Goal: Task Accomplishment & Management: Manage account settings

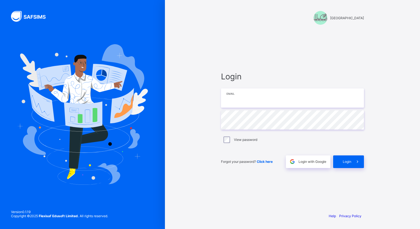
click at [259, 102] on input "email" at bounding box center [292, 98] width 143 height 19
paste input "**********"
type input "**********"
click at [352, 162] on span at bounding box center [358, 162] width 13 height 13
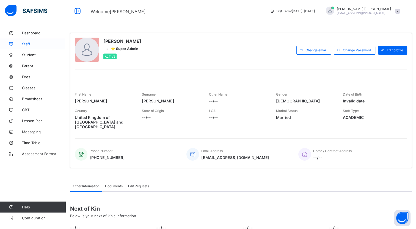
click at [31, 46] on span "Staff" at bounding box center [44, 44] width 44 height 4
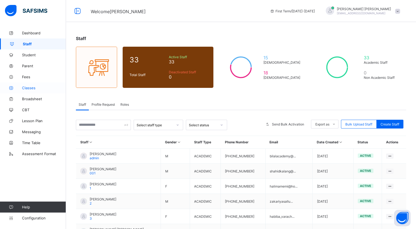
click at [24, 89] on span "Classes" at bounding box center [44, 88] width 44 height 4
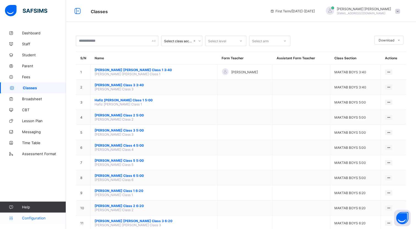
click at [23, 214] on link "Configuration" at bounding box center [33, 218] width 66 height 11
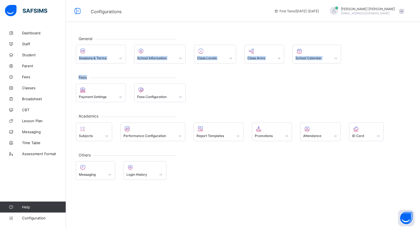
click at [174, 0] on html "Configurations First Term / 2025-2026 Abdulaziz Ravat bilalacademy@hotmail.co.u…" at bounding box center [210, 114] width 420 height 229
click at [25, 86] on span "Classes" at bounding box center [44, 88] width 44 height 4
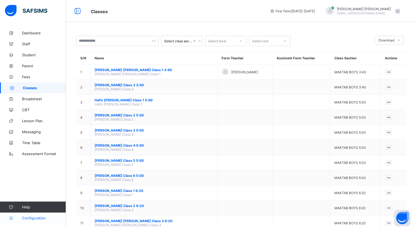
click at [31, 223] on link "Configuration" at bounding box center [33, 218] width 66 height 11
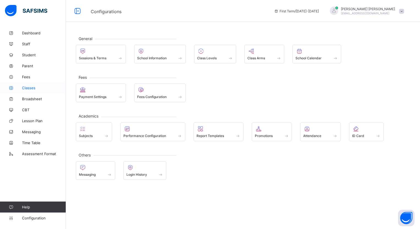
click at [27, 88] on span "Classes" at bounding box center [44, 88] width 44 height 4
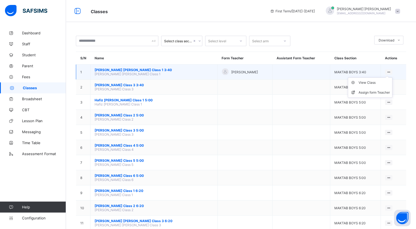
click at [390, 78] on ul "View Class Assign form Teacher" at bounding box center [370, 88] width 45 height 20
click at [149, 70] on span "[PERSON_NAME] [PERSON_NAME] Class 1 3:40" at bounding box center [154, 70] width 119 height 4
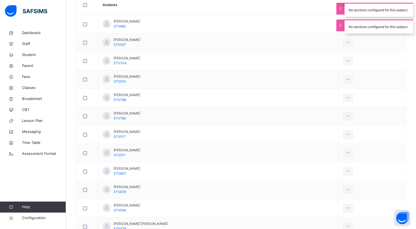
scroll to position [238, 0]
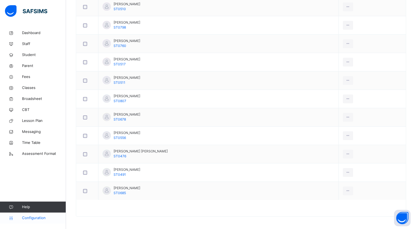
click at [17, 217] on icon at bounding box center [11, 218] width 22 height 4
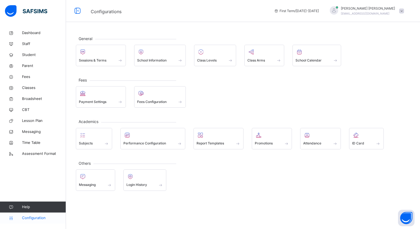
click at [46, 219] on span "Configuration" at bounding box center [44, 219] width 44 height 6
click at [100, 142] on div "Subjects" at bounding box center [94, 144] width 30 height 6
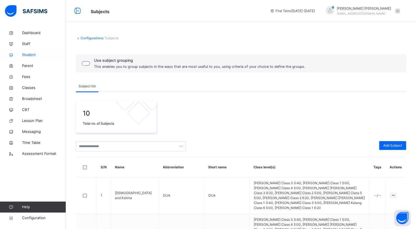
click at [35, 51] on link "Student" at bounding box center [33, 55] width 66 height 11
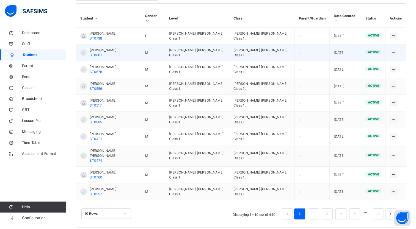
scroll to position [132, 0]
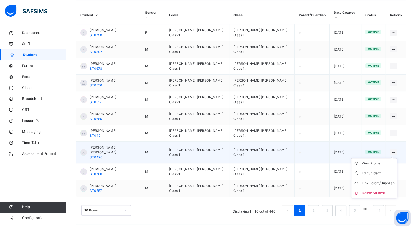
click at [396, 153] on icon at bounding box center [393, 152] width 5 height 4
click at [382, 176] on div "Edit Student" at bounding box center [378, 174] width 33 height 6
select select "**"
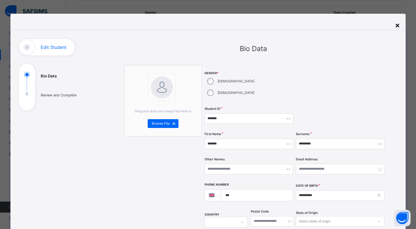
click at [398, 26] on div "×" at bounding box center [397, 25] width 5 height 12
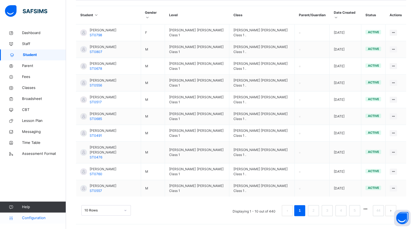
click at [56, 213] on link "Configuration" at bounding box center [33, 218] width 66 height 11
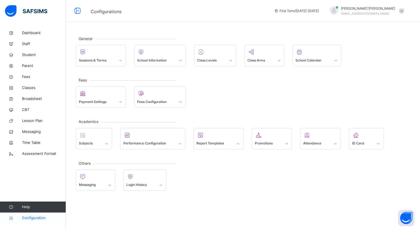
click at [44, 219] on span "Configuration" at bounding box center [44, 219] width 44 height 6
click at [46, 87] on span "Classes" at bounding box center [44, 88] width 44 height 6
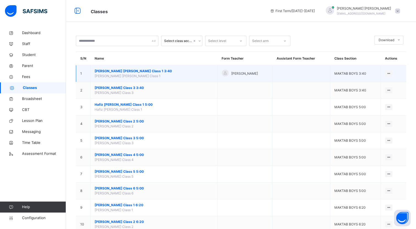
click at [152, 74] on span "[PERSON_NAME] [PERSON_NAME] Class 1" at bounding box center [128, 76] width 66 height 4
click at [105, 70] on span "[PERSON_NAME] [PERSON_NAME] Class 1 3:40" at bounding box center [154, 71] width 119 height 5
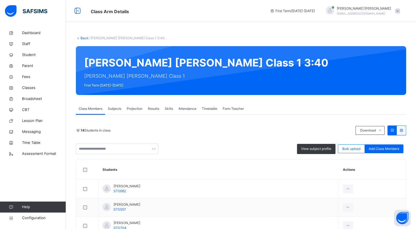
click at [183, 108] on span "Attendance" at bounding box center [188, 108] width 18 height 5
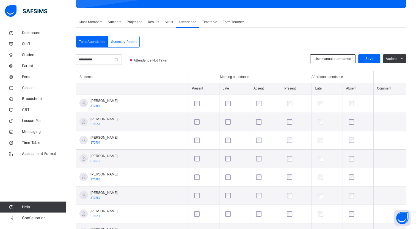
scroll to position [110, 0]
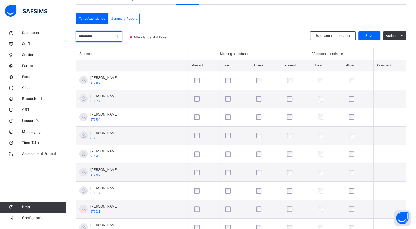
click at [122, 36] on input "**********" at bounding box center [99, 36] width 46 height 10
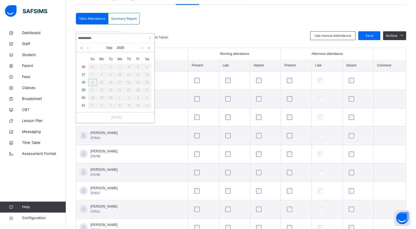
click at [89, 48] on link at bounding box center [88, 47] width 4 height 9
click at [143, 46] on link at bounding box center [143, 47] width 4 height 9
click at [111, 67] on div "2" at bounding box center [110, 67] width 9 height 7
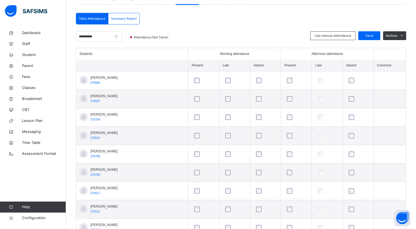
click at [196, 31] on div "**********" at bounding box center [241, 180] width 330 height 301
drag, startPoint x: 203, startPoint y: 53, endPoint x: 213, endPoint y: 53, distance: 9.9
click at [207, 53] on div "Morning attendance" at bounding box center [235, 53] width 86 height 5
drag, startPoint x: 213, startPoint y: 53, endPoint x: 238, endPoint y: 55, distance: 25.1
click at [238, 55] on div "Morning attendance" at bounding box center [235, 53] width 86 height 5
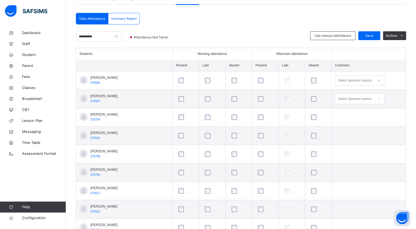
click at [231, 81] on div at bounding box center [239, 81] width 17 height 6
click at [122, 36] on input "**********" at bounding box center [99, 36] width 46 height 10
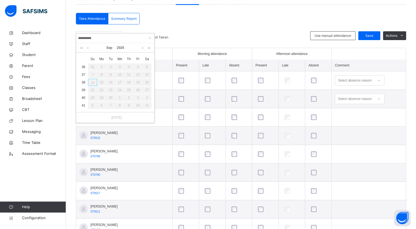
click at [109, 67] on div "2" at bounding box center [110, 67] width 9 height 7
click at [88, 48] on link at bounding box center [88, 47] width 4 height 9
click at [144, 47] on link at bounding box center [143, 47] width 4 height 9
click at [292, 36] on div at bounding box center [243, 39] width 128 height 17
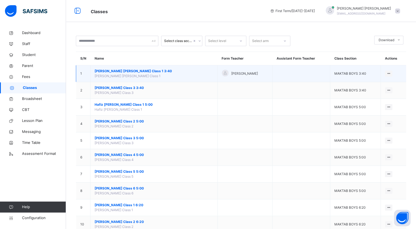
click at [131, 70] on span "[PERSON_NAME] [PERSON_NAME] Class 1 3:40" at bounding box center [154, 71] width 119 height 5
click at [391, 79] on ul "View Class Assign form Teacher" at bounding box center [370, 89] width 45 height 20
click at [384, 93] on div "Assign form Teacher" at bounding box center [374, 95] width 31 height 6
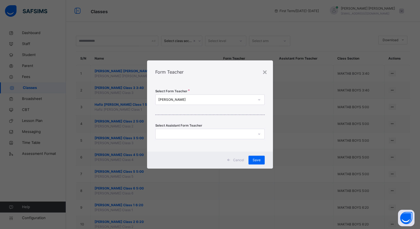
click at [236, 101] on div "Abdulaziz Ravat" at bounding box center [206, 99] width 96 height 5
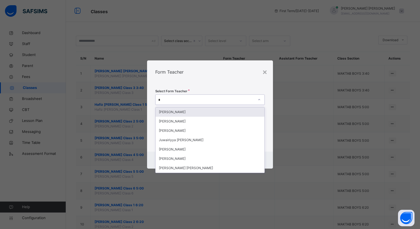
type input "**"
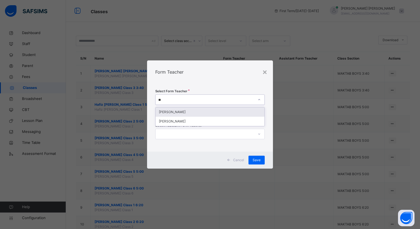
click at [223, 111] on div "[PERSON_NAME]" at bounding box center [210, 112] width 109 height 9
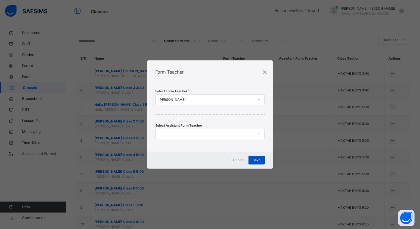
click at [255, 162] on span "Save" at bounding box center [257, 160] width 8 height 5
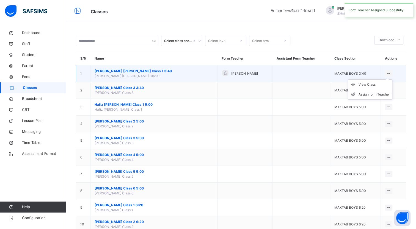
click at [388, 72] on icon at bounding box center [388, 74] width 5 height 4
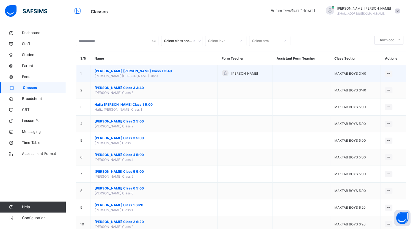
click at [124, 73] on td "Hafiz Muhammad Talhah Salloo Class 1 3:40 Hafiz Muhammad Talhah Salloo Class 1" at bounding box center [154, 73] width 127 height 17
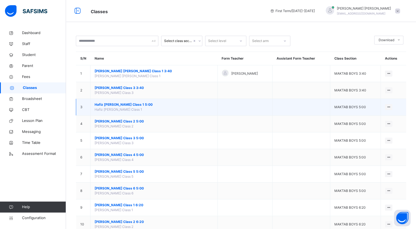
click at [110, 103] on span "Hafiz Talhah Salloo Class 1 5:00" at bounding box center [154, 104] width 119 height 5
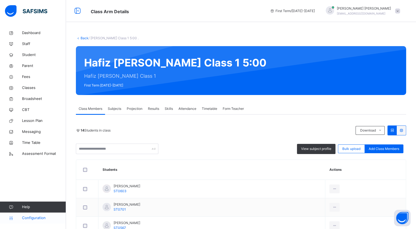
click at [54, 218] on span "Configuration" at bounding box center [44, 219] width 44 height 6
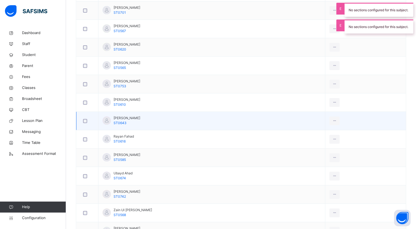
scroll to position [238, 0]
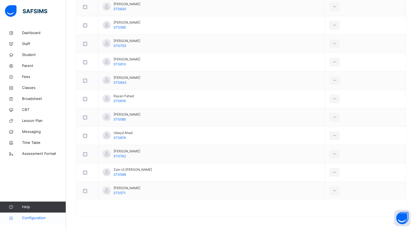
click at [50, 216] on span "Configuration" at bounding box center [44, 219] width 44 height 6
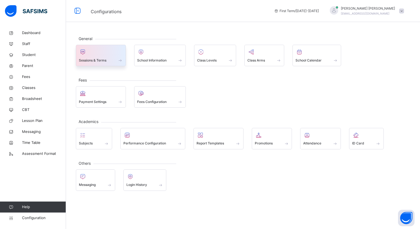
click at [108, 60] on div "Sessions & Terms" at bounding box center [101, 60] width 44 height 6
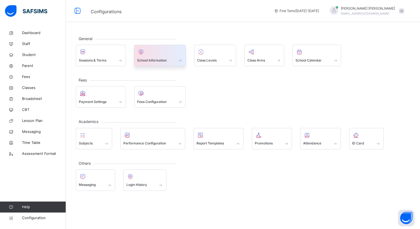
click at [161, 61] on span "School Information" at bounding box center [151, 60] width 29 height 5
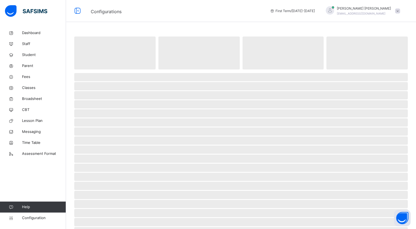
select select "**"
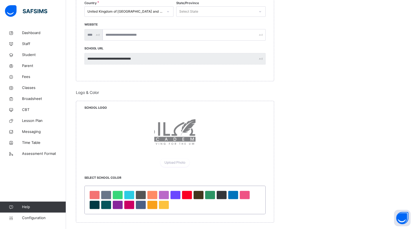
scroll to position [160, 0]
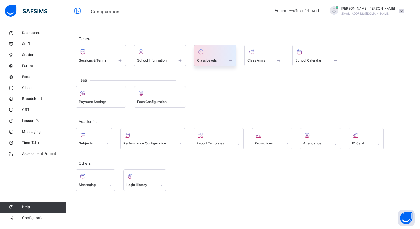
click at [207, 62] on span "Class Levels" at bounding box center [207, 60] width 20 height 5
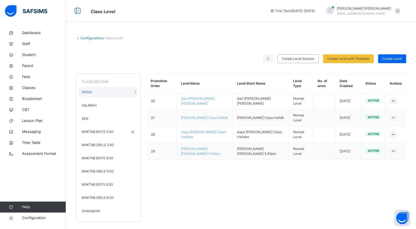
click at [109, 131] on span "MAKTAB BOYS 3:40" at bounding box center [98, 132] width 32 height 5
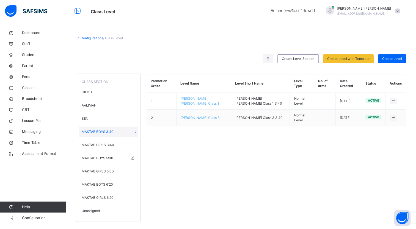
click at [105, 160] on span "MAKTAB BOYS 5:00" at bounding box center [98, 158] width 32 height 5
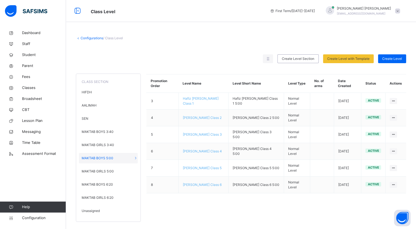
click at [0, 0] on div "Edit Class Level" at bounding box center [0, 0] width 0 height 0
type input "**********"
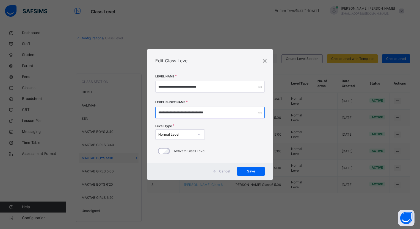
click at [240, 113] on input "**********" at bounding box center [209, 113] width 109 height 12
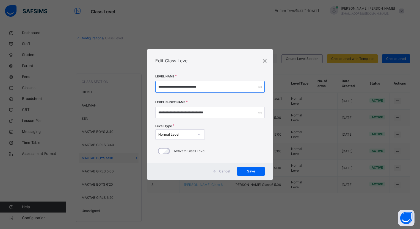
drag, startPoint x: 188, startPoint y: 87, endPoint x: 149, endPoint y: 87, distance: 38.5
click at [149, 87] on div "**********" at bounding box center [210, 117] width 126 height 91
type input "**********"
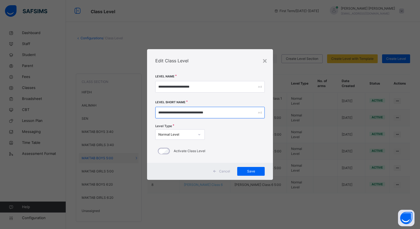
drag, startPoint x: 189, startPoint y: 113, endPoint x: 144, endPoint y: 106, distance: 45.9
click at [144, 106] on div "**********" at bounding box center [210, 114] width 420 height 229
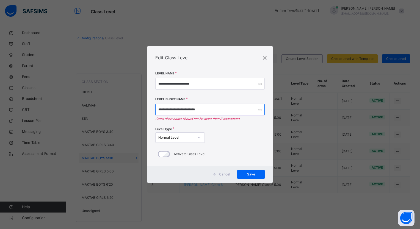
click at [209, 112] on input "**********" at bounding box center [209, 110] width 109 height 12
type input "**********"
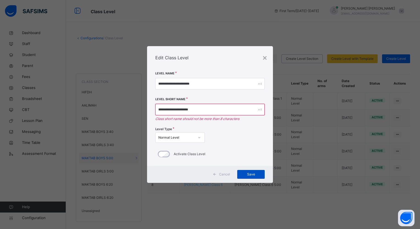
click at [244, 172] on span "Save" at bounding box center [251, 174] width 19 height 5
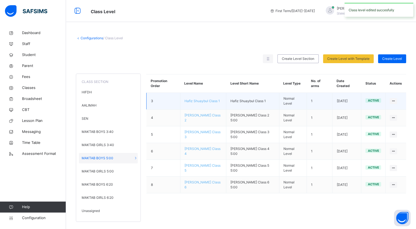
click at [206, 101] on span "Hafiz Shuaybul Class 1" at bounding box center [202, 101] width 35 height 4
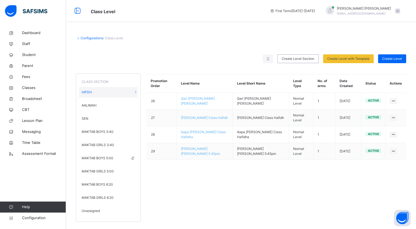
click at [94, 160] on span "MAKTAB BOYS 5:00" at bounding box center [98, 158] width 32 height 5
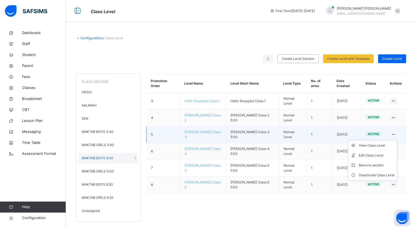
click at [397, 141] on ul "View Class Level Edit Class Level Move to section Deactivate Class Level" at bounding box center [372, 161] width 49 height 40
click at [390, 154] on div "Edit Class Level" at bounding box center [377, 156] width 36 height 6
type input "**********"
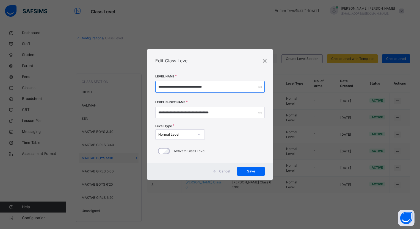
click at [192, 87] on input "**********" at bounding box center [209, 87] width 109 height 12
drag, startPoint x: 202, startPoint y: 87, endPoint x: 127, endPoint y: 79, distance: 75.9
click at [127, 79] on div "**********" at bounding box center [210, 114] width 420 height 229
type input "**********"
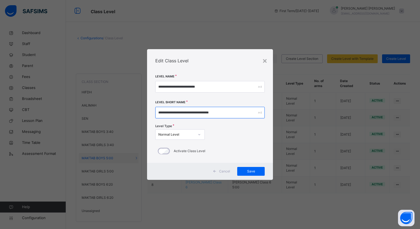
drag, startPoint x: 200, startPoint y: 113, endPoint x: 153, endPoint y: 108, distance: 47.0
click at [153, 108] on div "**********" at bounding box center [210, 117] width 126 height 91
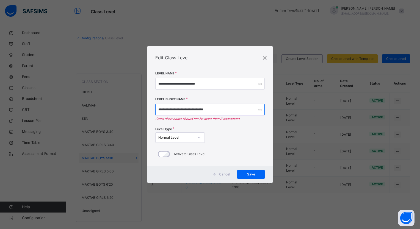
click at [190, 110] on input "**********" at bounding box center [209, 110] width 109 height 12
type input "**********"
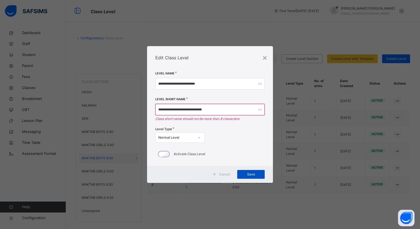
click at [260, 176] on span "Save" at bounding box center [251, 174] width 19 height 5
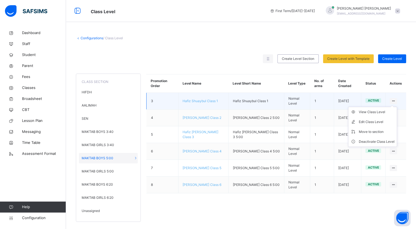
click at [396, 100] on icon at bounding box center [393, 101] width 5 height 4
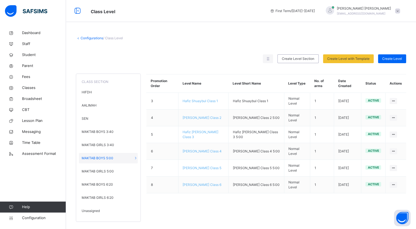
click at [0, 0] on div "Edit Class Level" at bounding box center [0, 0] width 0 height 0
type input "**********"
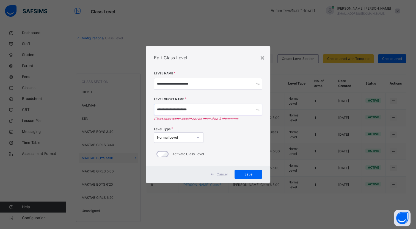
click at [215, 111] on input "**********" at bounding box center [208, 110] width 108 height 12
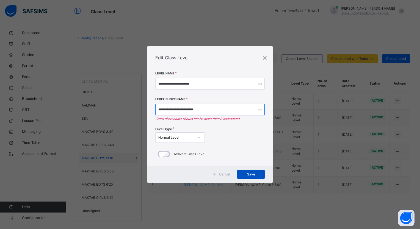
type input "**********"
click at [246, 179] on div "Save" at bounding box center [251, 174] width 28 height 9
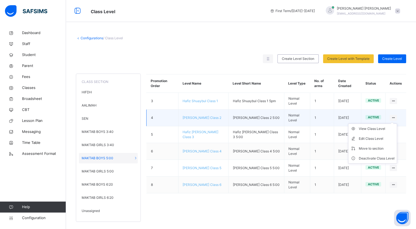
click at [396, 117] on icon at bounding box center [393, 118] width 5 height 4
click at [385, 138] on div "Edit Class Level" at bounding box center [377, 139] width 36 height 6
type input "**********"
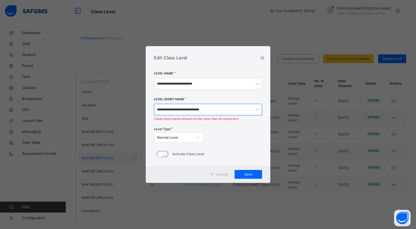
drag, startPoint x: 219, startPoint y: 111, endPoint x: 316, endPoint y: 127, distance: 98.6
click at [219, 111] on input "**********" at bounding box center [208, 110] width 108 height 12
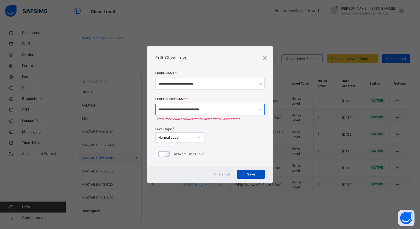
type input "**********"
click at [256, 174] on span "Save" at bounding box center [251, 174] width 19 height 5
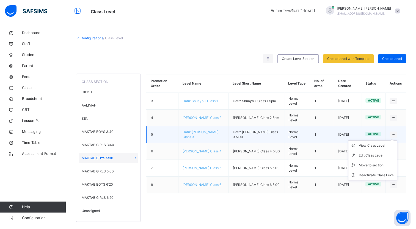
click at [395, 134] on icon at bounding box center [393, 135] width 5 height 4
click at [381, 155] on div "Edit Class Level" at bounding box center [377, 156] width 36 height 6
type input "**********"
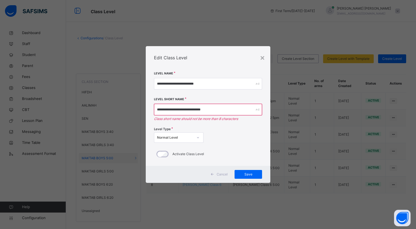
click at [232, 102] on div "**********" at bounding box center [208, 112] width 108 height 29
click at [233, 105] on input "**********" at bounding box center [208, 110] width 108 height 12
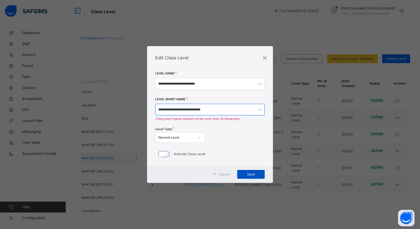
type input "**********"
click at [252, 176] on span "Save" at bounding box center [251, 174] width 19 height 5
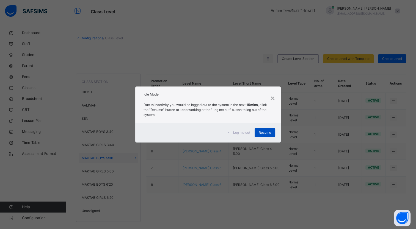
click at [264, 135] on div "Resume" at bounding box center [265, 132] width 21 height 9
click at [263, 134] on span "Resume" at bounding box center [265, 132] width 12 height 5
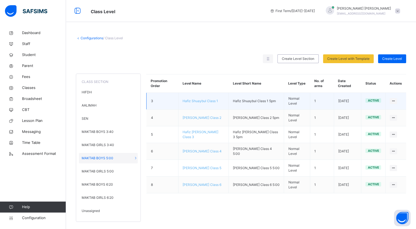
click at [202, 100] on span "Hafiz Shuaybul Class 1" at bounding box center [200, 101] width 35 height 4
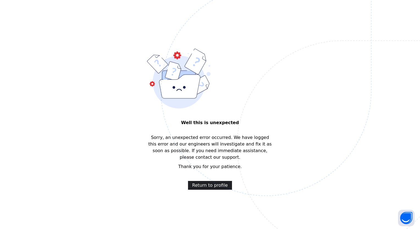
click at [214, 182] on span "Return to profile" at bounding box center [210, 185] width 36 height 7
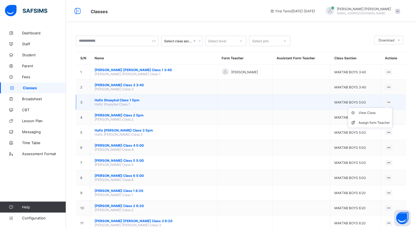
click at [391, 102] on icon at bounding box center [388, 102] width 5 height 4
click at [390, 122] on div "Assign form Teacher" at bounding box center [374, 123] width 31 height 6
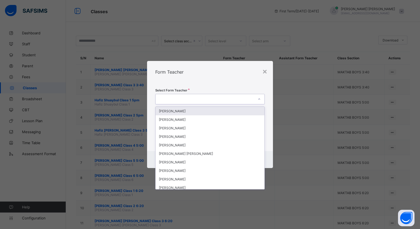
click at [222, 98] on div at bounding box center [205, 99] width 98 height 8
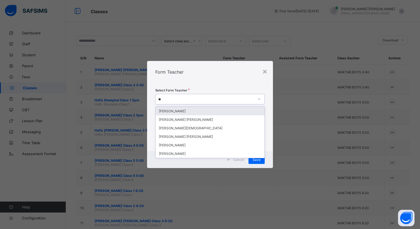
type input "***"
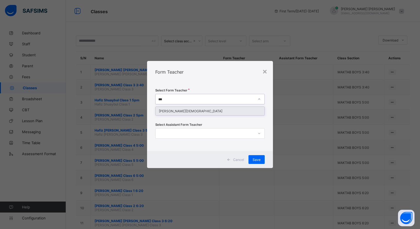
click at [249, 110] on div "[PERSON_NAME][DEMOGRAPHIC_DATA]" at bounding box center [210, 111] width 109 height 9
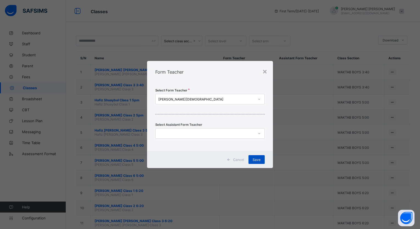
click at [259, 160] on span "Save" at bounding box center [257, 160] width 8 height 4
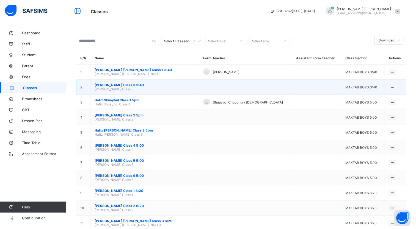
click at [127, 86] on span "[PERSON_NAME] Class 3 3:40" at bounding box center [145, 85] width 100 height 4
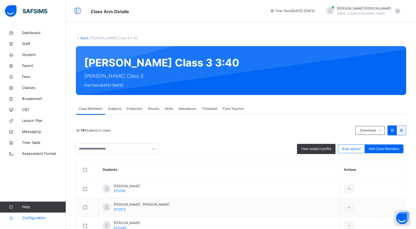
click at [40, 221] on link "Configuration" at bounding box center [33, 218] width 66 height 11
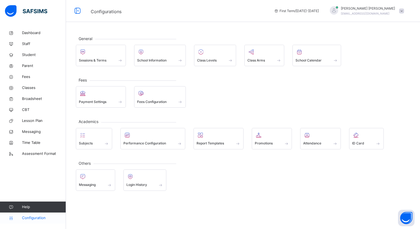
click at [44, 218] on span "Configuration" at bounding box center [44, 219] width 44 height 6
click at [34, 90] on span "Classes" at bounding box center [44, 88] width 44 height 6
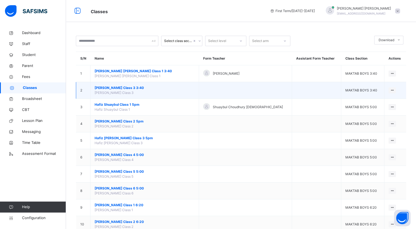
click at [143, 87] on span "[PERSON_NAME] Class 3 3:40" at bounding box center [145, 88] width 100 height 5
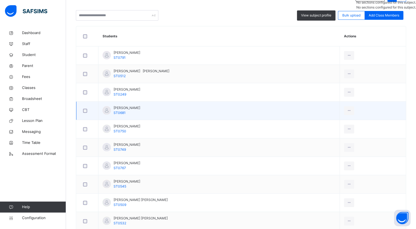
scroll to position [220, 0]
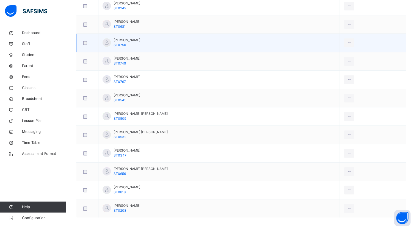
click at [88, 42] on div at bounding box center [87, 43] width 11 height 4
click at [342, 50] on ul "View Profile Remove from Class Transfer Student" at bounding box center [332, 67] width 43 height 35
click at [342, 67] on div "Remove from Class" at bounding box center [337, 65] width 30 height 6
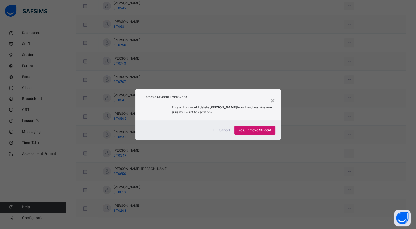
click at [268, 132] on span "Yes, Remove Student" at bounding box center [254, 130] width 33 height 5
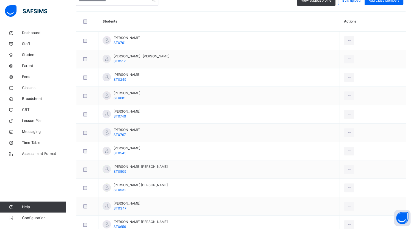
scroll to position [109, 0]
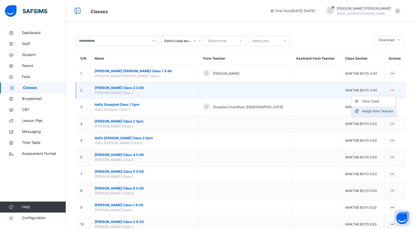
click at [381, 112] on div "Assign form Teacher" at bounding box center [377, 112] width 31 height 6
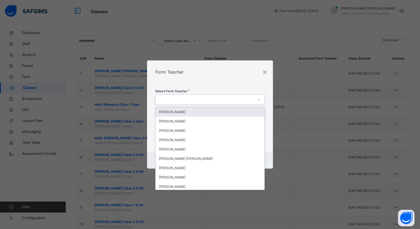
click at [244, 100] on div at bounding box center [205, 100] width 98 height 9
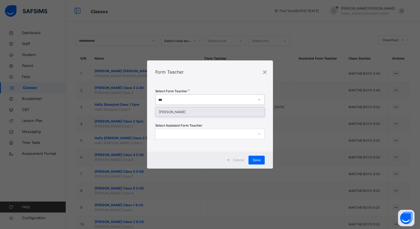
type input "****"
click at [241, 114] on div "[PERSON_NAME]" at bounding box center [210, 112] width 109 height 9
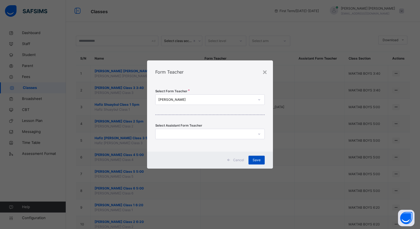
click at [262, 164] on div "Save" at bounding box center [257, 160] width 16 height 9
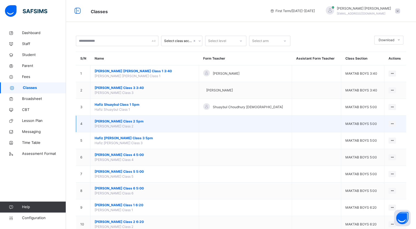
click at [140, 122] on span "[PERSON_NAME] Class 2 5pm" at bounding box center [145, 121] width 100 height 5
click at [381, 143] on div "Assign form Teacher" at bounding box center [377, 145] width 31 height 6
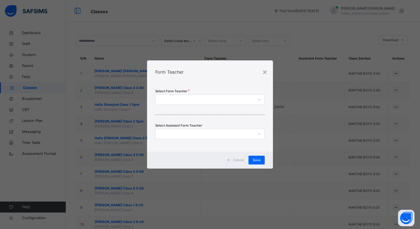
click at [215, 100] on div at bounding box center [205, 100] width 98 height 9
type input "****"
click at [216, 114] on div "[PERSON_NAME]" at bounding box center [210, 112] width 109 height 9
click at [254, 160] on span "Save" at bounding box center [257, 160] width 8 height 5
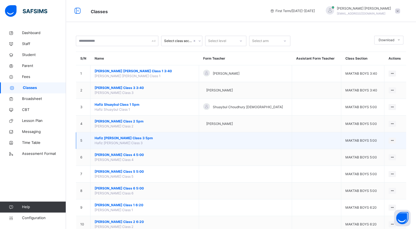
click at [130, 138] on span "Hafiz [PERSON_NAME] Class 3 5pm" at bounding box center [145, 138] width 100 height 5
click at [393, 140] on icon at bounding box center [392, 141] width 5 height 4
click at [385, 159] on div "Assign form Teacher" at bounding box center [377, 162] width 31 height 6
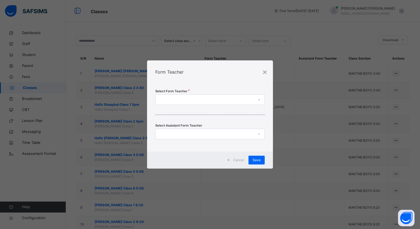
click at [214, 100] on div at bounding box center [205, 100] width 98 height 9
type input "****"
click at [210, 109] on div "[PERSON_NAME]" at bounding box center [210, 112] width 109 height 9
click at [256, 160] on span "Save" at bounding box center [257, 160] width 8 height 5
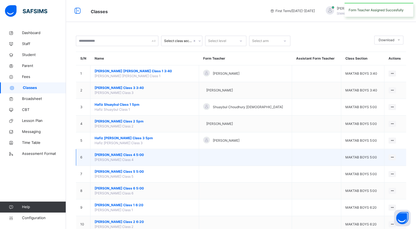
click at [139, 153] on span "[PERSON_NAME] Class 4 5:00" at bounding box center [145, 155] width 100 height 5
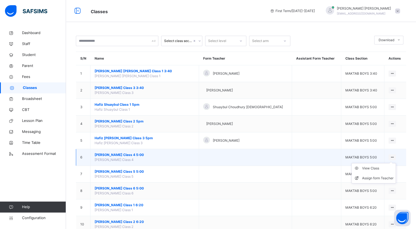
click at [392, 157] on icon at bounding box center [392, 157] width 5 height 4
click at [394, 180] on li "Assign form Teacher" at bounding box center [374, 179] width 44 height 10
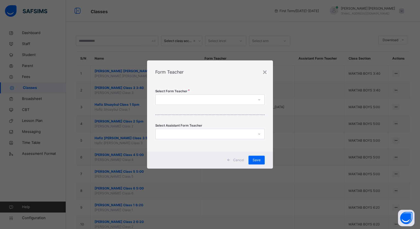
click at [231, 100] on div at bounding box center [205, 100] width 98 height 9
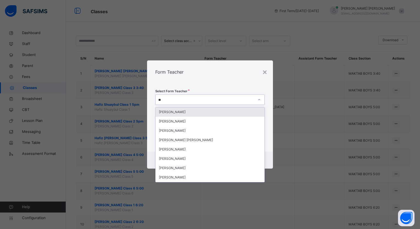
type input "***"
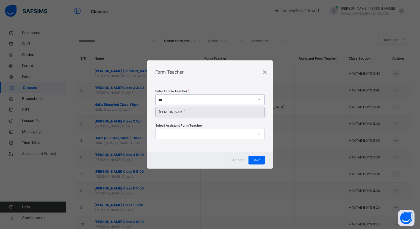
click at [216, 113] on div "[PERSON_NAME]" at bounding box center [210, 112] width 109 height 9
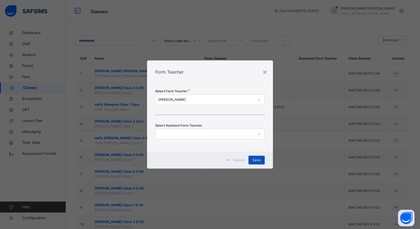
click at [255, 162] on span "Save" at bounding box center [257, 160] width 8 height 5
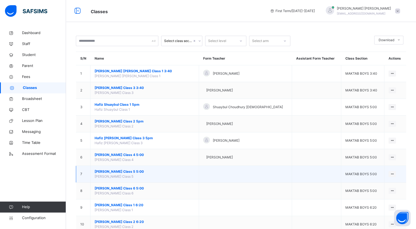
click at [127, 172] on span "[PERSON_NAME] Class 5 5:00" at bounding box center [145, 171] width 100 height 5
click at [395, 172] on div at bounding box center [392, 174] width 7 height 6
click at [391, 198] on li "Assign form Teacher" at bounding box center [374, 195] width 44 height 10
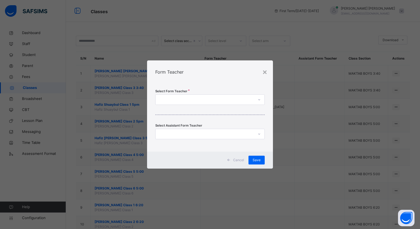
click at [208, 97] on div at bounding box center [205, 100] width 98 height 9
type input "***"
click at [209, 113] on div "[PERSON_NAME]" at bounding box center [210, 112] width 109 height 9
click at [258, 158] on span "Save" at bounding box center [257, 160] width 8 height 5
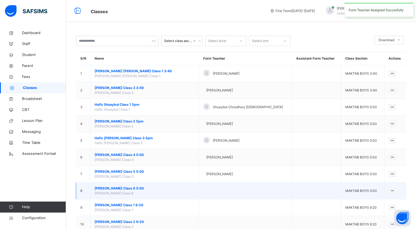
click at [135, 186] on span "[PERSON_NAME] Class 6 5:00" at bounding box center [145, 188] width 100 height 5
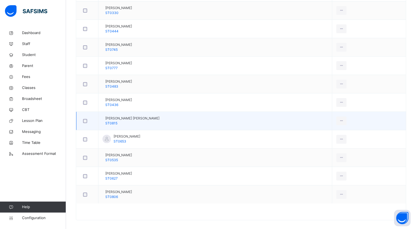
scroll to position [201, 0]
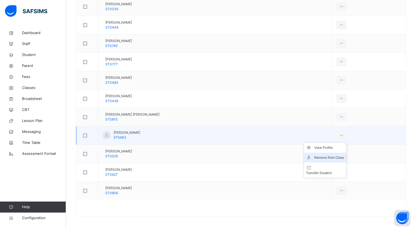
click at [341, 156] on div "Remove from Class" at bounding box center [329, 158] width 30 height 6
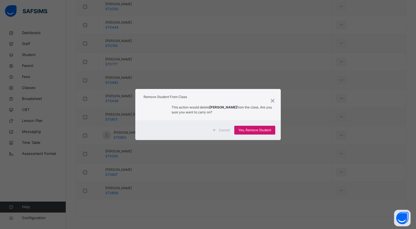
click at [268, 130] on span "Yes, Remove Student" at bounding box center [254, 130] width 33 height 5
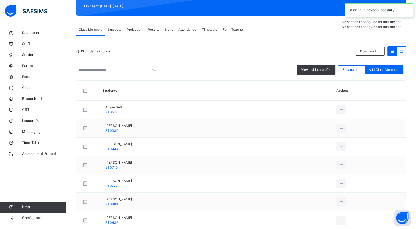
scroll to position [83, 0]
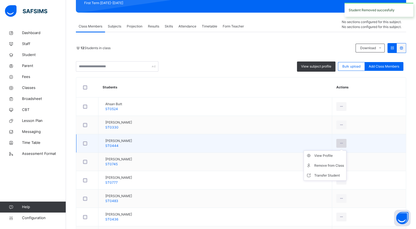
click at [343, 144] on icon at bounding box center [341, 143] width 5 height 5
click at [341, 167] on div "Remove from Class" at bounding box center [329, 166] width 30 height 6
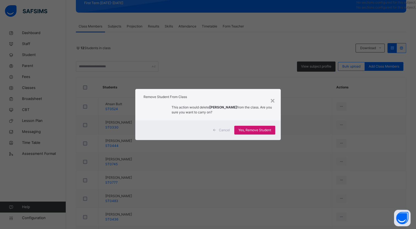
click at [246, 131] on span "Yes, Remove Student" at bounding box center [254, 130] width 33 height 5
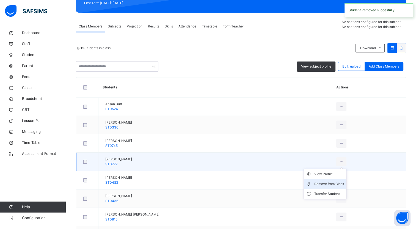
click at [336, 186] on div "Remove from Class" at bounding box center [329, 185] width 30 height 6
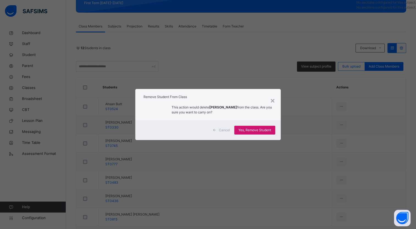
click at [242, 130] on span "Yes, Remove Student" at bounding box center [254, 130] width 33 height 5
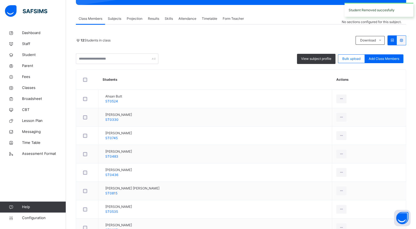
scroll to position [110, 0]
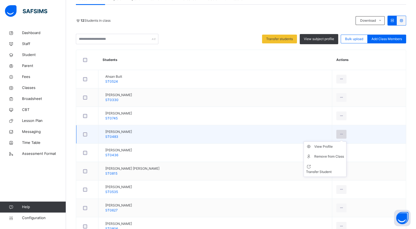
click at [346, 136] on div at bounding box center [341, 134] width 10 height 9
click at [337, 155] on div "Remove from Class" at bounding box center [329, 157] width 30 height 6
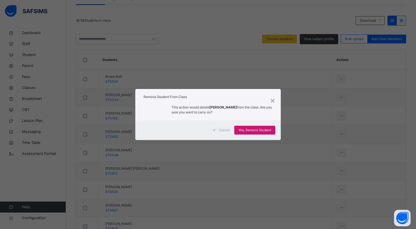
click at [265, 129] on span "Yes, Remove Student" at bounding box center [254, 130] width 33 height 5
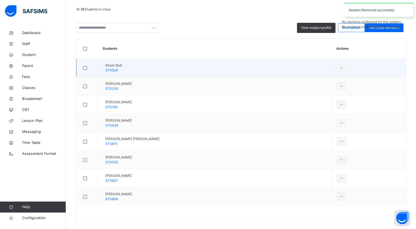
scroll to position [128, 0]
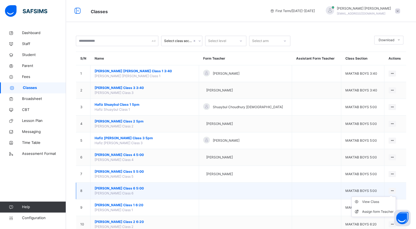
click at [393, 191] on icon at bounding box center [392, 191] width 5 height 4
click at [383, 209] on div "Assign form Teacher" at bounding box center [377, 212] width 31 height 6
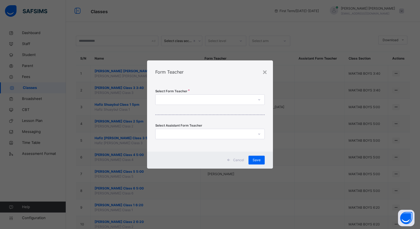
click at [233, 98] on div at bounding box center [205, 100] width 98 height 9
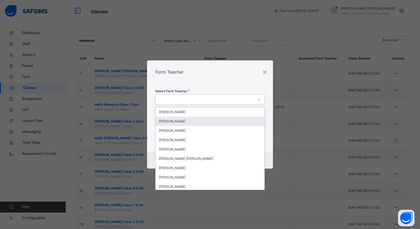
click at [225, 119] on div "[PERSON_NAME]" at bounding box center [210, 121] width 109 height 9
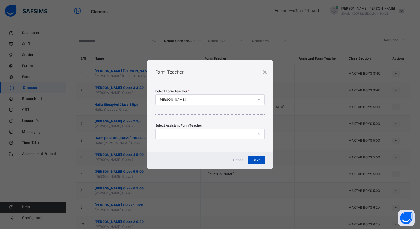
click at [258, 161] on span "Save" at bounding box center [257, 160] width 8 height 5
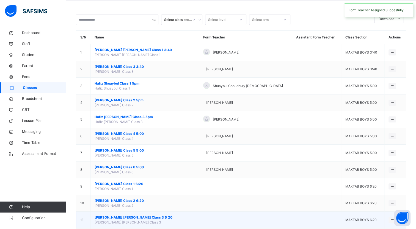
scroll to position [55, 0]
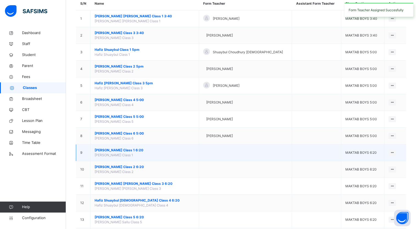
click at [134, 148] on span "[PERSON_NAME] Class 1 6:20" at bounding box center [145, 150] width 100 height 5
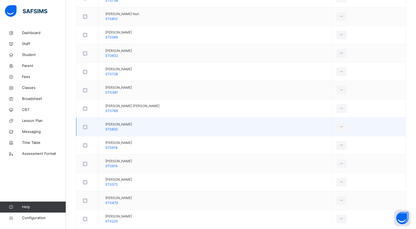
scroll to position [137, 0]
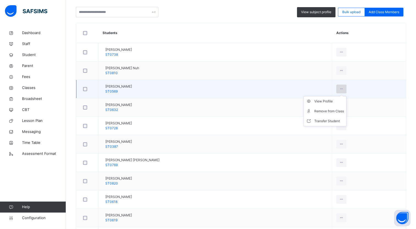
click at [342, 87] on icon at bounding box center [341, 89] width 5 height 5
click at [339, 113] on div "Remove from Class" at bounding box center [329, 112] width 30 height 6
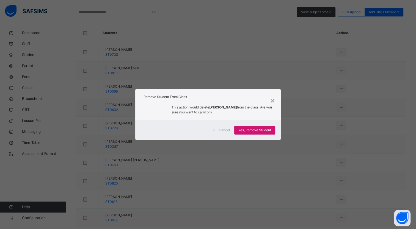
click at [264, 133] on span "Yes, Remove Student" at bounding box center [254, 130] width 33 height 5
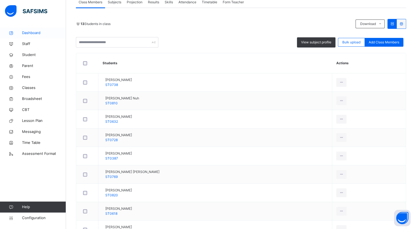
scroll to position [110, 0]
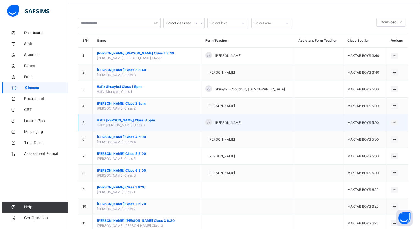
scroll to position [28, 0]
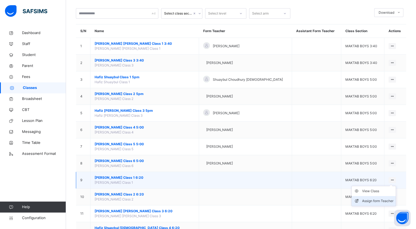
click at [387, 199] on div "Assign form Teacher" at bounding box center [377, 202] width 31 height 6
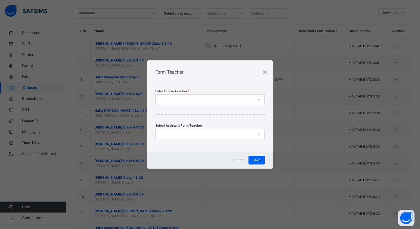
click at [218, 103] on div at bounding box center [205, 100] width 98 height 9
type input "****"
click at [210, 115] on div "[PERSON_NAME]" at bounding box center [210, 112] width 109 height 9
click at [259, 161] on span "Save" at bounding box center [257, 160] width 8 height 5
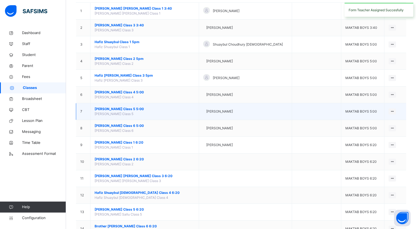
scroll to position [83, 0]
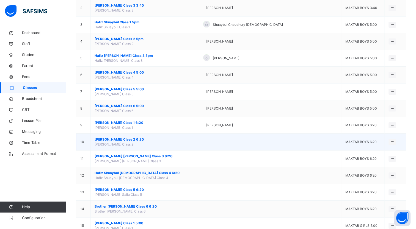
click at [124, 139] on span "[PERSON_NAME] Class 2 6:20" at bounding box center [145, 139] width 100 height 5
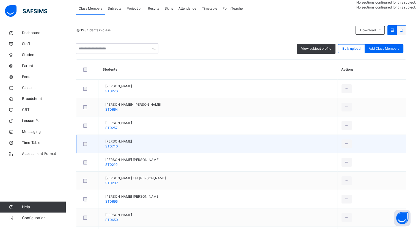
scroll to position [110, 0]
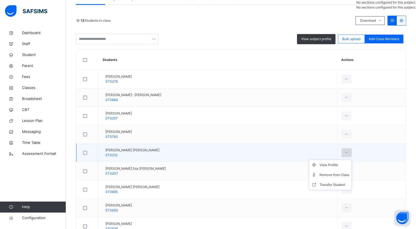
click at [344, 153] on icon at bounding box center [346, 152] width 5 height 5
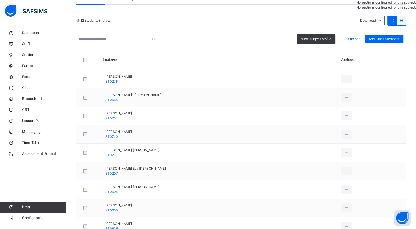
click at [0, 0] on div "Remove from Class" at bounding box center [0, 0] width 0 height 0
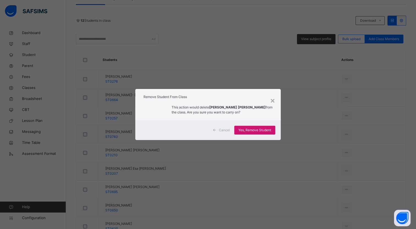
click at [259, 131] on span "Yes, Remove Student" at bounding box center [254, 130] width 33 height 5
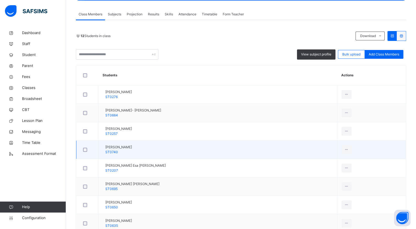
scroll to position [83, 0]
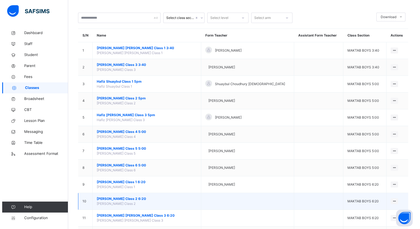
scroll to position [28, 0]
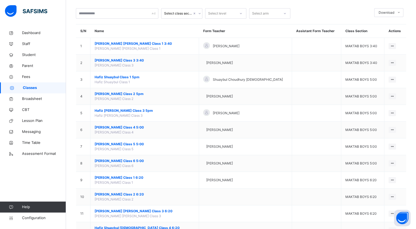
click at [0, 0] on div "Assign form Teacher" at bounding box center [0, 0] width 0 height 0
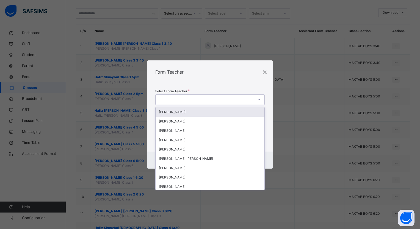
click at [245, 99] on div at bounding box center [205, 100] width 98 height 9
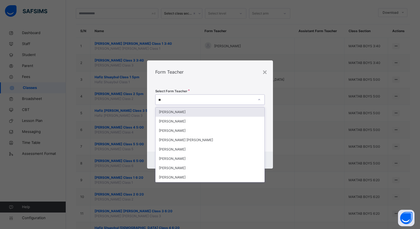
type input "***"
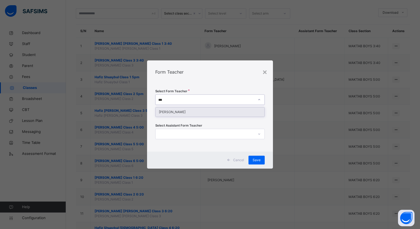
click at [221, 113] on div "[PERSON_NAME]" at bounding box center [210, 112] width 109 height 9
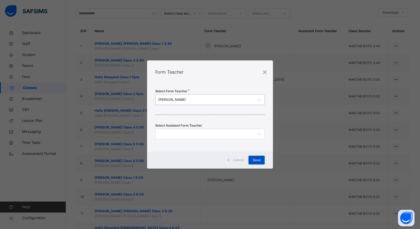
click at [254, 161] on span "Save" at bounding box center [257, 160] width 8 height 5
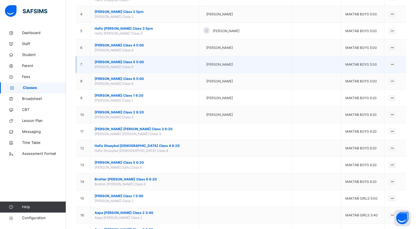
scroll to position [110, 0]
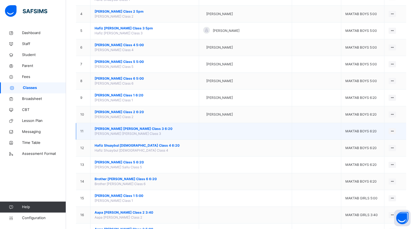
click at [159, 127] on span "[PERSON_NAME] [PERSON_NAME] Class 3 6:20" at bounding box center [145, 129] width 100 height 5
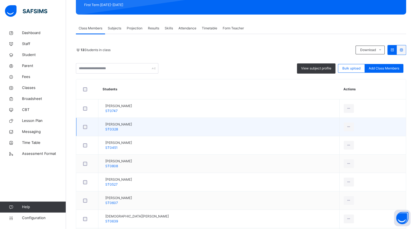
scroll to position [83, 0]
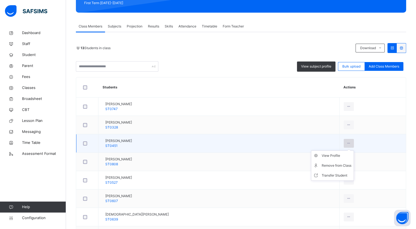
click at [347, 142] on icon at bounding box center [349, 143] width 5 height 5
click at [329, 166] on div "Remove from Class" at bounding box center [337, 166] width 30 height 6
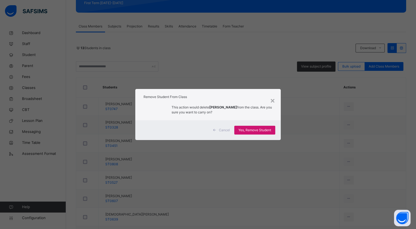
click at [265, 129] on span "Yes, Remove Student" at bounding box center [254, 130] width 33 height 5
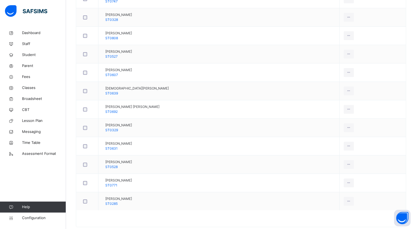
scroll to position [201, 0]
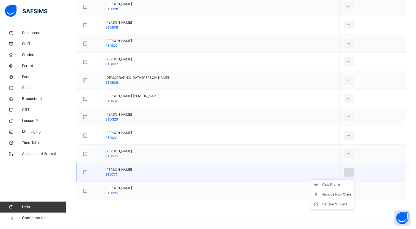
click at [347, 171] on icon at bounding box center [349, 172] width 5 height 5
click at [330, 192] on div "Remove from Class" at bounding box center [337, 195] width 30 height 6
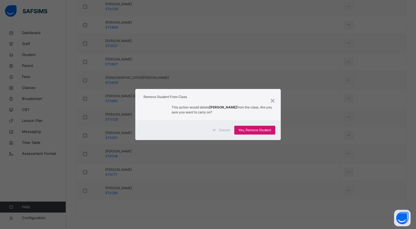
click at [249, 130] on span "Yes, Remove Student" at bounding box center [254, 130] width 33 height 5
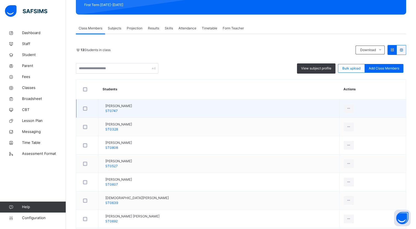
scroll to position [83, 0]
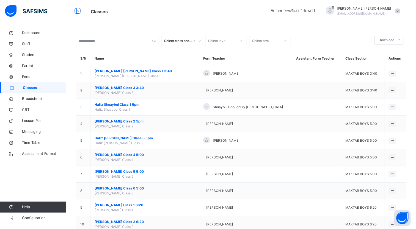
scroll to position [55, 0]
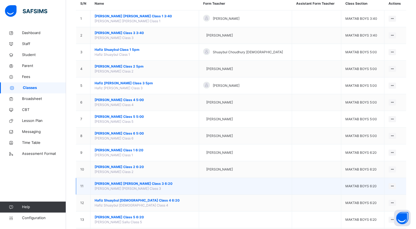
click at [154, 184] on span "[PERSON_NAME] [PERSON_NAME] Class 3 6:20" at bounding box center [145, 184] width 100 height 5
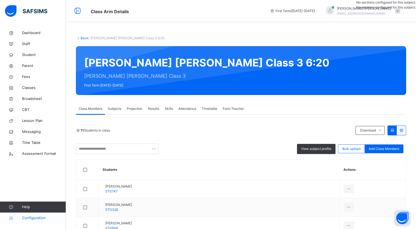
click at [56, 217] on span "Configuration" at bounding box center [44, 219] width 44 height 6
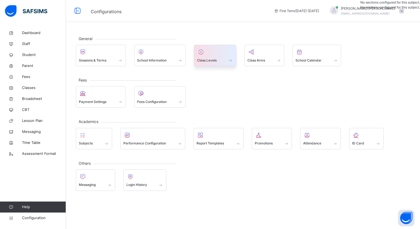
click at [207, 50] on div at bounding box center [215, 52] width 36 height 8
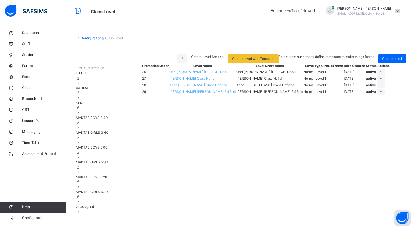
click at [107, 179] on span "MAKTAB BOYS 6:20" at bounding box center [91, 177] width 31 height 4
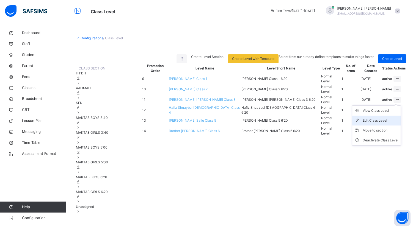
click at [387, 124] on div "Edit Class Level" at bounding box center [381, 121] width 36 height 6
type input "**********"
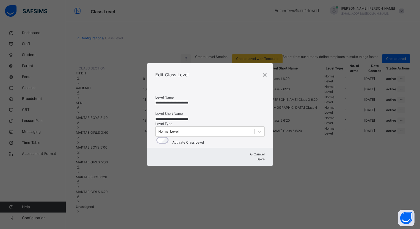
drag, startPoint x: 207, startPoint y: 87, endPoint x: 167, endPoint y: 84, distance: 40.0
click at [167, 100] on input "**********" at bounding box center [171, 102] width 33 height 5
type input "**********"
click at [188, 117] on input "**********" at bounding box center [171, 119] width 33 height 5
drag, startPoint x: 207, startPoint y: 112, endPoint x: 311, endPoint y: 144, distance: 108.2
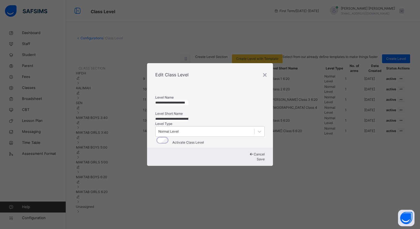
click at [168, 117] on input "**********" at bounding box center [171, 119] width 33 height 5
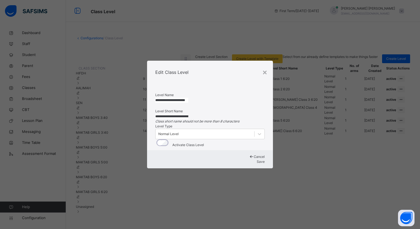
type input "**********"
click at [253, 165] on div "Save" at bounding box center [209, 162] width 109 height 5
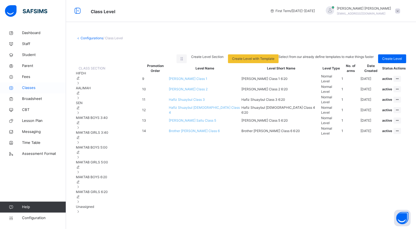
click at [35, 87] on span "Classes" at bounding box center [44, 88] width 44 height 6
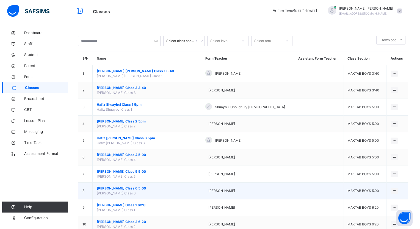
scroll to position [55, 0]
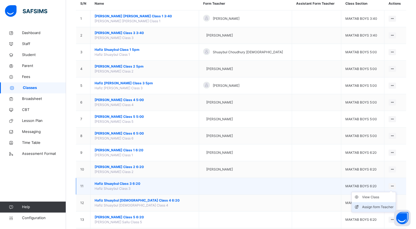
click at [381, 205] on div "Assign form Teacher" at bounding box center [377, 208] width 31 height 6
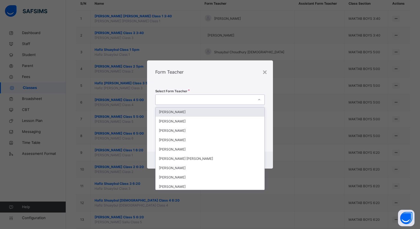
click at [221, 100] on div at bounding box center [205, 100] width 98 height 9
type input "***"
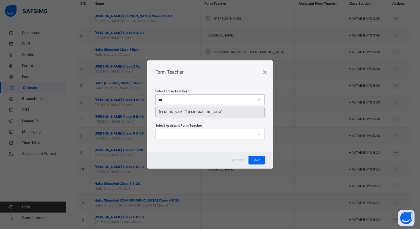
click at [209, 113] on div "[PERSON_NAME][DEMOGRAPHIC_DATA]" at bounding box center [210, 112] width 109 height 9
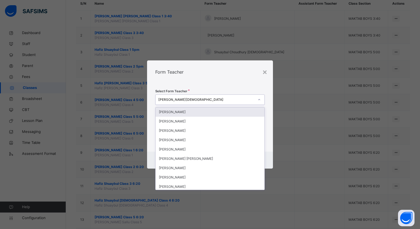
click at [199, 101] on div "[PERSON_NAME][DEMOGRAPHIC_DATA]" at bounding box center [206, 99] width 96 height 5
click at [239, 84] on div "Select Form Teacher option [PERSON_NAME][DEMOGRAPHIC_DATA], selected. option [P…" at bounding box center [210, 118] width 126 height 68
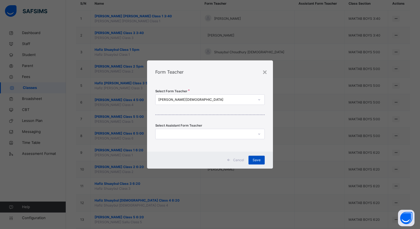
click at [255, 158] on span "Save" at bounding box center [257, 160] width 8 height 5
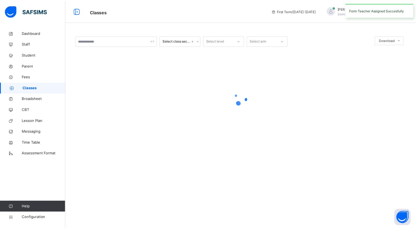
scroll to position [0, 0]
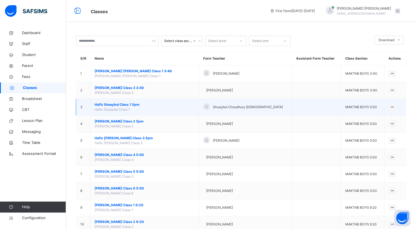
click at [110, 107] on td "Hafiz Shuaybul Class 1 5pm Hafiz Shuaybul Class 1" at bounding box center [145, 107] width 109 height 17
click at [111, 104] on span "Hafiz Shuaybul Class 1 5pm" at bounding box center [145, 104] width 100 height 5
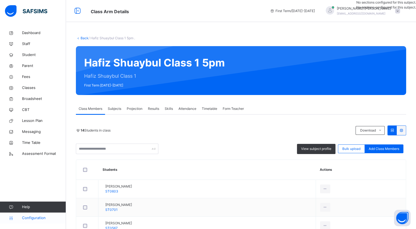
click at [44, 217] on span "Configuration" at bounding box center [44, 219] width 44 height 6
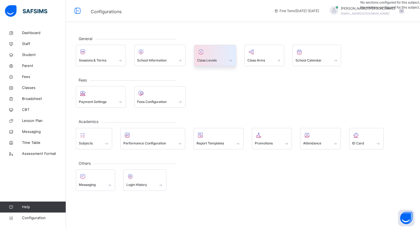
click at [211, 52] on div at bounding box center [215, 52] width 36 height 8
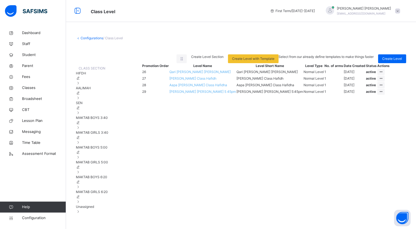
click at [108, 160] on div "MAKTAB BOYS 5:00" at bounding box center [92, 152] width 32 height 15
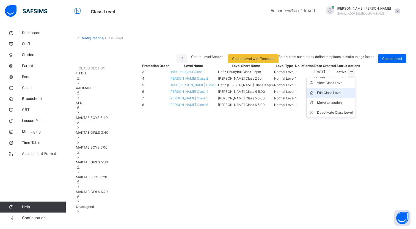
click at [353, 96] on div "Edit Class Level" at bounding box center [335, 93] width 36 height 6
type input "**********"
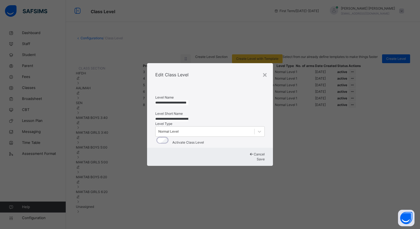
click at [183, 117] on input "**********" at bounding box center [171, 119] width 33 height 5
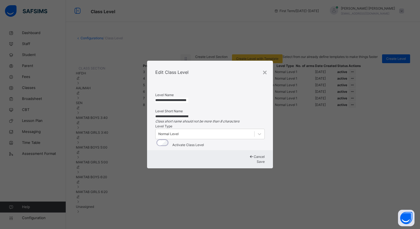
type input "**********"
click at [182, 98] on input "**********" at bounding box center [171, 100] width 33 height 5
click at [188, 98] on input "**********" at bounding box center [171, 100] width 33 height 5
click at [257, 164] on span "Save" at bounding box center [261, 162] width 8 height 4
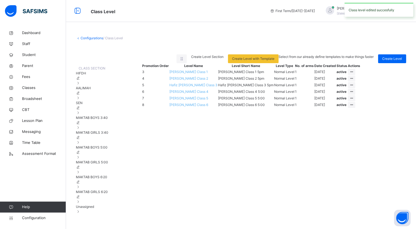
click at [107, 179] on span "MAKTAB BOYS 6:20" at bounding box center [91, 177] width 31 height 4
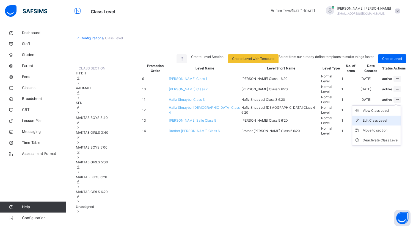
click at [389, 124] on div "Edit Class Level" at bounding box center [381, 121] width 36 height 6
type input "**********"
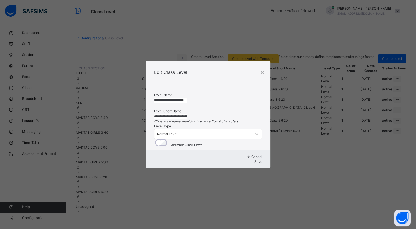
click at [179, 98] on input "**********" at bounding box center [170, 100] width 33 height 5
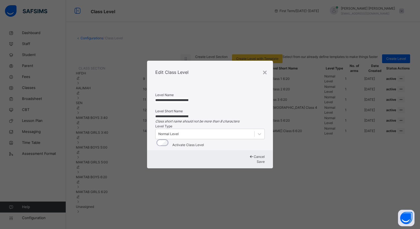
type input "**********"
click at [181, 114] on input "**********" at bounding box center [171, 116] width 33 height 5
type input "**********"
click at [257, 164] on span "Save" at bounding box center [261, 162] width 8 height 4
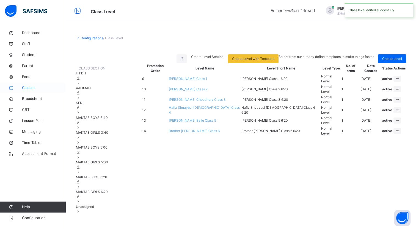
drag, startPoint x: 31, startPoint y: 87, endPoint x: 34, endPoint y: 89, distance: 3.4
click at [31, 87] on span "Classes" at bounding box center [44, 88] width 44 height 6
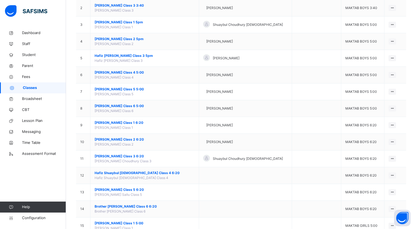
scroll to position [110, 0]
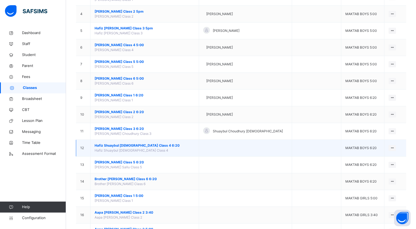
click at [131, 144] on span "Hafiz Shuaybul [DEMOGRAPHIC_DATA] Class 4 6:20" at bounding box center [145, 145] width 100 height 5
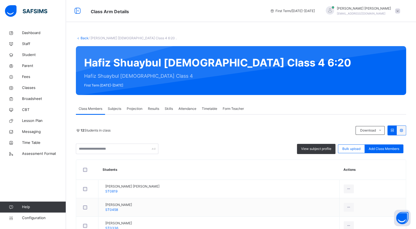
scroll to position [83, 0]
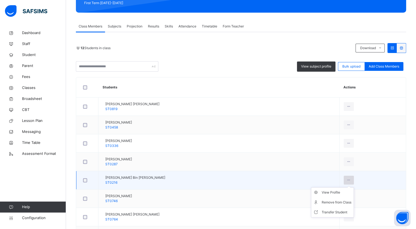
click at [344, 180] on div at bounding box center [349, 180] width 10 height 9
click at [340, 202] on div "Remove from Class" at bounding box center [337, 203] width 30 height 6
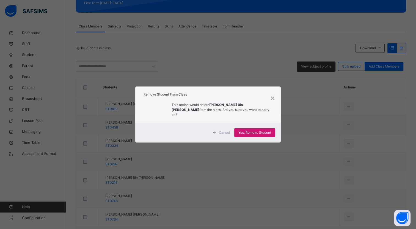
click at [262, 131] on span "Yes, Remove Student" at bounding box center [254, 132] width 33 height 5
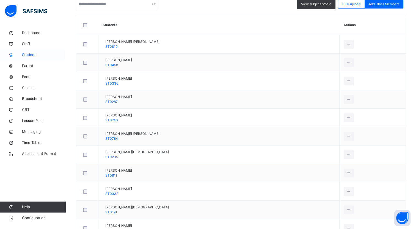
scroll to position [45, 0]
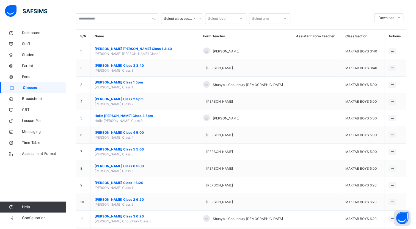
scroll to position [55, 0]
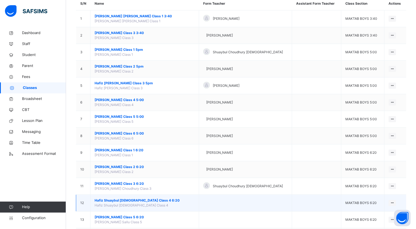
click at [107, 202] on span "Hafiz Shuaybul [DEMOGRAPHIC_DATA] Class 4 6:20" at bounding box center [145, 200] width 100 height 5
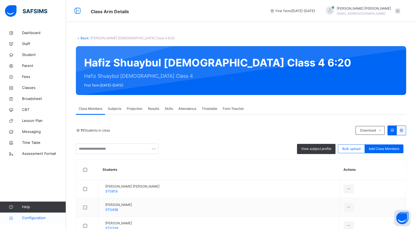
click at [49, 220] on span "Configuration" at bounding box center [44, 219] width 44 height 6
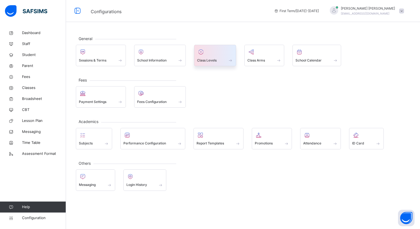
click at [210, 50] on div at bounding box center [215, 52] width 36 height 8
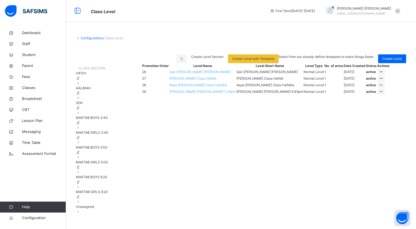
click at [108, 182] on div "MAKTAB BOYS 6:20" at bounding box center [92, 182] width 32 height 15
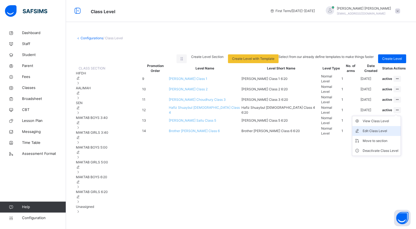
click at [390, 134] on div "Edit Class Level" at bounding box center [381, 131] width 36 height 6
type input "**********"
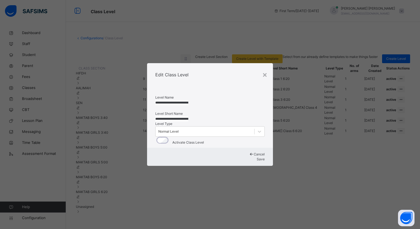
drag, startPoint x: 190, startPoint y: 87, endPoint x: 166, endPoint y: 87, distance: 24.2
click at [166, 100] on input "**********" at bounding box center [171, 102] width 33 height 5
type input "**********"
click at [188, 117] on input "**********" at bounding box center [171, 119] width 33 height 5
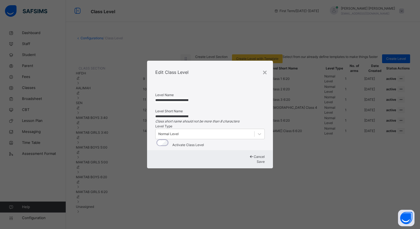
drag, startPoint x: 194, startPoint y: 110, endPoint x: 167, endPoint y: 108, distance: 27.0
click at [167, 114] on input "**********" at bounding box center [171, 116] width 33 height 5
type input "**********"
click at [240, 165] on div "Save" at bounding box center [209, 162] width 109 height 5
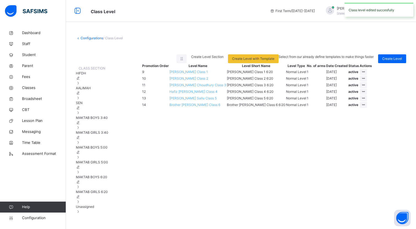
click at [197, 94] on span "Hafiz [PERSON_NAME] Class 4" at bounding box center [193, 92] width 48 height 4
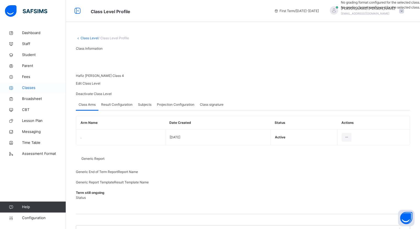
click at [40, 90] on span "Classes" at bounding box center [44, 88] width 44 height 6
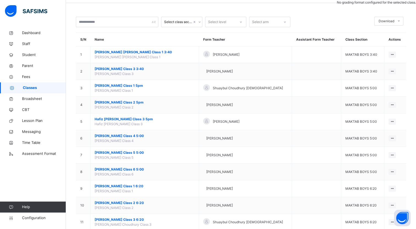
scroll to position [55, 0]
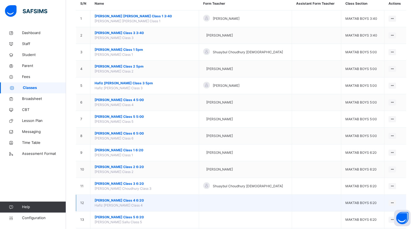
click at [141, 201] on span "[PERSON_NAME] Class 4 6:20" at bounding box center [145, 200] width 100 height 5
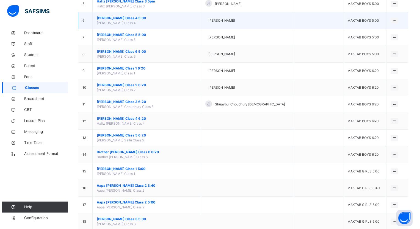
scroll to position [138, 0]
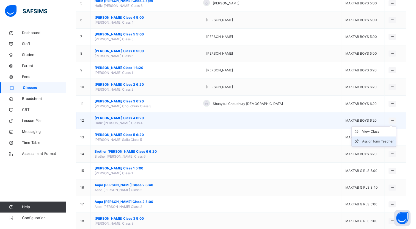
click at [386, 140] on div "Assign form Teacher" at bounding box center [377, 142] width 31 height 6
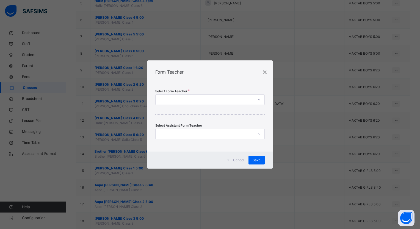
click at [216, 104] on div at bounding box center [205, 100] width 98 height 9
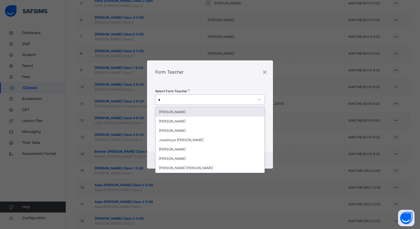
type input "**"
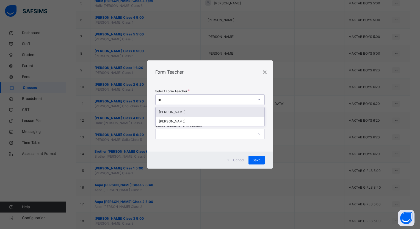
click at [213, 114] on div "[PERSON_NAME]" at bounding box center [210, 112] width 109 height 9
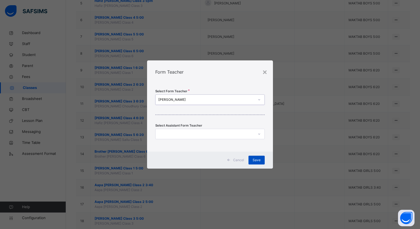
click at [260, 162] on span "Save" at bounding box center [257, 160] width 8 height 5
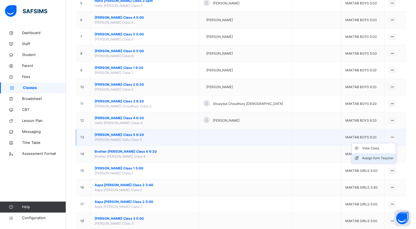
click at [381, 158] on div "Assign form Teacher" at bounding box center [377, 159] width 31 height 6
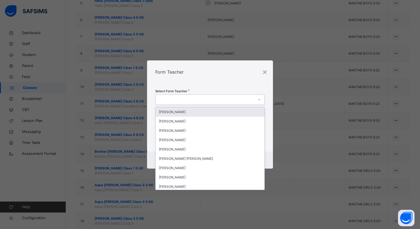
drag, startPoint x: 212, startPoint y: 96, endPoint x: 212, endPoint y: 102, distance: 5.5
click at [212, 97] on div at bounding box center [205, 100] width 98 height 9
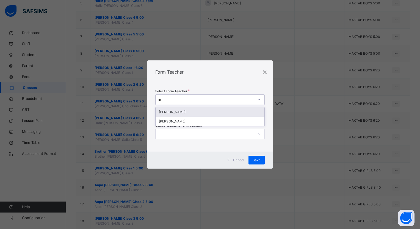
type input "***"
click at [212, 109] on div "[PERSON_NAME]" at bounding box center [210, 112] width 109 height 9
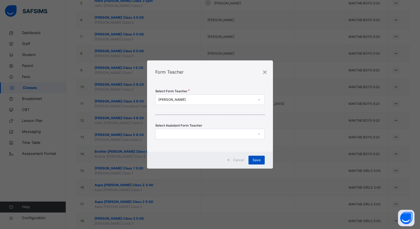
click at [256, 161] on span "Save" at bounding box center [257, 160] width 8 height 5
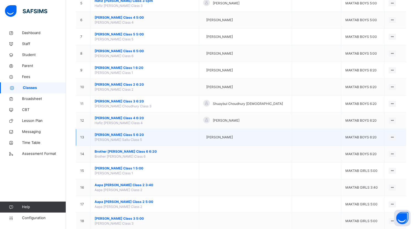
click at [120, 135] on span "[PERSON_NAME] Class 5 6:20" at bounding box center [145, 135] width 100 height 5
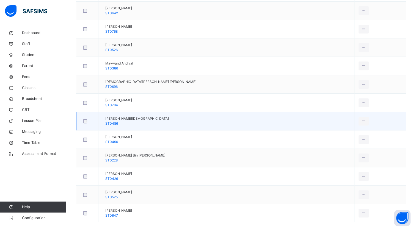
scroll to position [220, 0]
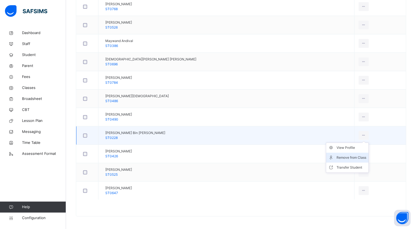
click at [337, 160] on div "Remove from Class" at bounding box center [352, 158] width 30 height 6
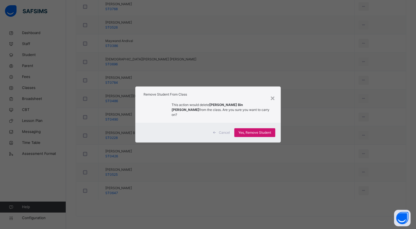
click at [253, 130] on span "Yes, Remove Student" at bounding box center [254, 132] width 33 height 5
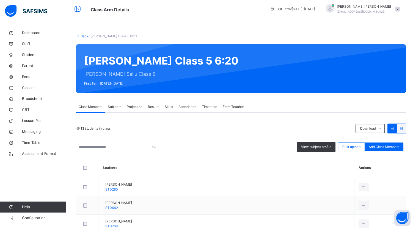
scroll to position [0, 0]
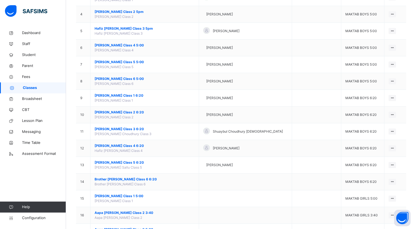
scroll to position [110, 0]
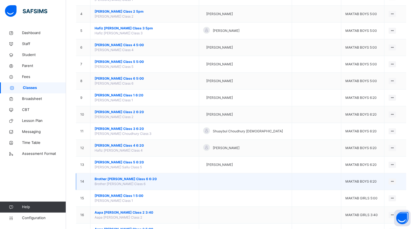
click at [145, 178] on span "Brother [PERSON_NAME] Class 6 6:20" at bounding box center [145, 179] width 100 height 5
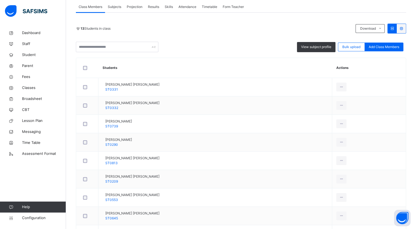
scroll to position [110, 0]
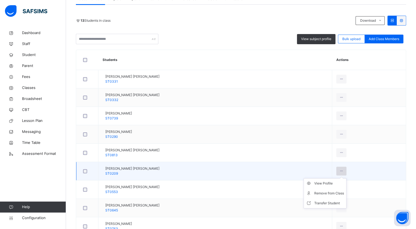
click at [341, 171] on icon at bounding box center [341, 171] width 5 height 5
click at [340, 193] on div "Remove from Class" at bounding box center [329, 194] width 30 height 6
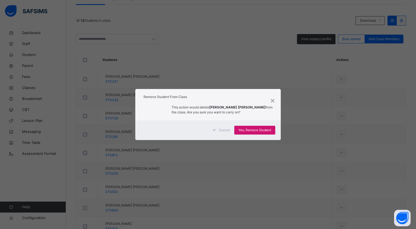
click at [254, 130] on span "Yes, Remove Student" at bounding box center [254, 130] width 33 height 5
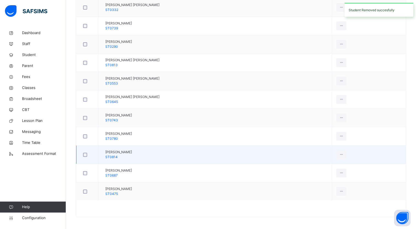
scroll to position [201, 0]
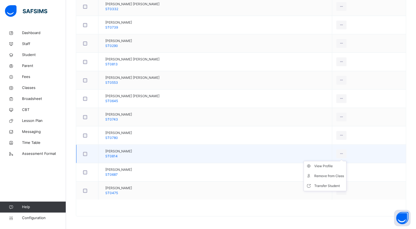
drag, startPoint x: 343, startPoint y: 152, endPoint x: 342, endPoint y: 156, distance: 3.5
click at [343, 152] on div at bounding box center [341, 154] width 10 height 9
click at [335, 177] on div "Remove from Class" at bounding box center [329, 177] width 30 height 6
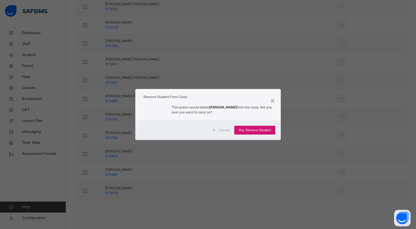
click at [261, 130] on span "Yes, Remove Student" at bounding box center [254, 130] width 33 height 5
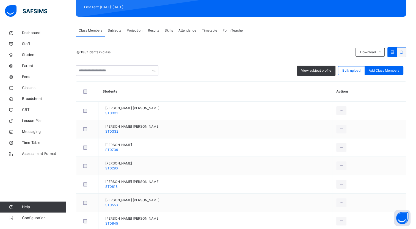
scroll to position [28, 0]
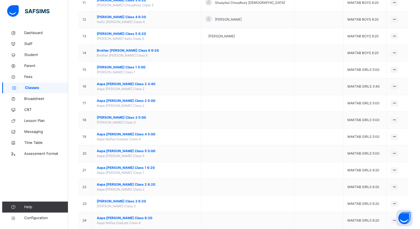
scroll to position [248, 0]
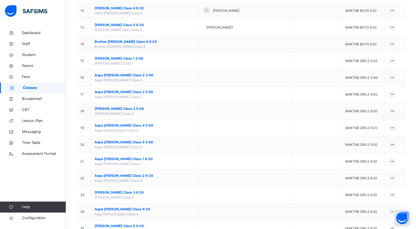
click at [0, 0] on div "Assign form Teacher" at bounding box center [0, 0] width 0 height 0
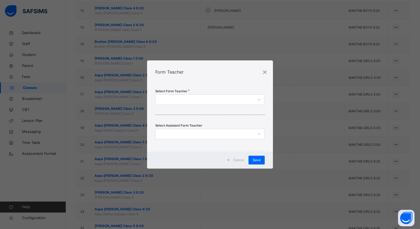
click at [223, 100] on div at bounding box center [205, 100] width 98 height 9
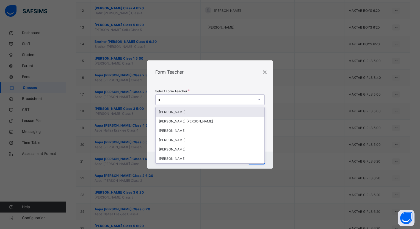
type input "**"
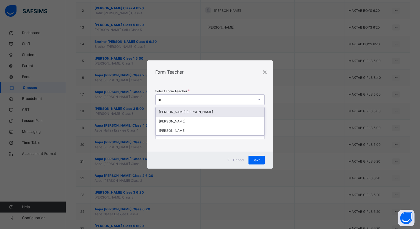
click at [216, 112] on div "[PERSON_NAME] [PERSON_NAME]" at bounding box center [210, 112] width 109 height 9
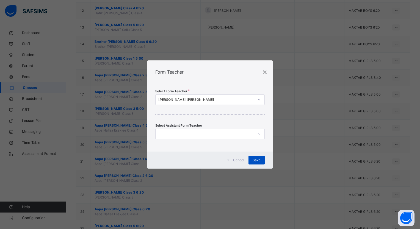
click at [257, 163] on span "Save" at bounding box center [257, 160] width 8 height 5
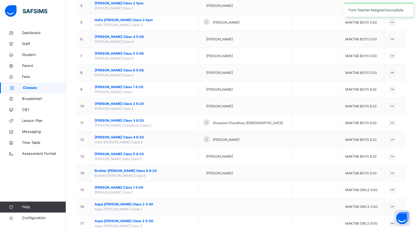
scroll to position [165, 0]
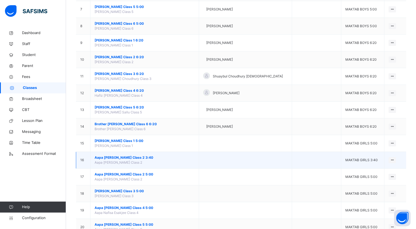
click at [138, 157] on span "Aapa [PERSON_NAME] Class 2 3:40" at bounding box center [145, 157] width 100 height 5
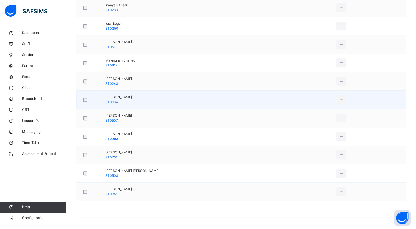
scroll to position [238, 0]
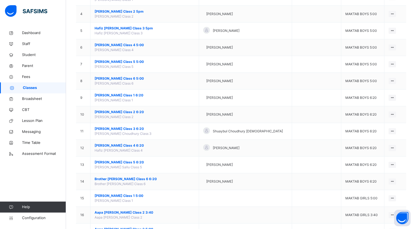
scroll to position [220, 0]
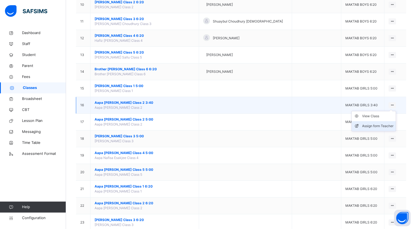
click at [379, 125] on div "Assign form Teacher" at bounding box center [377, 127] width 31 height 6
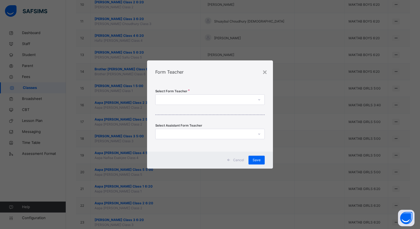
click at [226, 98] on div at bounding box center [205, 100] width 98 height 9
type input "****"
click at [213, 113] on div "[PERSON_NAME]" at bounding box center [210, 112] width 109 height 9
click at [205, 97] on div "[PERSON_NAME]" at bounding box center [205, 100] width 98 height 9
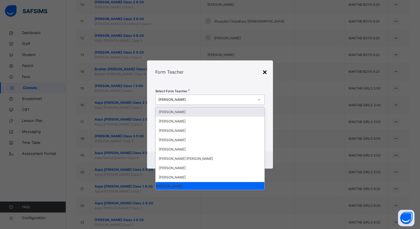
click at [264, 73] on div "×" at bounding box center [264, 72] width 5 height 12
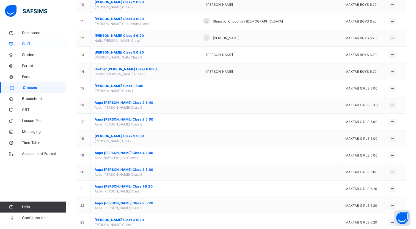
click at [29, 43] on span "Staff" at bounding box center [44, 44] width 44 height 6
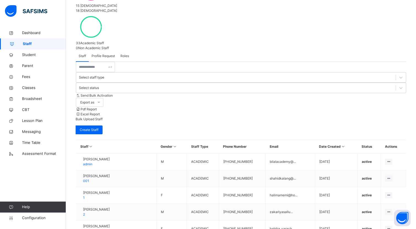
scroll to position [121, 0]
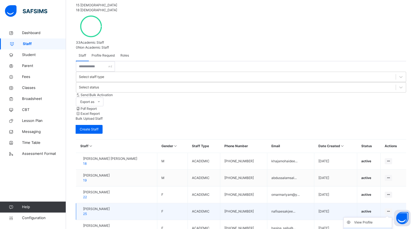
click at [379, 229] on div "Edit Staff" at bounding box center [371, 233] width 35 height 6
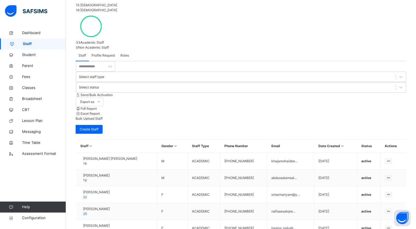
select select "**"
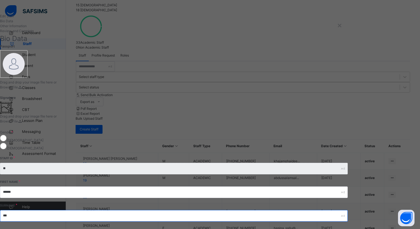
click at [321, 210] on input "***" at bounding box center [174, 216] width 348 height 12
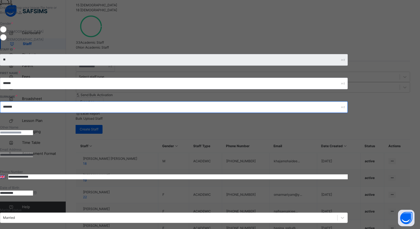
scroll to position [110, 0]
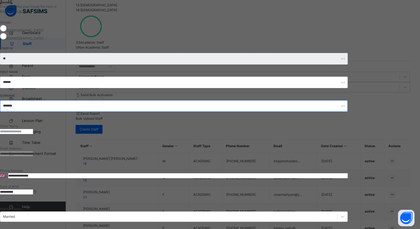
type input "*******"
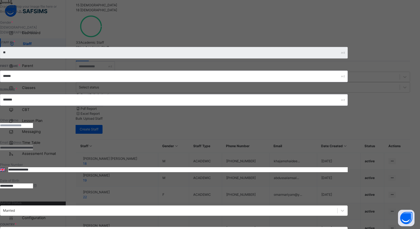
scroll to position [64, 0]
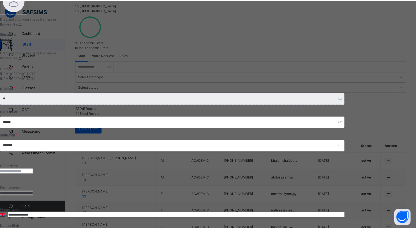
scroll to position [110, 0]
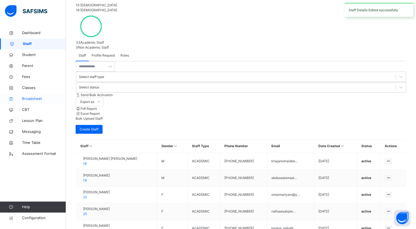
drag, startPoint x: 28, startPoint y: 90, endPoint x: 35, endPoint y: 94, distance: 7.9
click at [28, 90] on span "Classes" at bounding box center [44, 88] width 44 height 6
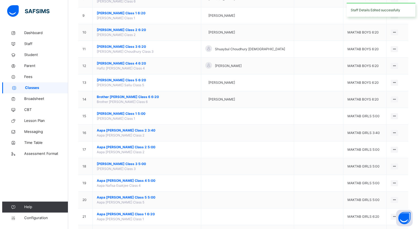
scroll to position [193, 0]
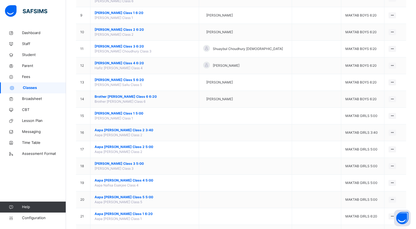
drag, startPoint x: 378, startPoint y: 154, endPoint x: 373, endPoint y: 152, distance: 5.6
click at [0, 0] on div "Assign form Teacher" at bounding box center [0, 0] width 0 height 0
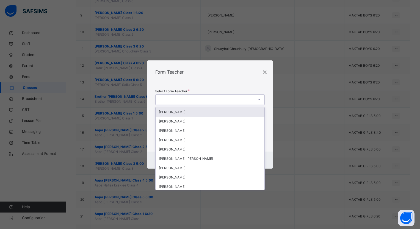
click at [213, 100] on div at bounding box center [205, 100] width 98 height 9
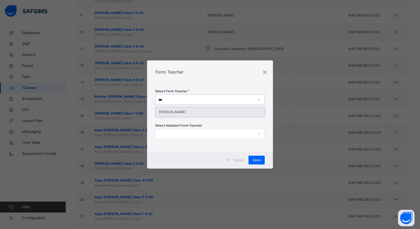
type input "****"
click at [209, 110] on div "[PERSON_NAME]" at bounding box center [210, 112] width 109 height 9
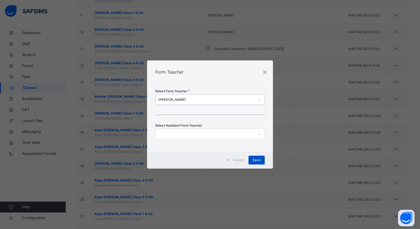
click at [259, 161] on span "Save" at bounding box center [257, 160] width 8 height 5
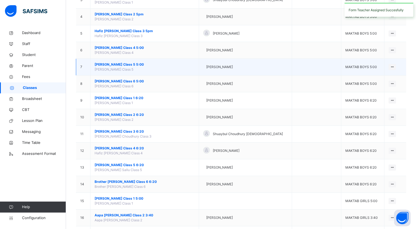
scroll to position [138, 0]
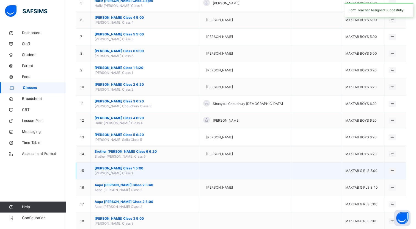
click at [127, 166] on span "[PERSON_NAME] Class 1 5:00" at bounding box center [145, 168] width 100 height 5
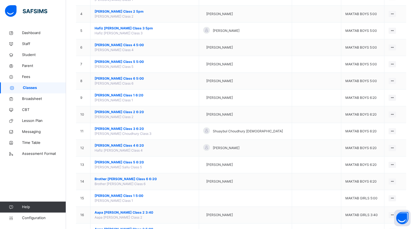
scroll to position [220, 0]
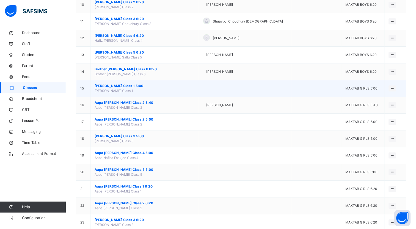
click at [131, 84] on span "[PERSON_NAME] Class 1 5:00" at bounding box center [145, 86] width 100 height 5
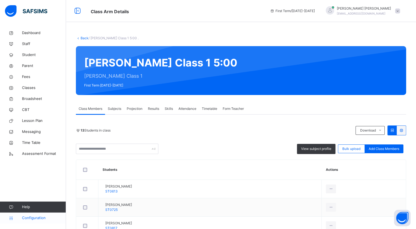
click at [28, 218] on span "Configuration" at bounding box center [44, 219] width 44 height 6
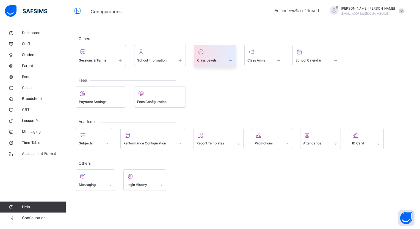
click at [202, 58] on span "Class Levels" at bounding box center [207, 60] width 20 height 5
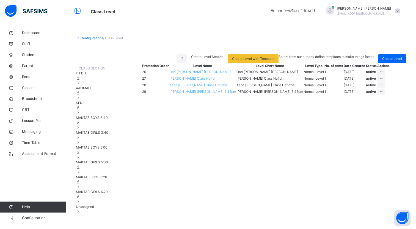
click at [106, 165] on span "MAKTAB GIRLS 5:00" at bounding box center [92, 162] width 32 height 4
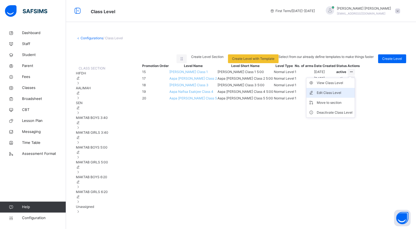
click at [353, 96] on div "Edit Class Level" at bounding box center [335, 93] width 36 height 6
type input "**********"
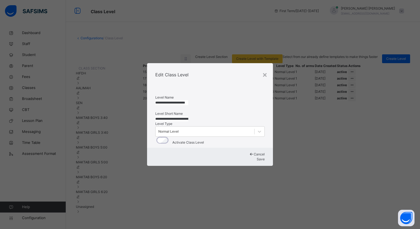
click at [178, 100] on input "**********" at bounding box center [171, 102] width 33 height 5
drag, startPoint x: 183, startPoint y: 88, endPoint x: 167, endPoint y: 89, distance: 16.3
click at [167, 100] on input "**********" at bounding box center [171, 102] width 33 height 5
type input "**********"
click at [182, 117] on input "**********" at bounding box center [171, 119] width 33 height 5
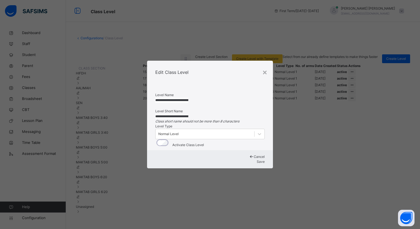
type input "**********"
click at [257, 164] on span "Save" at bounding box center [261, 162] width 8 height 4
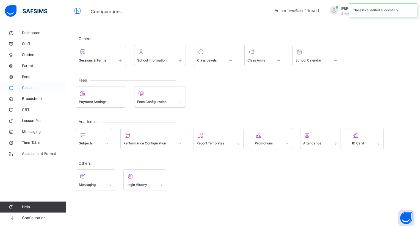
drag, startPoint x: 26, startPoint y: 88, endPoint x: 30, endPoint y: 91, distance: 4.6
click at [26, 88] on span "Classes" at bounding box center [44, 88] width 44 height 6
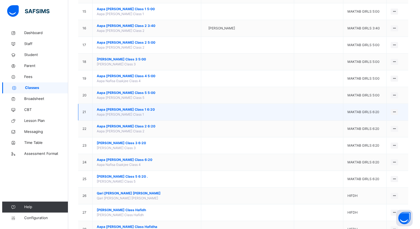
scroll to position [303, 0]
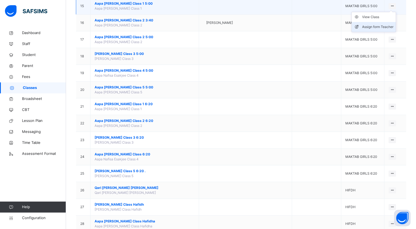
click at [386, 28] on div "Assign form Teacher" at bounding box center [377, 27] width 31 height 6
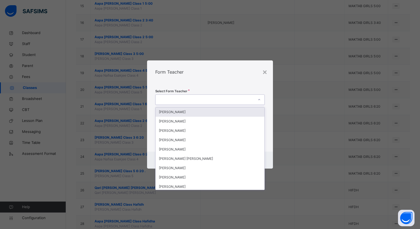
click at [206, 96] on div at bounding box center [205, 100] width 98 height 9
type input "****"
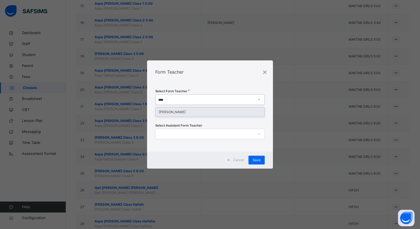
click at [205, 113] on div "[PERSON_NAME]" at bounding box center [210, 112] width 109 height 9
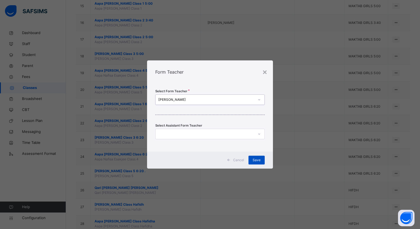
click at [261, 162] on div "Save" at bounding box center [257, 160] width 16 height 9
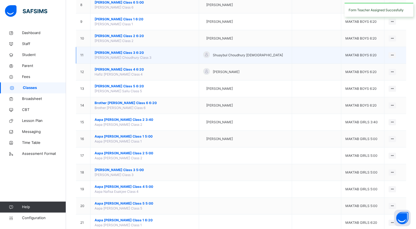
scroll to position [193, 0]
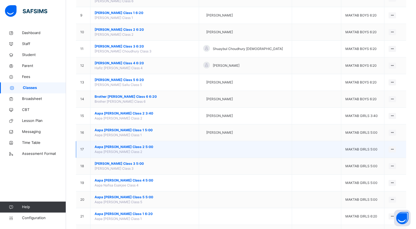
click at [141, 146] on span "Aapa [PERSON_NAME] Class 2 5:00" at bounding box center [145, 147] width 100 height 5
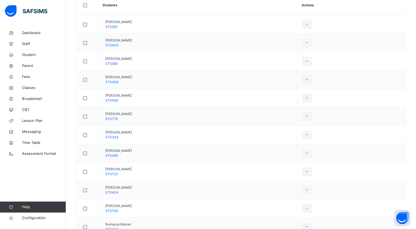
scroll to position [165, 0]
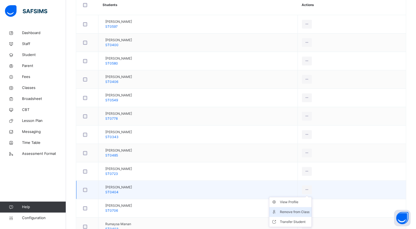
click at [309, 212] on div "Remove from Class" at bounding box center [295, 213] width 30 height 6
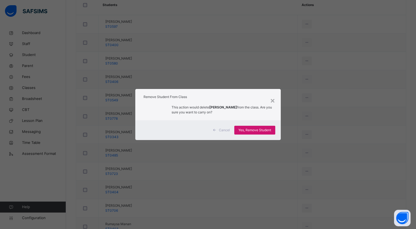
click at [257, 128] on span "Yes, Remove Student" at bounding box center [254, 130] width 33 height 5
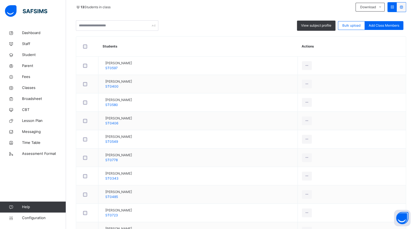
scroll to position [119, 0]
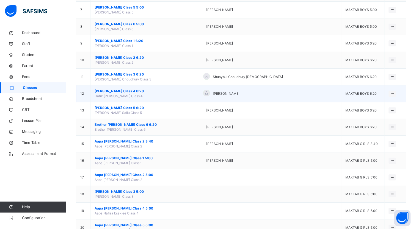
scroll to position [165, 0]
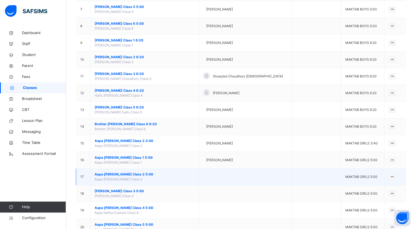
click at [136, 175] on span "Aapa [PERSON_NAME] Class 2 5:00" at bounding box center [145, 174] width 100 height 5
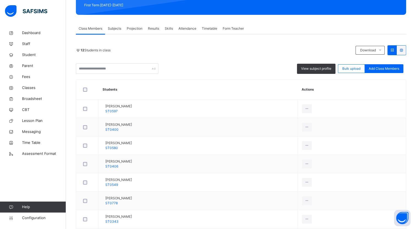
scroll to position [110, 0]
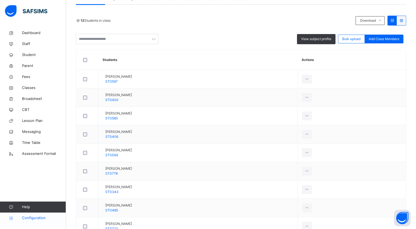
click at [33, 218] on span "Configuration" at bounding box center [44, 219] width 44 height 6
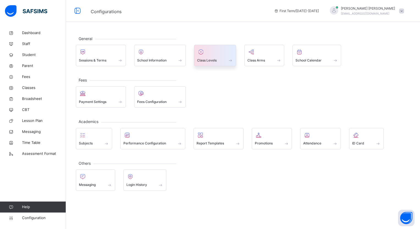
click at [203, 56] on span at bounding box center [215, 56] width 36 height 1
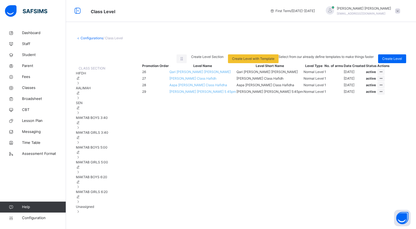
click at [108, 165] on span "MAKTAB GIRLS 5:00" at bounding box center [92, 162] width 32 height 4
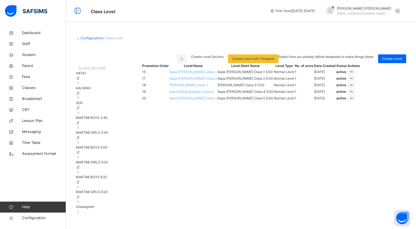
drag, startPoint x: 388, startPoint y: 136, endPoint x: 372, endPoint y: 131, distance: 17.0
click at [0, 0] on div "Edit Class Level" at bounding box center [0, 0] width 0 height 0
type input "**********"
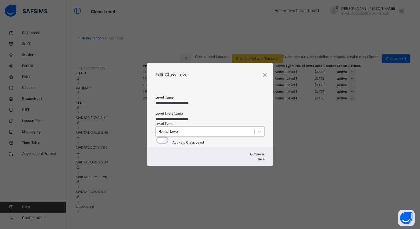
click at [181, 100] on input "**********" at bounding box center [171, 102] width 33 height 5
drag, startPoint x: 187, startPoint y: 87, endPoint x: 168, endPoint y: 87, distance: 18.7
click at [168, 100] on input "**********" at bounding box center [171, 102] width 33 height 5
type input "**********"
drag, startPoint x: 187, startPoint y: 113, endPoint x: 232, endPoint y: 112, distance: 45.1
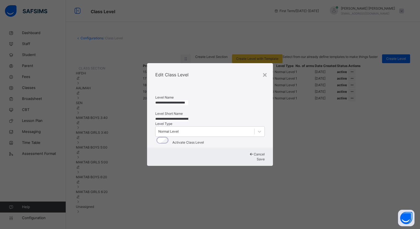
click at [188, 117] on input "**********" at bounding box center [171, 119] width 33 height 5
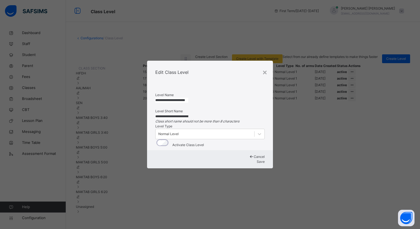
type input "**********"
drag, startPoint x: 254, startPoint y: 176, endPoint x: 253, endPoint y: 179, distance: 3.4
click at [257, 164] on span "Save" at bounding box center [261, 162] width 8 height 4
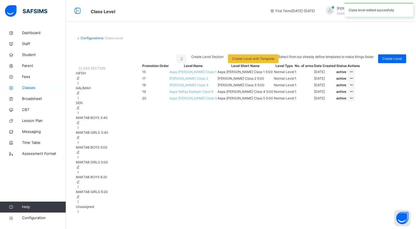
click at [32, 89] on span "Classes" at bounding box center [44, 88] width 44 height 6
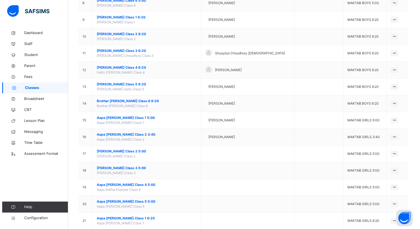
scroll to position [193, 0]
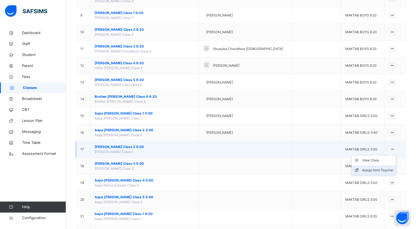
click at [384, 168] on div "Assign form Teacher" at bounding box center [377, 171] width 31 height 6
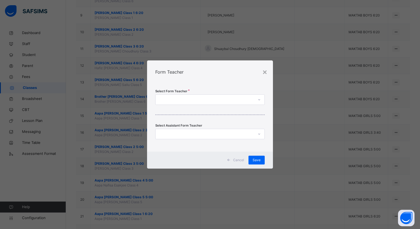
click at [209, 102] on div at bounding box center [205, 100] width 98 height 9
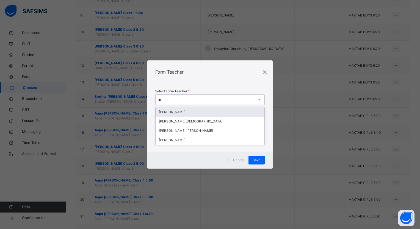
type input "***"
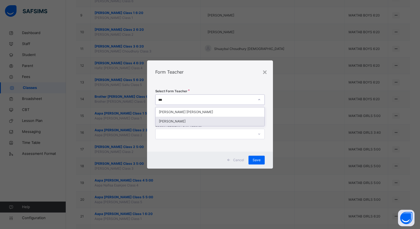
click at [191, 122] on div "[PERSON_NAME]" at bounding box center [210, 121] width 109 height 9
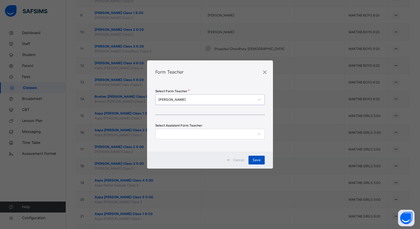
click at [257, 161] on span "Save" at bounding box center [257, 160] width 8 height 5
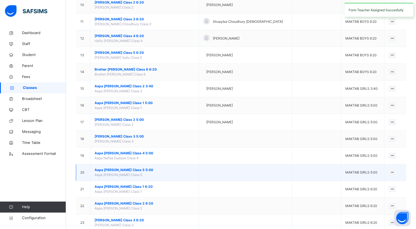
scroll to position [220, 0]
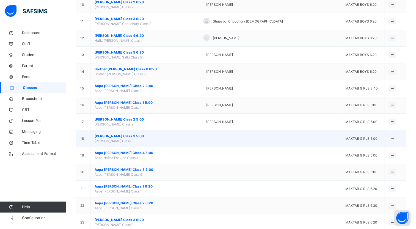
click at [128, 133] on td "[PERSON_NAME] Class 3 5:00 [PERSON_NAME] Class 3" at bounding box center [145, 139] width 109 height 17
click at [129, 136] on span "[PERSON_NAME] Class 3 5:00" at bounding box center [145, 136] width 100 height 5
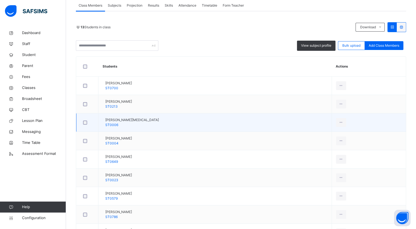
scroll to position [110, 0]
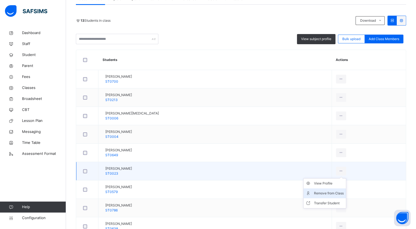
click at [330, 194] on div "Remove from Class" at bounding box center [329, 194] width 30 height 6
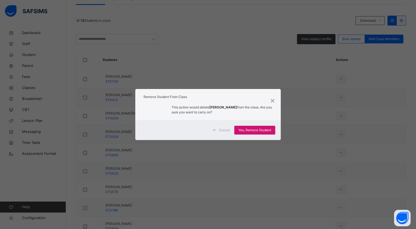
click at [251, 129] on span "Yes, Remove Student" at bounding box center [254, 130] width 33 height 5
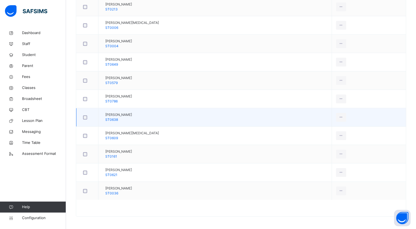
scroll to position [201, 0]
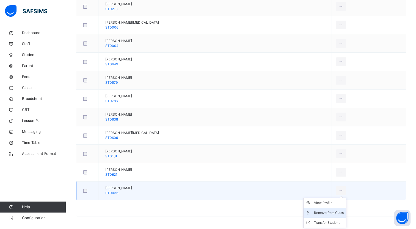
click at [332, 215] on div "Remove from Class" at bounding box center [329, 213] width 30 height 6
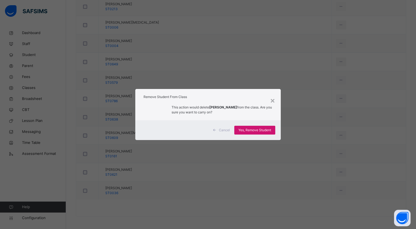
click at [248, 130] on span "Yes, Remove Student" at bounding box center [254, 130] width 33 height 5
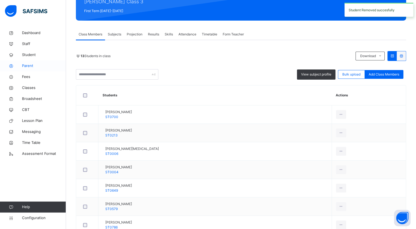
scroll to position [0, 0]
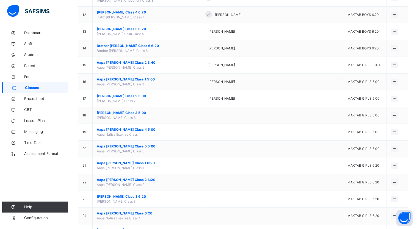
scroll to position [248, 0]
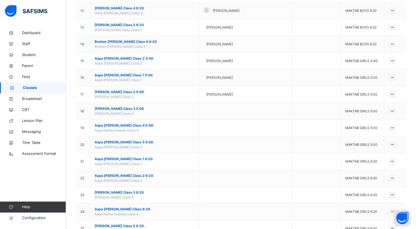
click at [0, 0] on div "Assign form Teacher" at bounding box center [0, 0] width 0 height 0
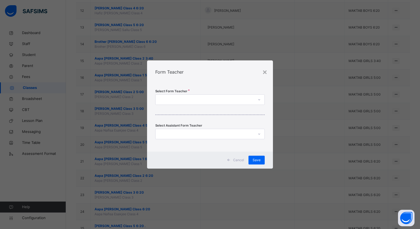
click at [178, 100] on div at bounding box center [205, 100] width 98 height 9
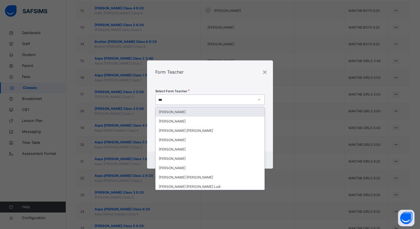
type input "****"
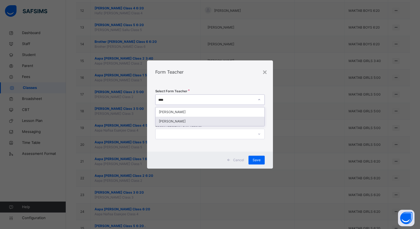
click at [168, 120] on div "[PERSON_NAME]" at bounding box center [210, 121] width 109 height 9
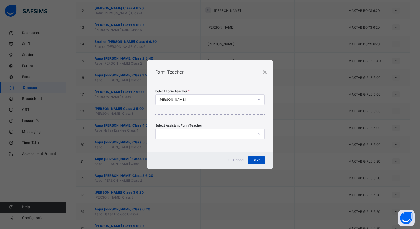
click at [258, 161] on span "Save" at bounding box center [257, 160] width 8 height 5
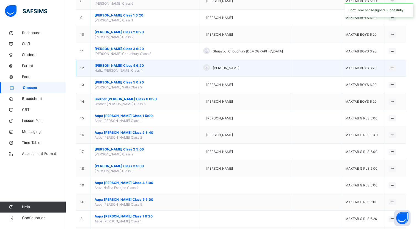
scroll to position [220, 0]
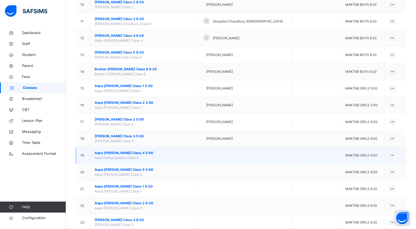
click at [130, 152] on span "Aapa [PERSON_NAME] Class 4 5:00" at bounding box center [145, 153] width 100 height 5
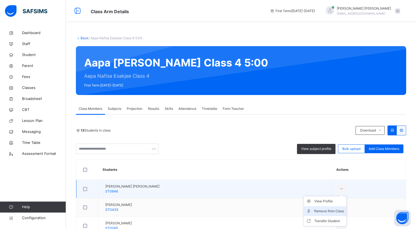
click at [328, 213] on div "Remove from Class" at bounding box center [329, 212] width 30 height 6
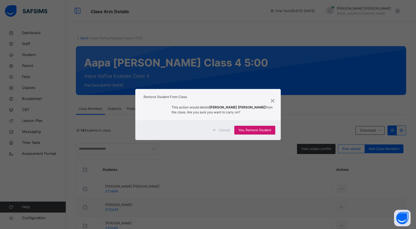
click at [248, 131] on span "Yes, Remove Student" at bounding box center [254, 130] width 33 height 5
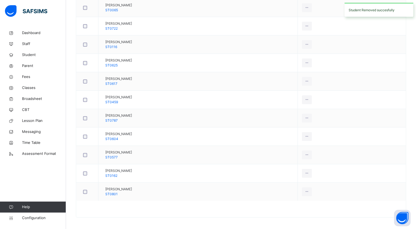
scroll to position [201, 0]
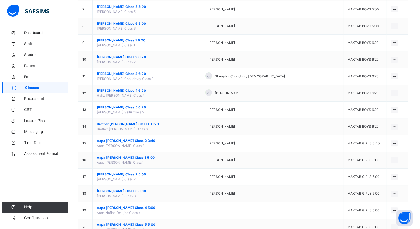
scroll to position [220, 0]
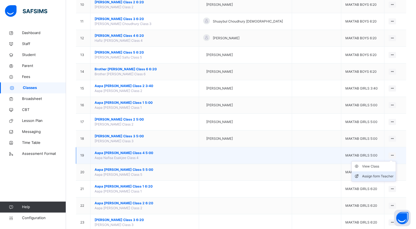
click at [386, 174] on div "Assign form Teacher" at bounding box center [377, 177] width 31 height 6
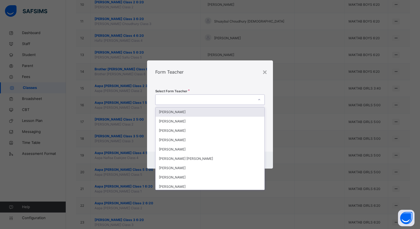
click at [212, 101] on div at bounding box center [205, 100] width 98 height 9
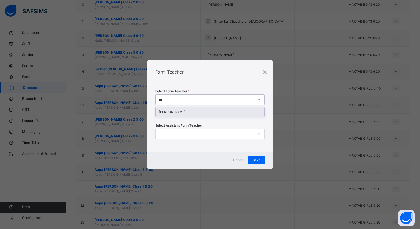
type input "****"
click at [202, 109] on div "[PERSON_NAME]" at bounding box center [210, 112] width 109 height 9
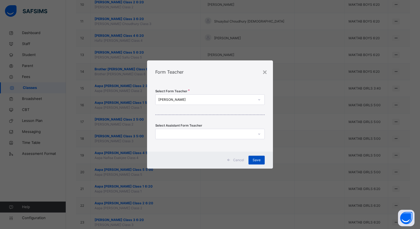
click at [262, 163] on div "Save" at bounding box center [257, 160] width 16 height 9
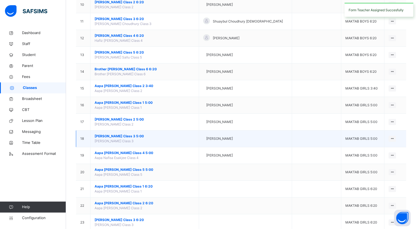
scroll to position [303, 0]
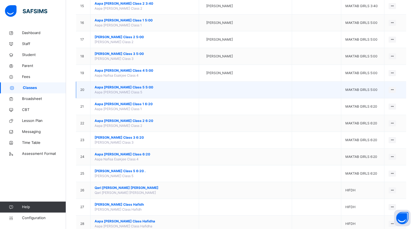
click at [292, 90] on td at bounding box center [316, 90] width 49 height 17
click at [133, 86] on span "Aapa [PERSON_NAME] Class 5 5:00" at bounding box center [145, 87] width 100 height 5
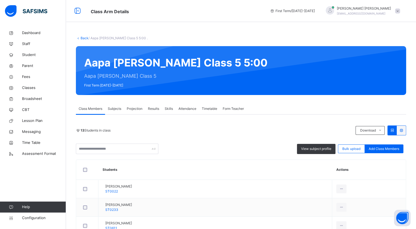
click at [0, 0] on div "Remove from Class" at bounding box center [0, 0] width 0 height 0
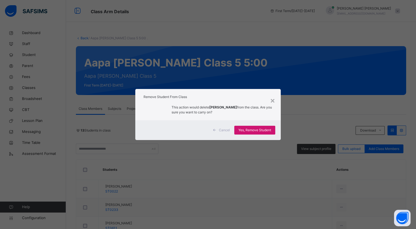
click at [248, 131] on span "Yes, Remove Student" at bounding box center [254, 130] width 33 height 5
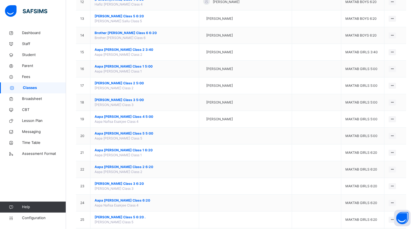
scroll to position [303, 0]
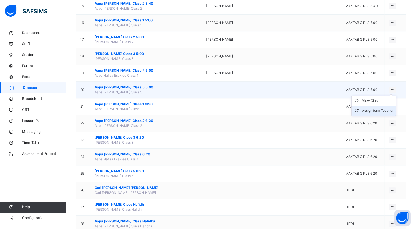
click at [385, 109] on div "Assign form Teacher" at bounding box center [377, 111] width 31 height 6
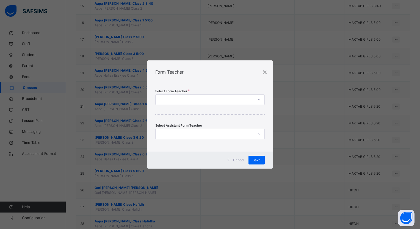
click at [269, 72] on div "Form Teacher" at bounding box center [210, 72] width 126 height 23
drag, startPoint x: 268, startPoint y: 72, endPoint x: 265, endPoint y: 74, distance: 3.4
click at [268, 72] on div "Form Teacher" at bounding box center [210, 72] width 126 height 23
click at [265, 72] on div "×" at bounding box center [264, 72] width 5 height 12
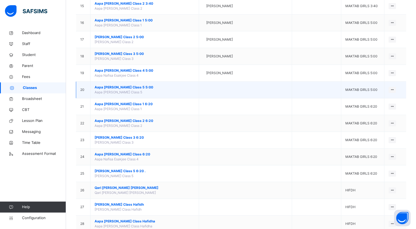
click at [124, 86] on span "Aapa [PERSON_NAME] Class 5 5:00" at bounding box center [145, 87] width 100 height 5
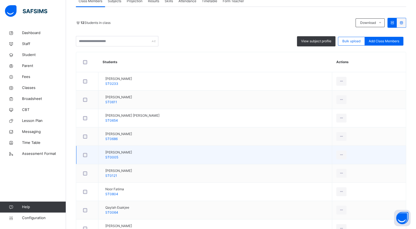
scroll to position [110, 0]
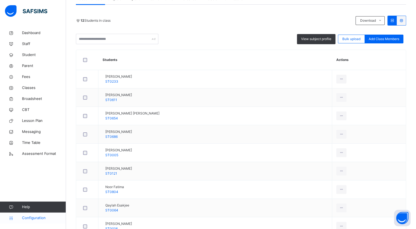
click at [40, 218] on span "Configuration" at bounding box center [44, 219] width 44 height 6
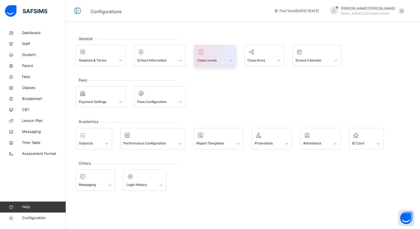
click at [198, 59] on span "Class Levels" at bounding box center [207, 60] width 20 height 5
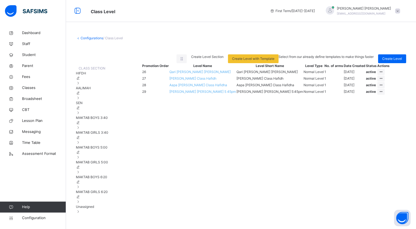
click at [105, 179] on span "MAKTAB BOYS 6:20" at bounding box center [91, 177] width 31 height 4
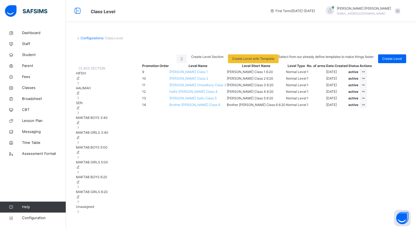
click at [106, 165] on span "MAKTAB GIRLS 5:00" at bounding box center [92, 162] width 32 height 4
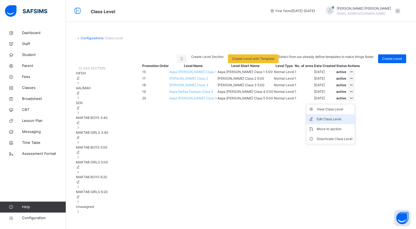
click at [353, 122] on div "Edit Class Level" at bounding box center [335, 120] width 36 height 6
type input "**********"
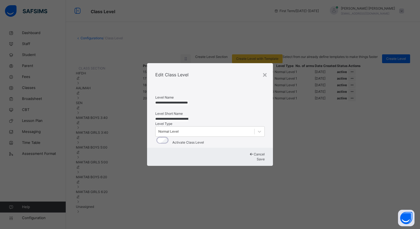
drag, startPoint x: 176, startPoint y: 86, endPoint x: 189, endPoint y: 87, distance: 12.9
click at [176, 100] on input "**********" at bounding box center [171, 102] width 33 height 5
drag, startPoint x: 187, startPoint y: 87, endPoint x: 168, endPoint y: 88, distance: 19.0
click at [168, 100] on input "**********" at bounding box center [171, 102] width 33 height 5
type input "**********"
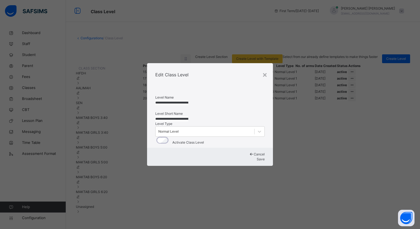
drag, startPoint x: 187, startPoint y: 112, endPoint x: 167, endPoint y: 111, distance: 20.1
click at [167, 117] on input "**********" at bounding box center [171, 119] width 33 height 5
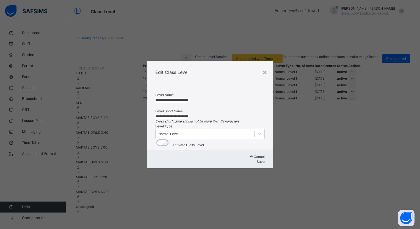
type input "**********"
click at [246, 165] on div "Save" at bounding box center [209, 162] width 109 height 5
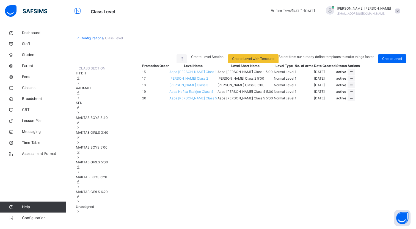
click at [98, 165] on span "MAKTAB GIRLS 5:00" at bounding box center [92, 162] width 32 height 4
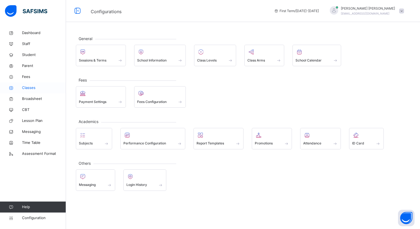
click at [28, 85] on span "Classes" at bounding box center [44, 88] width 44 height 6
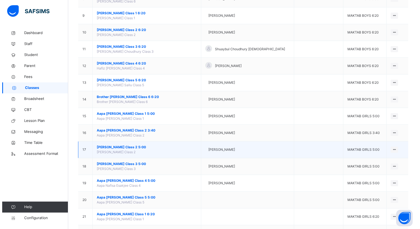
scroll to position [193, 0]
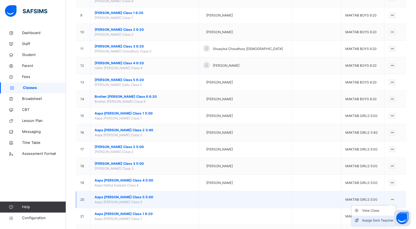
click at [379, 219] on div "Assign form Teacher" at bounding box center [377, 221] width 31 height 6
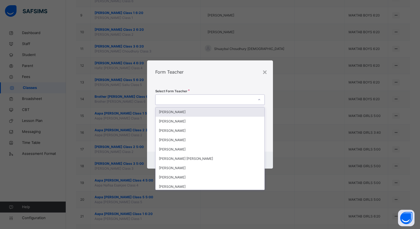
click at [177, 101] on div at bounding box center [205, 100] width 98 height 9
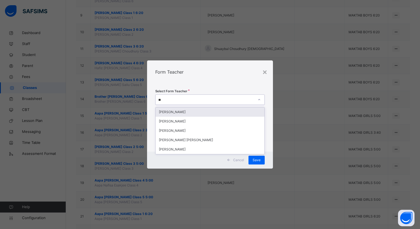
type input "***"
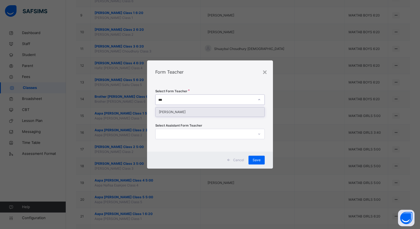
drag, startPoint x: 179, startPoint y: 112, endPoint x: 216, endPoint y: 134, distance: 42.7
click at [179, 112] on div "[PERSON_NAME]" at bounding box center [210, 112] width 109 height 9
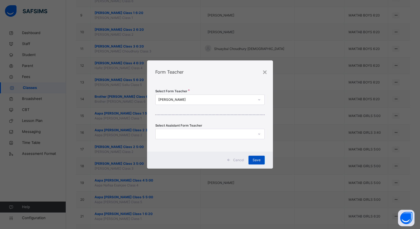
click at [254, 161] on span "Save" at bounding box center [257, 160] width 8 height 5
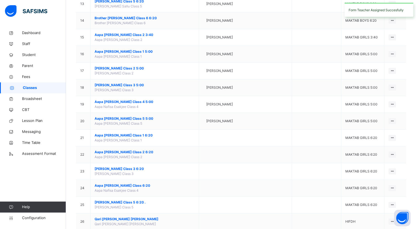
scroll to position [275, 0]
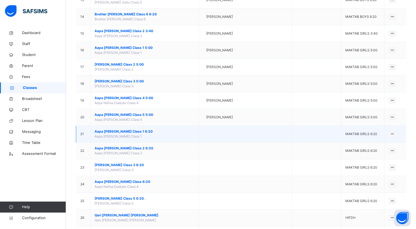
click at [128, 131] on span "Aapa [PERSON_NAME] Class 1 6:20" at bounding box center [145, 131] width 100 height 5
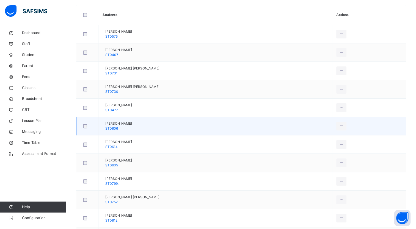
scroll to position [165, 0]
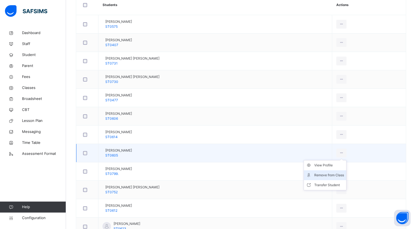
click at [332, 177] on div "Remove from Class" at bounding box center [329, 176] width 30 height 6
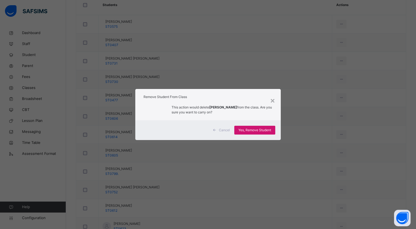
click at [260, 129] on span "Yes, Remove Student" at bounding box center [254, 130] width 33 height 5
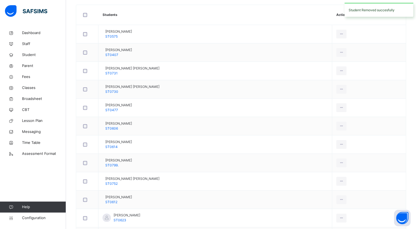
scroll to position [110, 0]
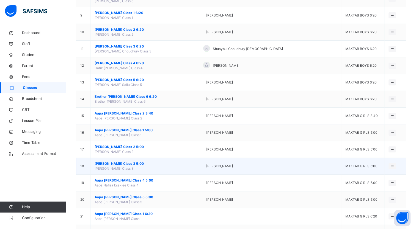
scroll to position [303, 0]
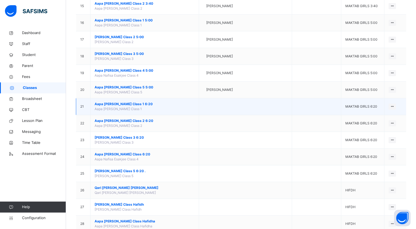
click at [100, 102] on span "Aapa [PERSON_NAME] Class 1 6:20" at bounding box center [145, 104] width 100 height 5
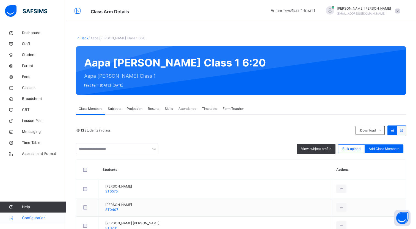
click at [54, 217] on span "Configuration" at bounding box center [44, 219] width 44 height 6
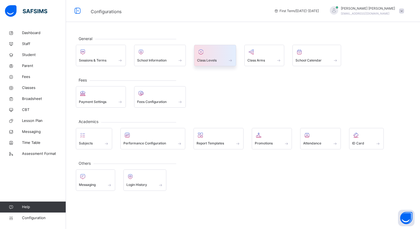
click at [207, 61] on span "Class Levels" at bounding box center [207, 60] width 20 height 5
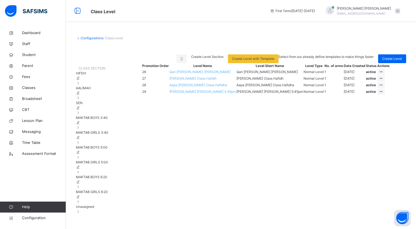
click at [107, 179] on span "MAKTAB BOYS 6:20" at bounding box center [91, 177] width 31 height 4
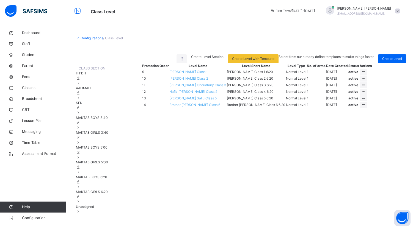
click at [101, 194] on span "MAKTAB GIRLS 6:20" at bounding box center [92, 192] width 32 height 4
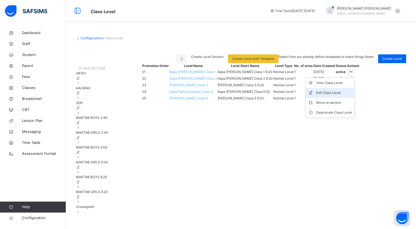
click at [352, 96] on div "Edit Class Level" at bounding box center [334, 93] width 36 height 6
type input "**********"
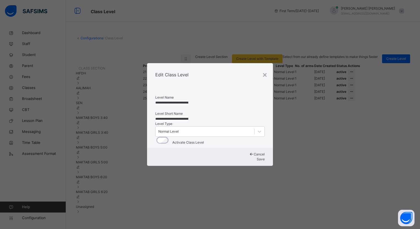
click at [181, 100] on input "**********" at bounding box center [171, 102] width 33 height 5
drag, startPoint x: 187, startPoint y: 87, endPoint x: 168, endPoint y: 87, distance: 19.0
click at [168, 100] on input "**********" at bounding box center [171, 102] width 33 height 5
type input "**********"
drag, startPoint x: 187, startPoint y: 112, endPoint x: 193, endPoint y: 114, distance: 6.1
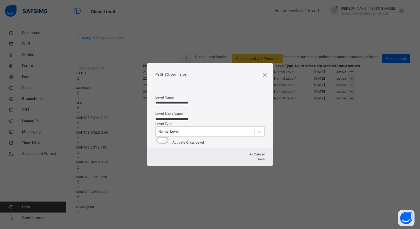
click at [188, 117] on input "**********" at bounding box center [171, 119] width 33 height 5
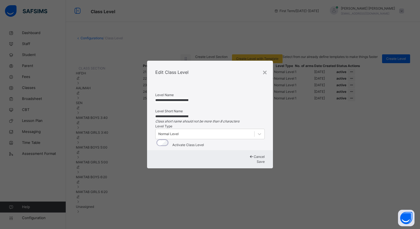
type input "**********"
click at [257, 164] on span "Save" at bounding box center [261, 162] width 8 height 4
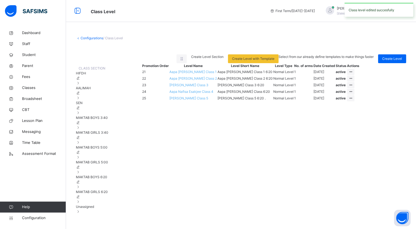
click at [289, 189] on div "Promotion Order Level Name Level Short Name Level Type No. of arms Date Created…" at bounding box center [274, 138] width 264 height 151
click at [31, 87] on span "Classes" at bounding box center [44, 88] width 44 height 6
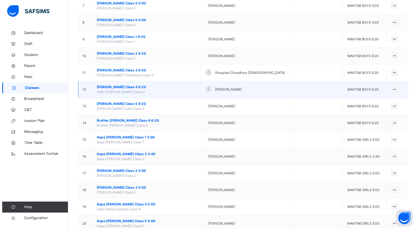
scroll to position [248, 0]
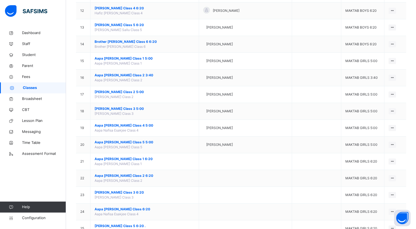
drag, startPoint x: 384, startPoint y: 179, endPoint x: 388, endPoint y: 180, distance: 3.7
click at [0, 0] on div "Assign form Teacher" at bounding box center [0, 0] width 0 height 0
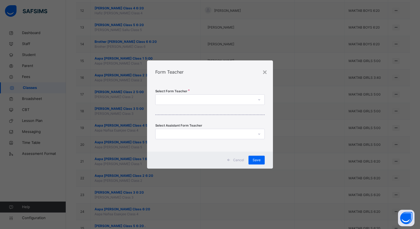
click at [232, 101] on div at bounding box center [205, 100] width 98 height 9
type input "******"
click at [228, 112] on div "[PERSON_NAME]" at bounding box center [210, 112] width 109 height 9
click at [259, 162] on span "Save" at bounding box center [257, 160] width 8 height 5
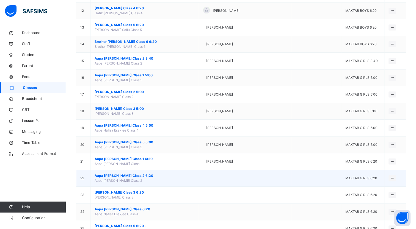
click at [138, 174] on span "Aapa [PERSON_NAME] Class 2 6:20" at bounding box center [145, 176] width 100 height 5
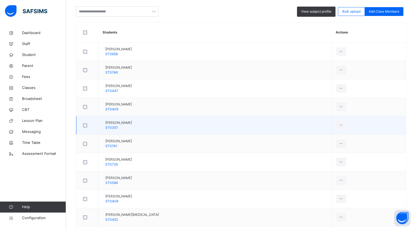
scroll to position [193, 0]
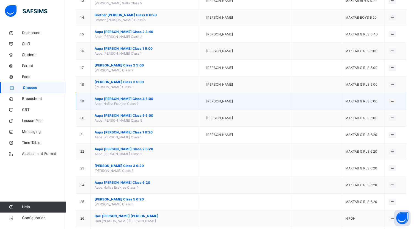
scroll to position [275, 0]
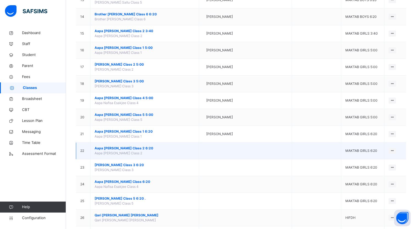
click at [114, 146] on span "Aapa [PERSON_NAME] Class 2 6:20" at bounding box center [145, 148] width 100 height 5
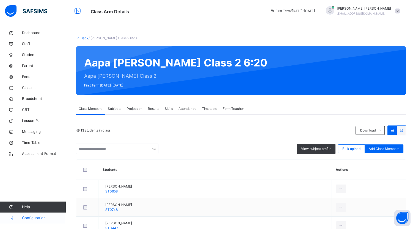
click at [45, 215] on link "Configuration" at bounding box center [33, 218] width 66 height 11
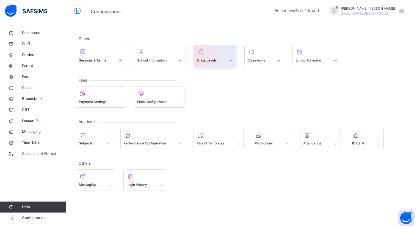
click at [206, 53] on div at bounding box center [215, 52] width 36 height 8
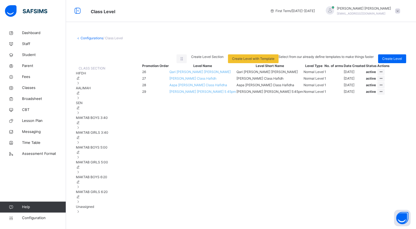
click at [108, 194] on span "MAKTAB GIRLS 6:20" at bounding box center [92, 192] width 32 height 4
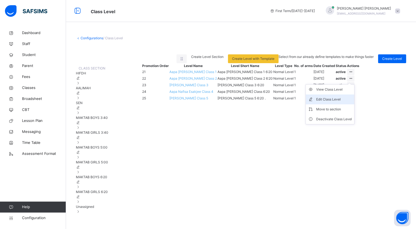
click at [354, 105] on li "Edit Class Level" at bounding box center [330, 100] width 48 height 10
type input "**********"
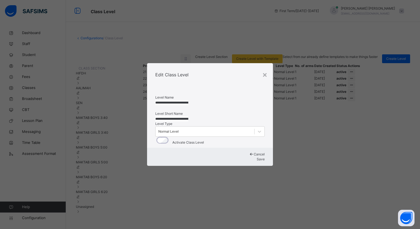
click at [184, 100] on input "**********" at bounding box center [171, 102] width 33 height 5
drag, startPoint x: 187, startPoint y: 87, endPoint x: 168, endPoint y: 88, distance: 19.0
click at [168, 100] on input "**********" at bounding box center [171, 102] width 33 height 5
click at [416, 190] on html "Class Level First Term / [DATE]-[DATE] [PERSON_NAME] [EMAIL_ADDRESS][DOMAIN_NAM…" at bounding box center [210, 114] width 420 height 229
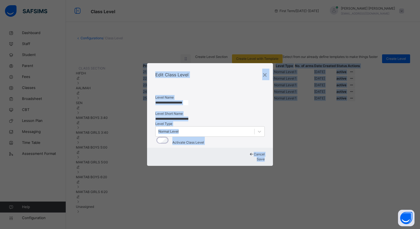
drag, startPoint x: 162, startPoint y: 90, endPoint x: 172, endPoint y: 87, distance: 10.2
click at [162, 100] on input "**********" at bounding box center [171, 102] width 33 height 5
click at [182, 100] on input "**********" at bounding box center [171, 102] width 33 height 5
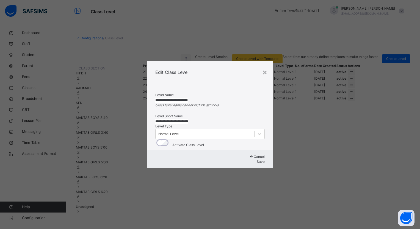
click at [188, 98] on input "**********" at bounding box center [171, 100] width 33 height 5
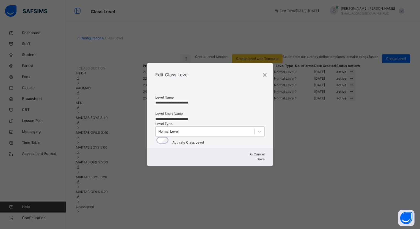
type input "**********"
drag, startPoint x: 187, startPoint y: 113, endPoint x: 167, endPoint y: 112, distance: 19.9
click at [167, 117] on input "**********" at bounding box center [171, 119] width 33 height 5
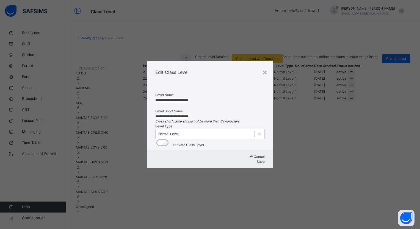
type input "**********"
drag, startPoint x: 256, startPoint y: 172, endPoint x: 245, endPoint y: 129, distance: 44.2
click at [245, 129] on div "**********" at bounding box center [210, 115] width 126 height 108
drag, startPoint x: 245, startPoint y: 129, endPoint x: 263, endPoint y: 57, distance: 74.5
click at [263, 66] on div "×" at bounding box center [264, 72] width 5 height 12
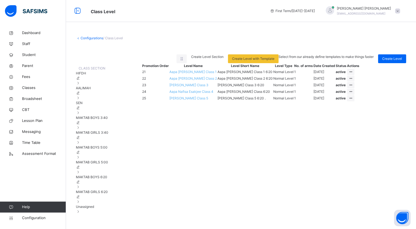
click at [202, 81] on span "Aapa [PERSON_NAME] Class 2" at bounding box center [193, 78] width 48 height 4
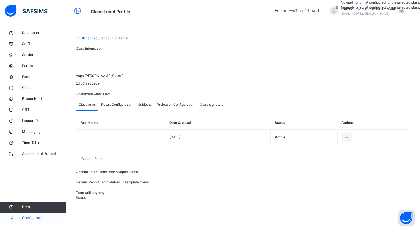
click at [36, 219] on span "Configuration" at bounding box center [44, 219] width 44 height 6
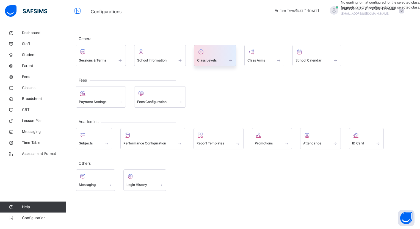
click at [209, 57] on span at bounding box center [215, 56] width 36 height 1
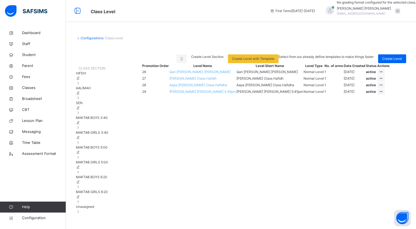
click at [107, 179] on span "MAKTAB BOYS 6:20" at bounding box center [91, 177] width 31 height 4
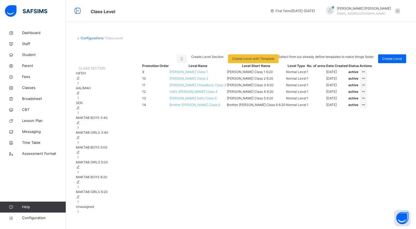
drag, startPoint x: 113, startPoint y: 200, endPoint x: 118, endPoint y: 199, distance: 5.5
click at [108, 194] on span "MAKTAB GIRLS 6:20" at bounding box center [92, 192] width 32 height 4
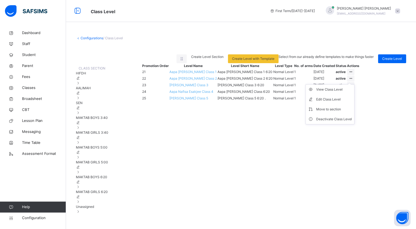
click at [353, 81] on icon at bounding box center [351, 78] width 5 height 4
click at [352, 102] on div "Edit Class Level" at bounding box center [334, 100] width 36 height 6
type input "**********"
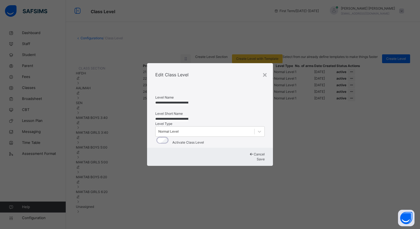
click at [188, 100] on input "**********" at bounding box center [171, 102] width 33 height 5
type input "**********"
click at [188, 117] on input "**********" at bounding box center [171, 119] width 33 height 5
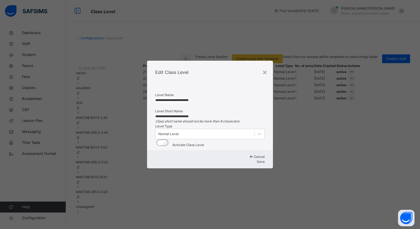
type input "**********"
click at [259, 164] on span "Save" at bounding box center [261, 162] width 8 height 4
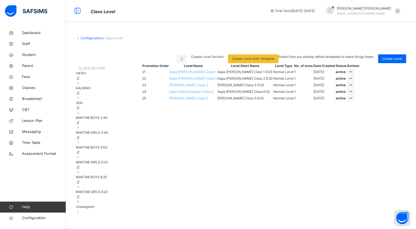
click at [202, 87] on span "[PERSON_NAME] Class 3" at bounding box center [188, 85] width 39 height 4
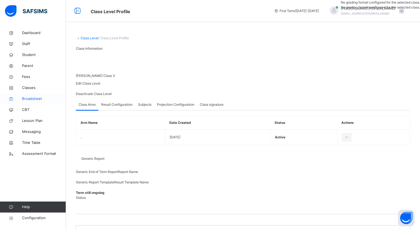
drag, startPoint x: 28, startPoint y: 87, endPoint x: 50, endPoint y: 96, distance: 23.6
click at [28, 87] on span "Classes" at bounding box center [44, 88] width 44 height 6
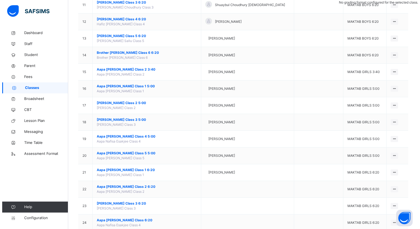
scroll to position [248, 0]
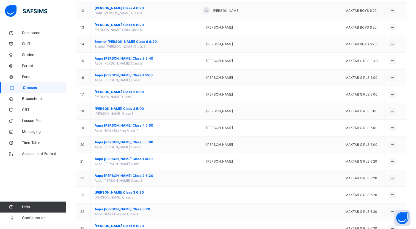
drag, startPoint x: 381, startPoint y: 198, endPoint x: 358, endPoint y: 189, distance: 24.5
click at [0, 0] on div "Assign form Teacher" at bounding box center [0, 0] width 0 height 0
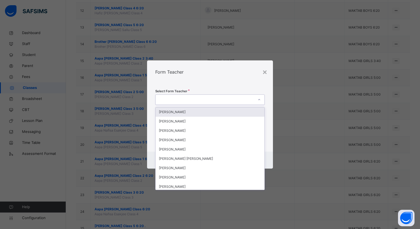
click at [220, 101] on div at bounding box center [205, 100] width 98 height 9
type input "***"
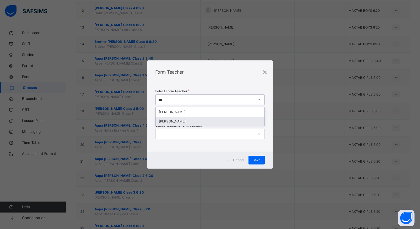
drag, startPoint x: 216, startPoint y: 122, endPoint x: 226, endPoint y: 129, distance: 12.5
click at [216, 122] on div "[PERSON_NAME]" at bounding box center [210, 121] width 109 height 9
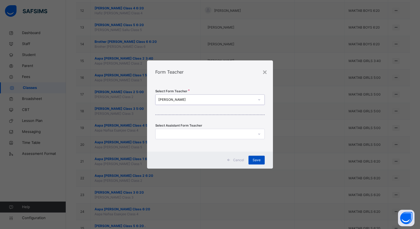
click at [261, 158] on div "Save" at bounding box center [257, 160] width 16 height 9
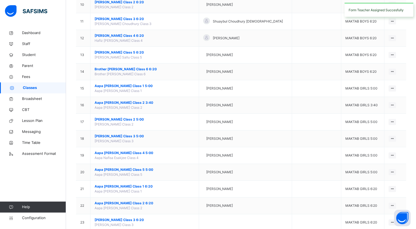
scroll to position [330, 0]
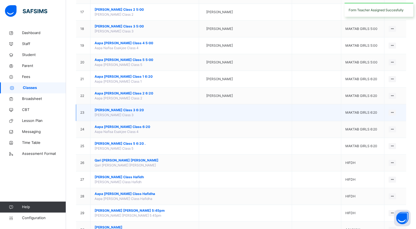
click at [140, 109] on span "[PERSON_NAME] Class 3 6:20" at bounding box center [145, 110] width 100 height 5
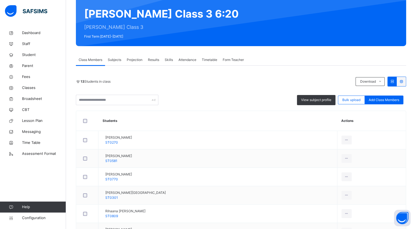
scroll to position [83, 0]
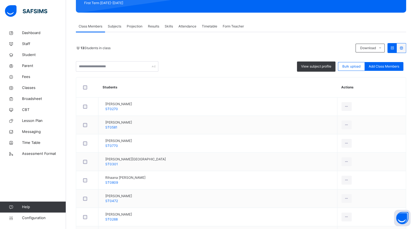
click at [0, 0] on div "Remove from Class" at bounding box center [0, 0] width 0 height 0
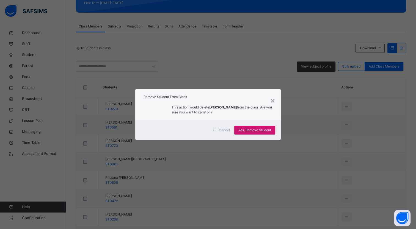
click at [250, 131] on span "Yes, Remove Student" at bounding box center [254, 130] width 33 height 5
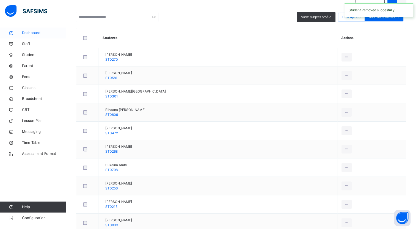
scroll to position [64, 0]
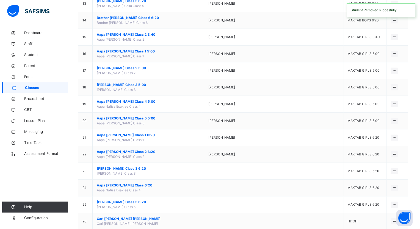
scroll to position [275, 0]
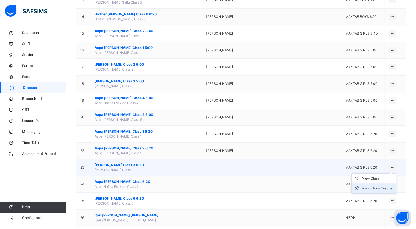
click at [385, 186] on div "Assign form Teacher" at bounding box center [377, 189] width 31 height 6
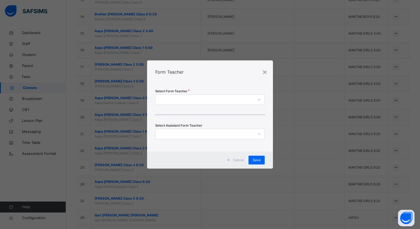
click at [196, 100] on div at bounding box center [205, 100] width 98 height 9
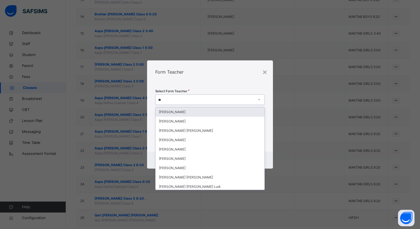
type input "***"
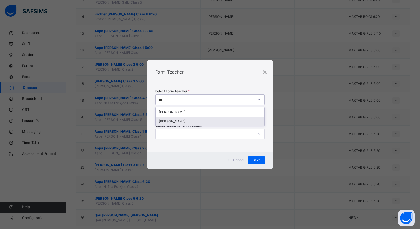
drag, startPoint x: 190, startPoint y: 122, endPoint x: 212, endPoint y: 131, distance: 23.9
click at [190, 122] on div "[PERSON_NAME]" at bounding box center [210, 121] width 109 height 9
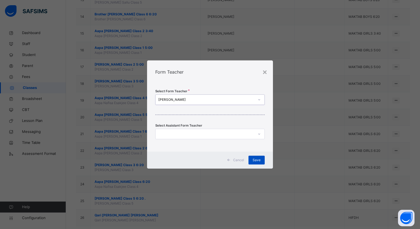
click at [259, 158] on div "Save" at bounding box center [257, 160] width 16 height 9
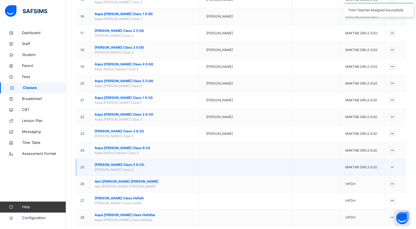
scroll to position [330, 0]
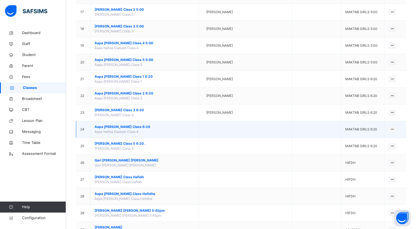
click at [139, 126] on span "Aapa [PERSON_NAME] Class 6:20" at bounding box center [145, 127] width 100 height 5
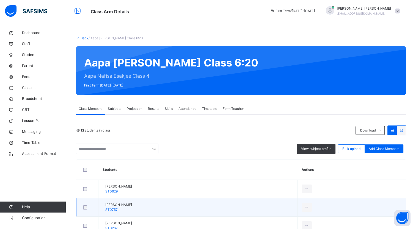
scroll to position [83, 0]
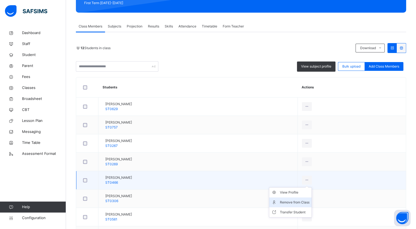
click at [309, 200] on div "Remove from Class" at bounding box center [295, 203] width 30 height 6
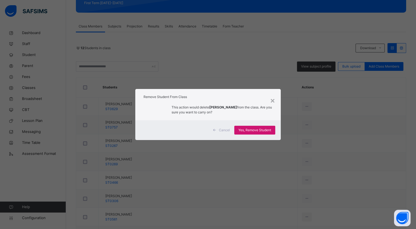
click at [252, 131] on span "Yes, Remove Student" at bounding box center [254, 130] width 33 height 5
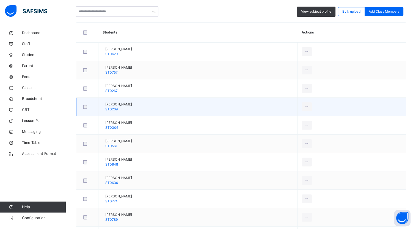
scroll to position [147, 0]
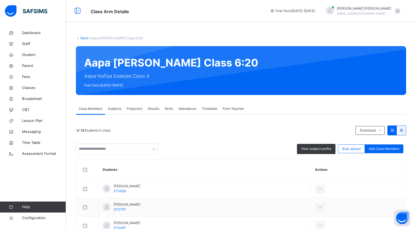
scroll to position [183, 0]
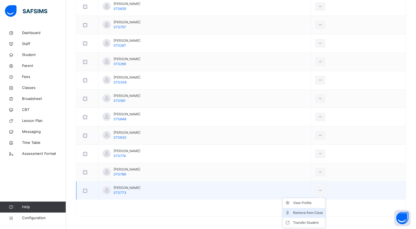
click at [321, 208] on li "Remove from Class" at bounding box center [304, 213] width 42 height 10
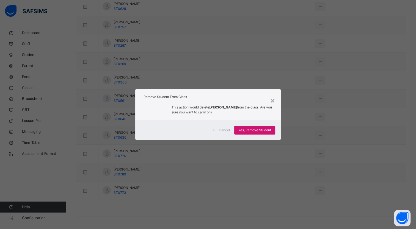
click at [245, 130] on span "Yes, Remove Student" at bounding box center [254, 130] width 33 height 5
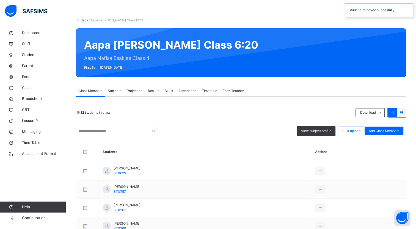
scroll to position [28, 0]
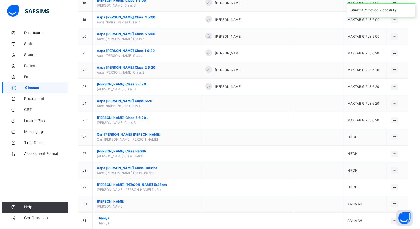
scroll to position [358, 0]
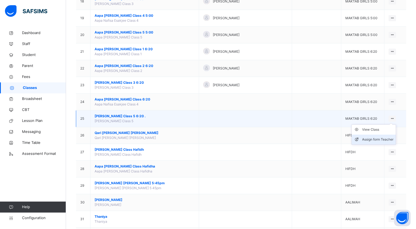
click at [384, 140] on div "Assign form Teacher" at bounding box center [377, 140] width 31 height 6
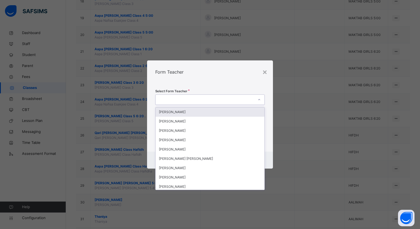
click at [232, 100] on div at bounding box center [205, 100] width 98 height 9
type input "*"
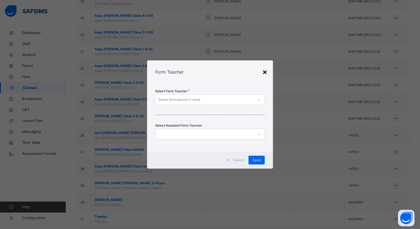
click at [263, 72] on div "×" at bounding box center [264, 72] width 5 height 12
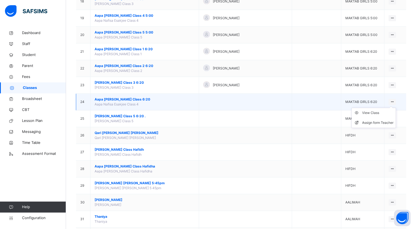
click at [392, 108] on ul "View Class Assign form Teacher" at bounding box center [374, 118] width 45 height 20
click at [382, 121] on div "Assign form Teacher" at bounding box center [377, 123] width 31 height 6
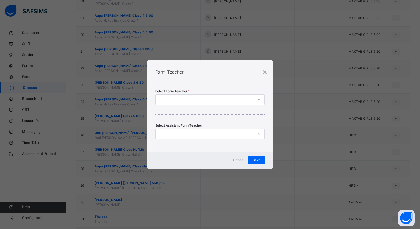
click at [238, 101] on div at bounding box center [205, 100] width 98 height 9
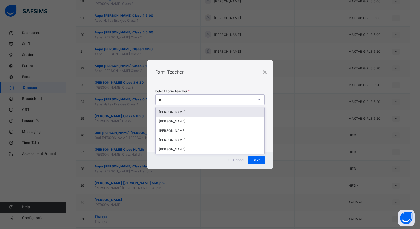
type input "***"
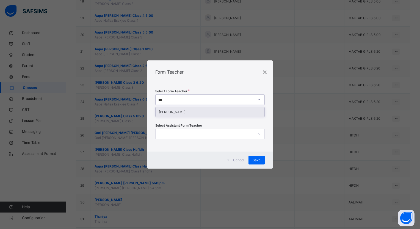
click at [232, 112] on div "[PERSON_NAME]" at bounding box center [210, 112] width 109 height 9
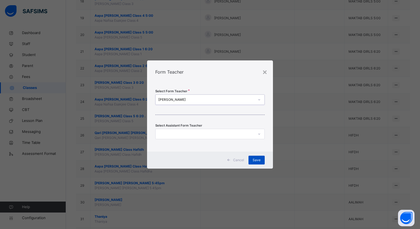
click at [259, 162] on span "Save" at bounding box center [257, 160] width 8 height 5
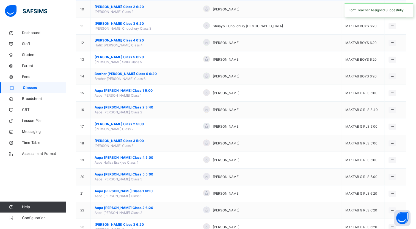
scroll to position [220, 0]
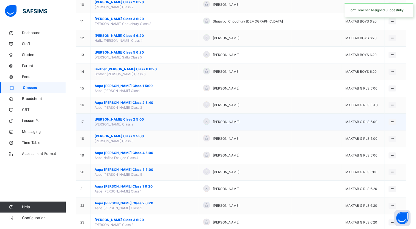
click at [139, 120] on span "[PERSON_NAME] Class 2 5:00" at bounding box center [145, 119] width 100 height 5
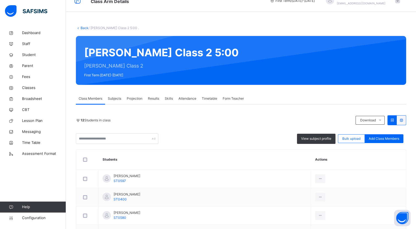
scroll to position [9, 0]
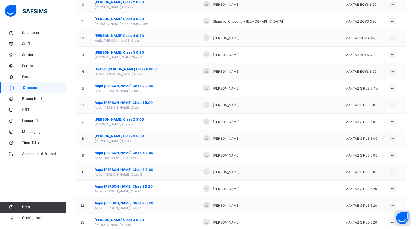
scroll to position [330, 0]
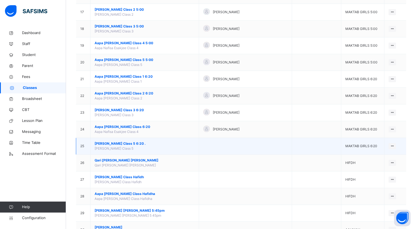
click at [139, 141] on span "[PERSON_NAME] Class 5 6:20 ." at bounding box center [145, 143] width 100 height 5
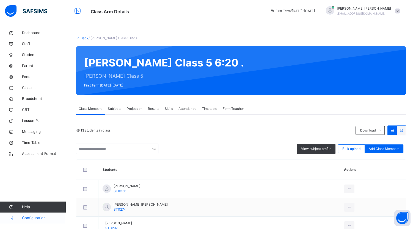
click at [40, 215] on link "Configuration" at bounding box center [33, 218] width 66 height 11
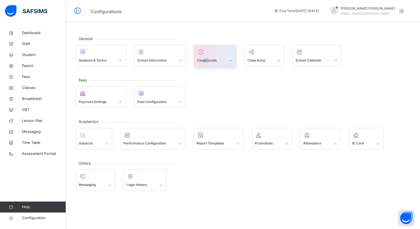
click at [210, 57] on div "Class Levels" at bounding box center [215, 60] width 36 height 6
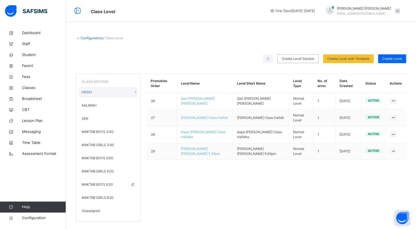
click at [105, 185] on span "MAKTAB BOYS 6:20" at bounding box center [97, 184] width 31 height 5
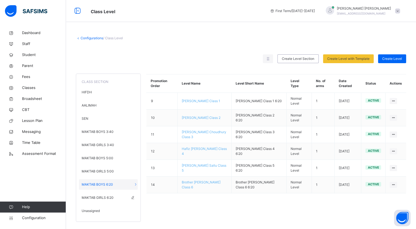
click at [110, 199] on span "MAKTAB GIRLS 6:20" at bounding box center [98, 198] width 32 height 5
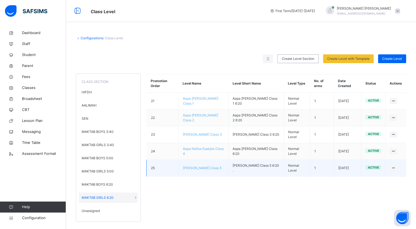
drag, startPoint x: 307, startPoint y: 187, endPoint x: 364, endPoint y: 174, distance: 59.1
click at [308, 187] on div "Promotion Order Level Name Level Short Name Level Type No. of arms Date Created…" at bounding box center [276, 145] width 260 height 153
click at [388, 187] on div "Edit Class Level" at bounding box center [377, 190] width 36 height 6
type input "**********"
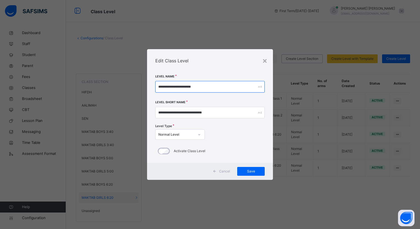
drag, startPoint x: 165, startPoint y: 86, endPoint x: 189, endPoint y: 91, distance: 24.8
click at [166, 86] on input "**********" at bounding box center [209, 87] width 109 height 12
drag, startPoint x: 185, startPoint y: 87, endPoint x: 168, endPoint y: 86, distance: 16.8
click at [168, 86] on input "**********" at bounding box center [209, 87] width 109 height 12
type input "**********"
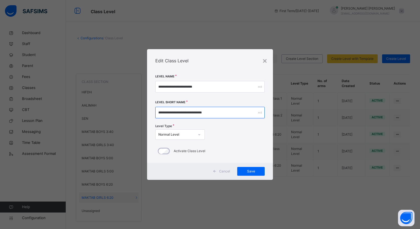
click at [185, 113] on input "**********" at bounding box center [209, 113] width 109 height 12
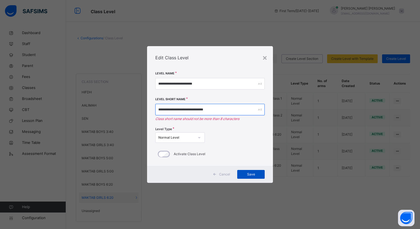
type input "**********"
click at [254, 173] on span "Save" at bounding box center [251, 174] width 19 height 5
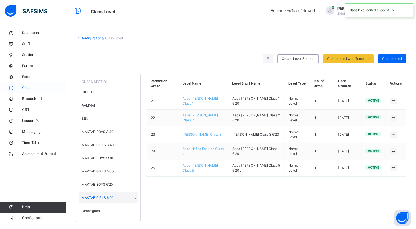
click at [27, 90] on span "Classes" at bounding box center [44, 88] width 44 height 6
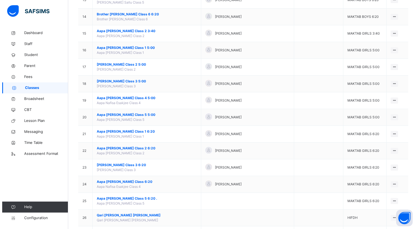
scroll to position [330, 0]
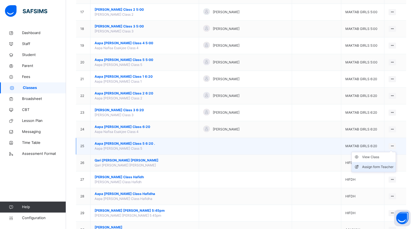
click at [386, 165] on div "Assign form Teacher" at bounding box center [377, 168] width 31 height 6
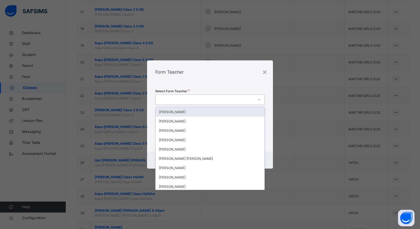
click at [240, 99] on div at bounding box center [205, 100] width 98 height 9
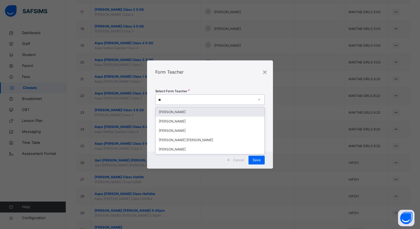
type input "***"
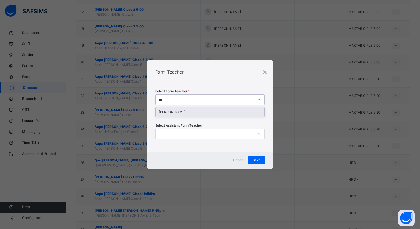
click at [226, 111] on div "[PERSON_NAME]" at bounding box center [210, 112] width 109 height 9
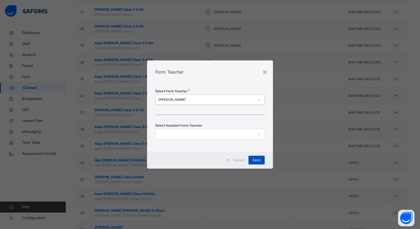
click at [256, 163] on div "Save" at bounding box center [257, 160] width 16 height 9
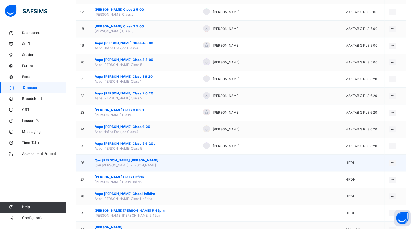
click at [132, 158] on span "Qari [PERSON_NAME] [PERSON_NAME]" at bounding box center [145, 160] width 100 height 5
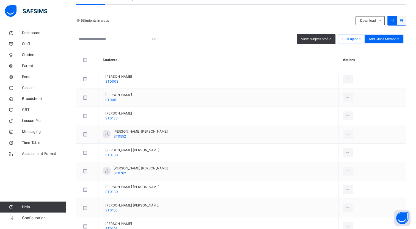
scroll to position [138, 0]
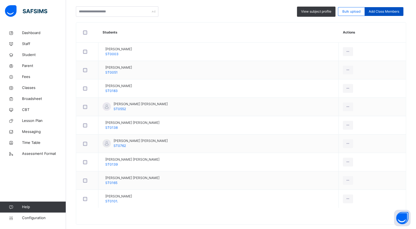
click at [390, 11] on span "Add Class Members" at bounding box center [384, 11] width 31 height 5
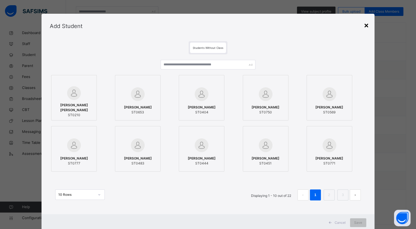
click at [366, 24] on div "×" at bounding box center [366, 25] width 5 height 12
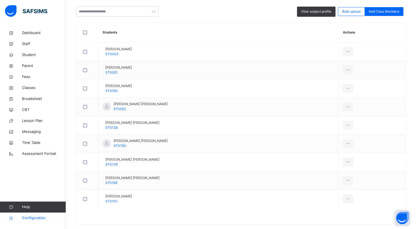
click at [23, 216] on span "Configuration" at bounding box center [44, 219] width 44 height 6
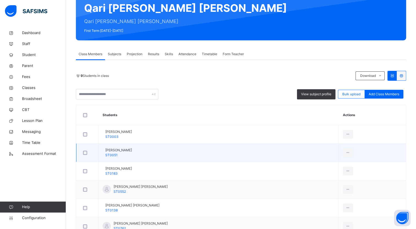
scroll to position [55, 0]
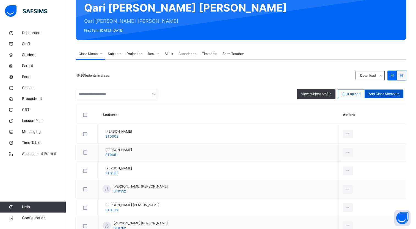
click at [374, 96] on span "Add Class Members" at bounding box center [384, 94] width 31 height 5
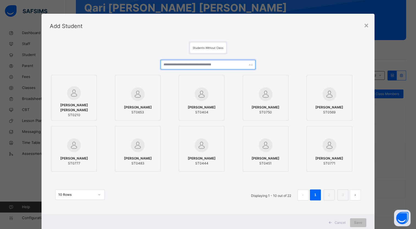
click at [221, 65] on input "text" at bounding box center [208, 65] width 95 height 10
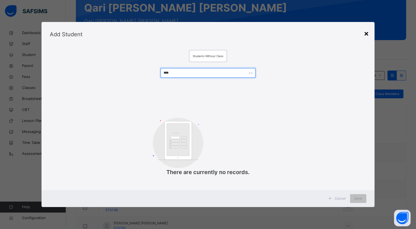
type input "****"
click at [367, 35] on div "×" at bounding box center [366, 34] width 5 height 12
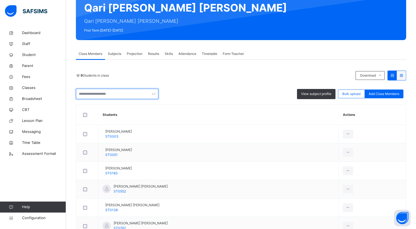
click at [135, 94] on input "text" at bounding box center [117, 94] width 83 height 10
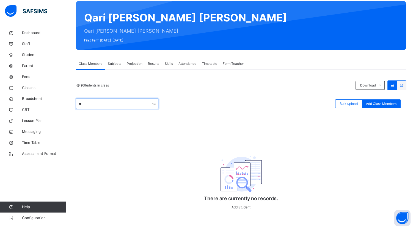
scroll to position [49, 0]
type input "*"
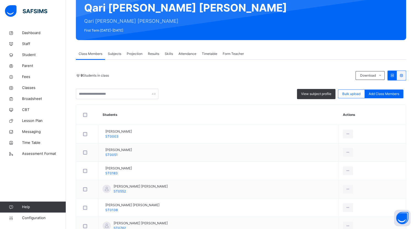
click at [228, 94] on div "View subject profile Bulk upload Add Class Members" at bounding box center [241, 94] width 330 height 10
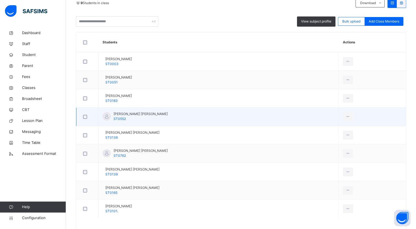
scroll to position [146, 0]
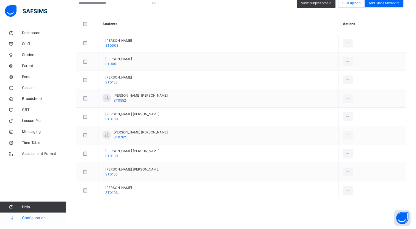
click at [58, 221] on span "Configuration" at bounding box center [44, 219] width 44 height 6
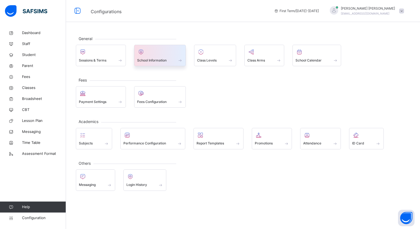
click at [164, 64] on div "School Information" at bounding box center [160, 55] width 52 height 21
select select "**"
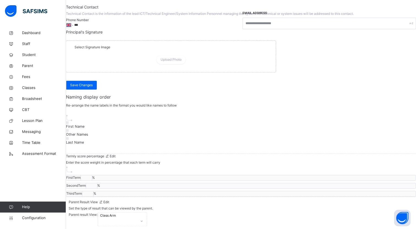
scroll to position [385, 0]
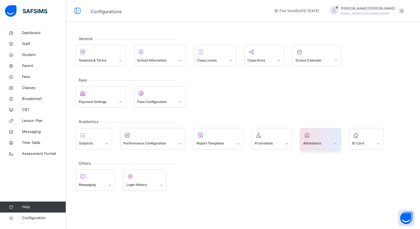
click at [320, 142] on span "Attendance" at bounding box center [312, 143] width 18 height 5
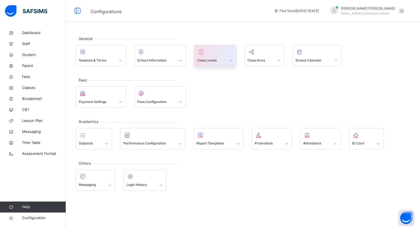
click at [217, 62] on div "Class Levels" at bounding box center [215, 60] width 36 height 6
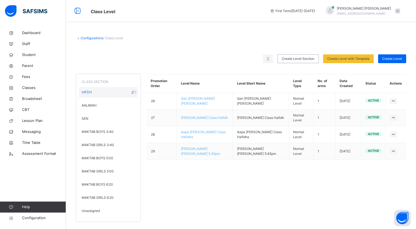
click at [101, 93] on div "HIFDH" at bounding box center [108, 92] width 59 height 10
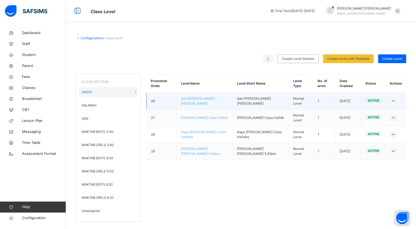
click at [193, 99] on span "Qari [PERSON_NAME] [PERSON_NAME]" at bounding box center [198, 101] width 34 height 9
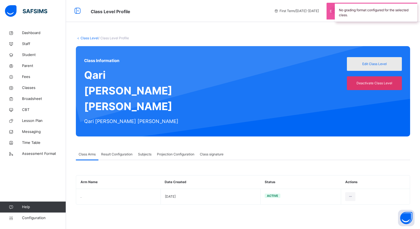
click at [379, 62] on span "Edit Class Level" at bounding box center [374, 64] width 47 height 5
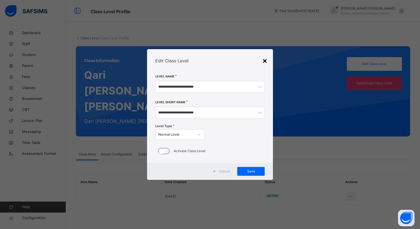
click at [263, 59] on div "×" at bounding box center [264, 61] width 5 height 12
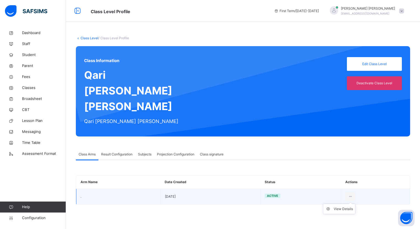
click at [350, 204] on ul "View Details" at bounding box center [339, 209] width 32 height 10
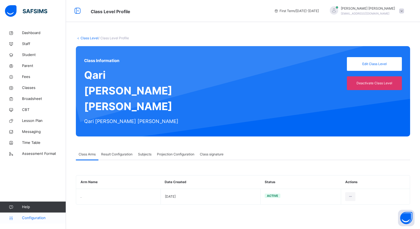
click at [24, 216] on span "Configuration" at bounding box center [44, 219] width 44 height 6
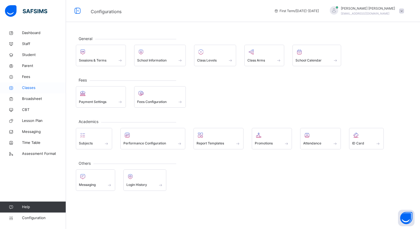
click at [33, 87] on span "Classes" at bounding box center [44, 88] width 44 height 6
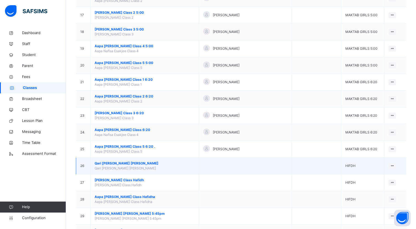
scroll to position [330, 0]
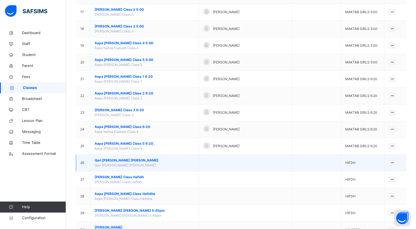
click at [128, 156] on td "Qari Mohammed Farooq Ravat Qari Mohammed Farooq Ravat" at bounding box center [145, 163] width 109 height 17
click at [128, 158] on span "Qari [PERSON_NAME] [PERSON_NAME]" at bounding box center [145, 160] width 100 height 5
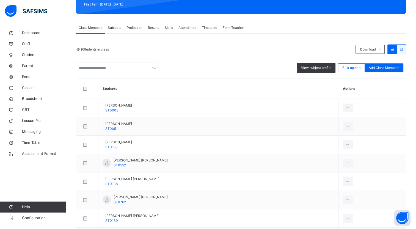
scroll to position [83, 0]
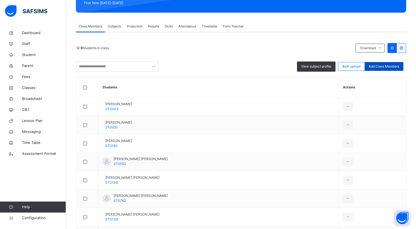
click at [387, 67] on span "Add Class Members" at bounding box center [384, 66] width 31 height 5
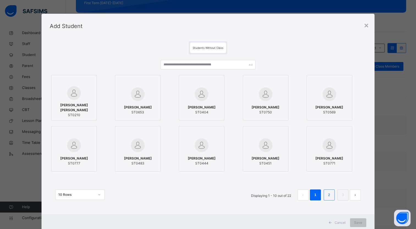
click at [335, 194] on li "2" at bounding box center [329, 195] width 11 height 11
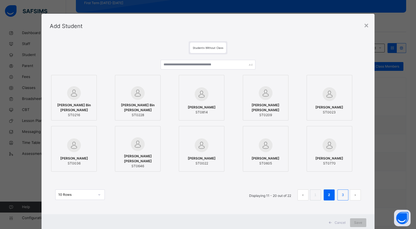
click at [341, 196] on link "3" at bounding box center [342, 195] width 5 height 7
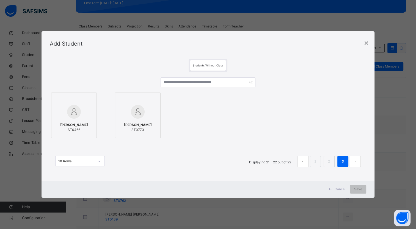
click at [201, 65] on span "Students Without Class" at bounding box center [208, 65] width 31 height 3
click at [224, 66] on div "Students Without Class" at bounding box center [208, 65] width 36 height 10
click at [226, 81] on input "text" at bounding box center [208, 83] width 95 height 10
click at [371, 42] on div "Add Student" at bounding box center [208, 43] width 333 height 25
click at [369, 45] on div "×" at bounding box center [366, 43] width 5 height 12
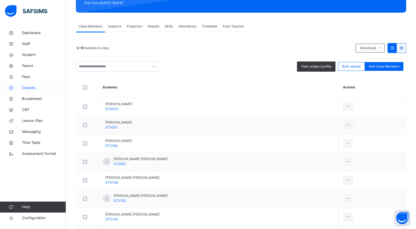
click at [35, 87] on span "Classes" at bounding box center [44, 88] width 44 height 6
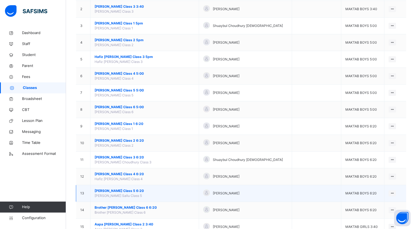
scroll to position [83, 0]
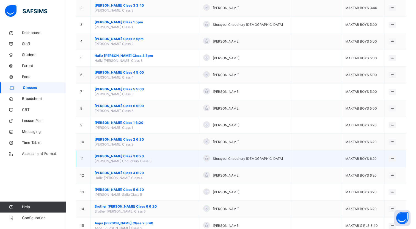
click at [146, 155] on span "[PERSON_NAME] Class 3 6:20" at bounding box center [145, 156] width 100 height 5
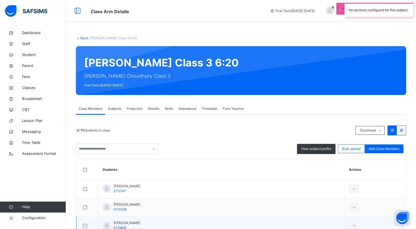
scroll to position [83, 0]
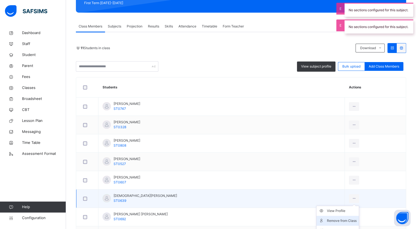
click at [339, 221] on div "Remove from Class" at bounding box center [342, 221] width 30 height 6
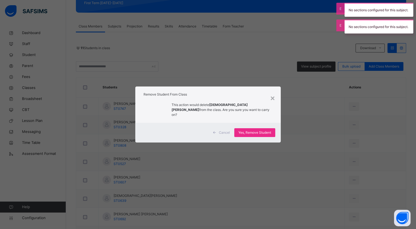
click at [265, 125] on div "Cancel Yes, Remove Student" at bounding box center [208, 133] width 146 height 20
click at [265, 130] on span "Yes, Remove Student" at bounding box center [254, 132] width 33 height 5
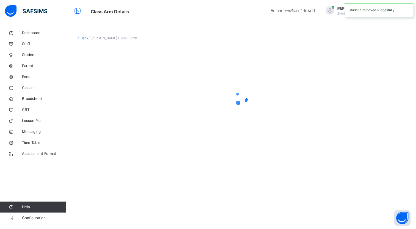
scroll to position [0, 0]
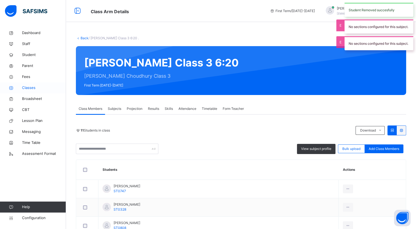
click at [23, 86] on span "Classes" at bounding box center [44, 88] width 44 height 6
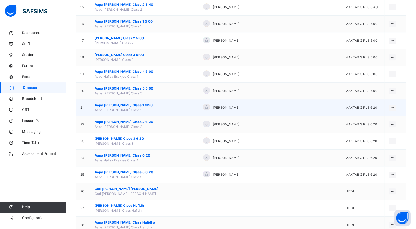
scroll to position [303, 0]
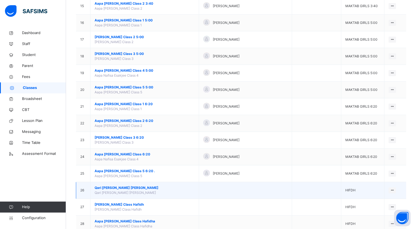
click at [142, 186] on span "Qari [PERSON_NAME] [PERSON_NAME]" at bounding box center [145, 188] width 100 height 5
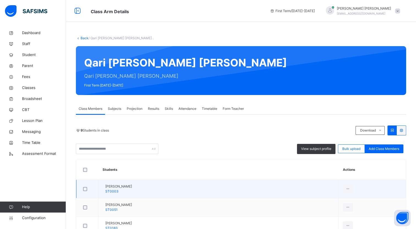
scroll to position [55, 0]
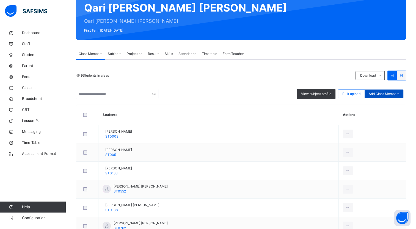
click at [393, 94] on span "Add Class Members" at bounding box center [384, 94] width 31 height 5
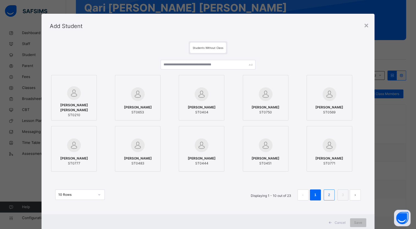
click at [328, 195] on link "2" at bounding box center [329, 195] width 5 height 7
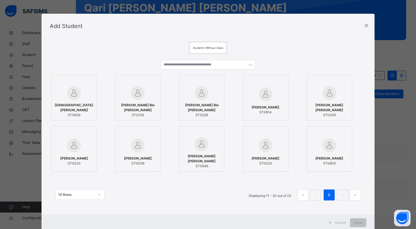
click at [63, 95] on div at bounding box center [74, 93] width 40 height 14
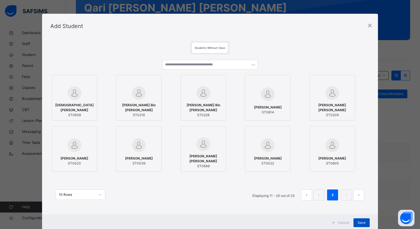
click at [358, 223] on span "Save" at bounding box center [362, 223] width 8 height 5
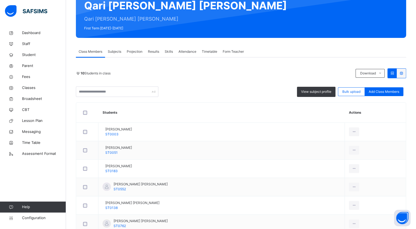
scroll to position [54, 0]
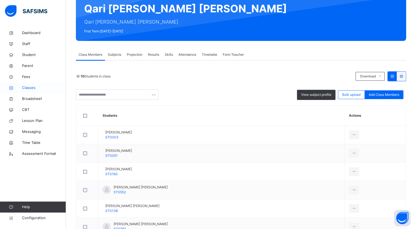
click at [23, 86] on span "Classes" at bounding box center [44, 88] width 44 height 6
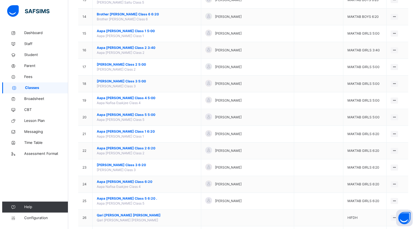
scroll to position [358, 0]
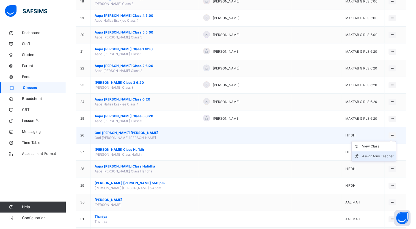
click at [389, 155] on div "Assign form Teacher" at bounding box center [377, 157] width 31 height 6
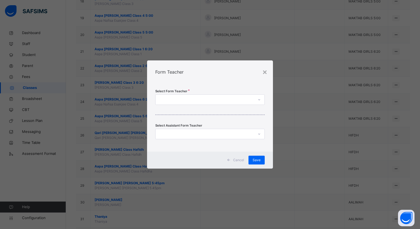
click at [242, 101] on div at bounding box center [205, 100] width 98 height 9
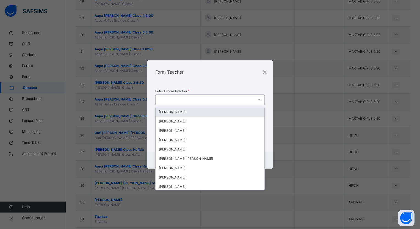
type input "*"
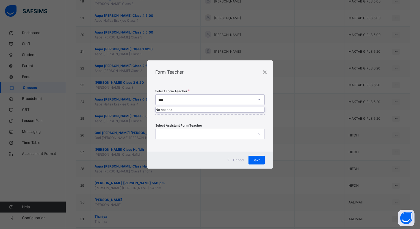
type input "***"
click at [227, 108] on div "[PERSON_NAME] [PERSON_NAME]" at bounding box center [210, 112] width 109 height 9
click at [253, 157] on div "Save" at bounding box center [257, 160] width 16 height 9
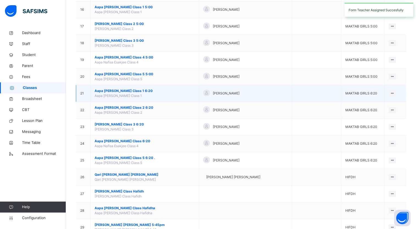
scroll to position [330, 0]
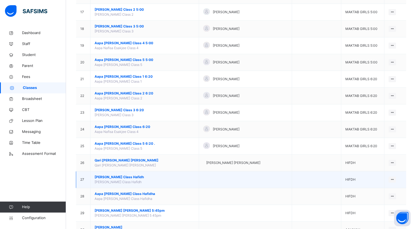
click at [147, 177] on span "[PERSON_NAME] Class Hafidh" at bounding box center [145, 177] width 100 height 5
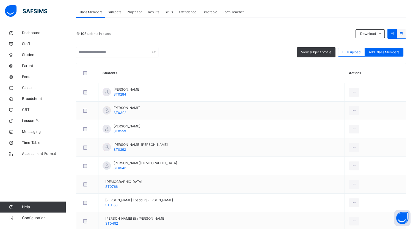
scroll to position [110, 0]
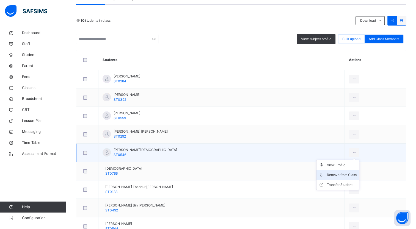
click at [347, 176] on div "Remove from Class" at bounding box center [342, 175] width 30 height 6
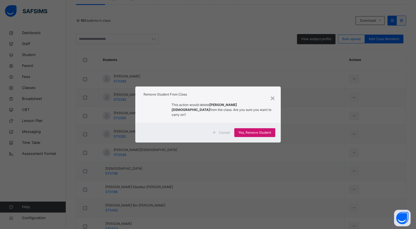
click at [263, 128] on div "Yes, Remove Student" at bounding box center [254, 132] width 41 height 9
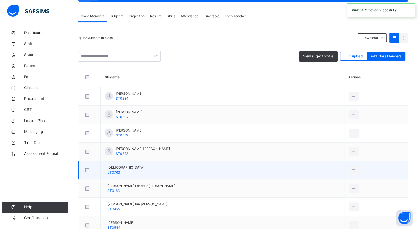
scroll to position [0, 0]
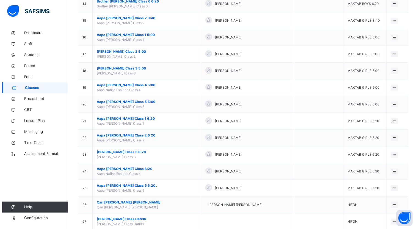
scroll to position [330, 0]
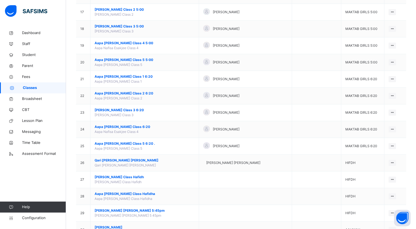
click at [0, 0] on div "Assign form Teacher" at bounding box center [0, 0] width 0 height 0
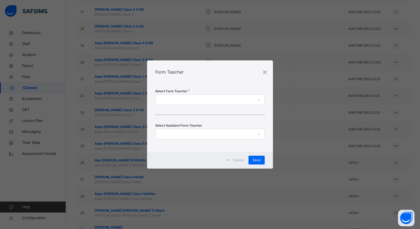
click at [204, 98] on div at bounding box center [205, 100] width 98 height 9
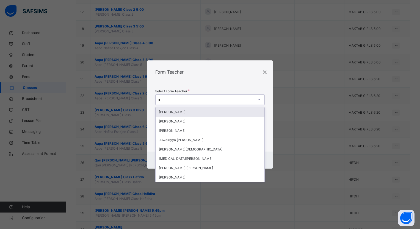
type input "**"
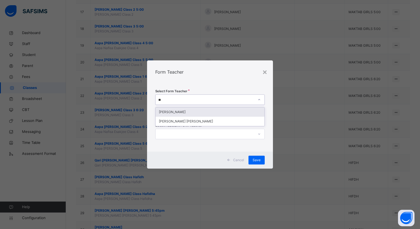
click at [201, 112] on div "[PERSON_NAME]" at bounding box center [210, 112] width 109 height 9
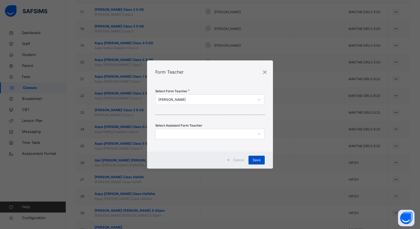
click at [252, 161] on div "Save" at bounding box center [257, 160] width 16 height 9
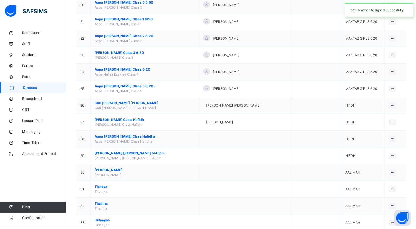
scroll to position [435, 0]
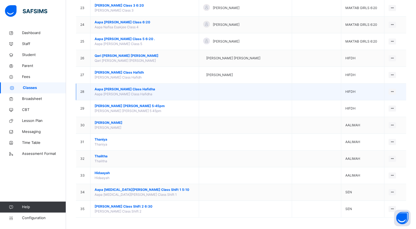
click at [140, 88] on span "Aapa [PERSON_NAME] Class Hafidha" at bounding box center [145, 89] width 100 height 5
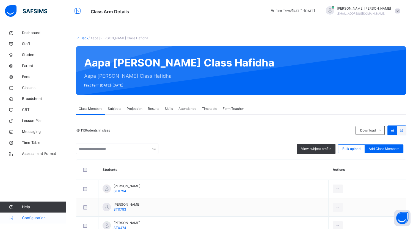
click at [45, 217] on span "Configuration" at bounding box center [44, 219] width 44 height 6
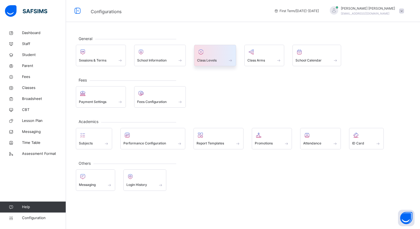
click at [202, 63] on div "Class Levels" at bounding box center [215, 60] width 36 height 6
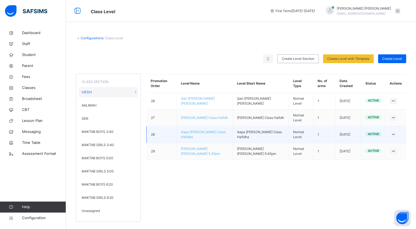
click at [198, 131] on span "Aapa [PERSON_NAME] Class Hafidha" at bounding box center [203, 134] width 45 height 9
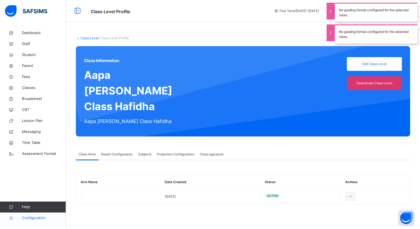
click at [48, 219] on span "Configuration" at bounding box center [44, 219] width 44 height 6
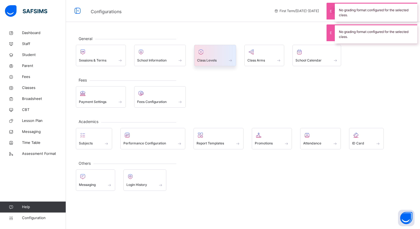
click at [209, 60] on span "Class Levels" at bounding box center [207, 60] width 20 height 5
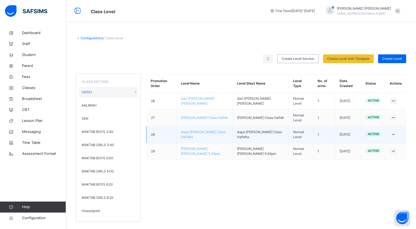
click at [213, 133] on span "Aapa [PERSON_NAME] Class Hafidha" at bounding box center [203, 134] width 45 height 9
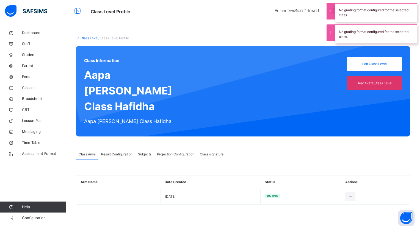
click at [122, 153] on span "Result Configuration" at bounding box center [116, 154] width 31 height 5
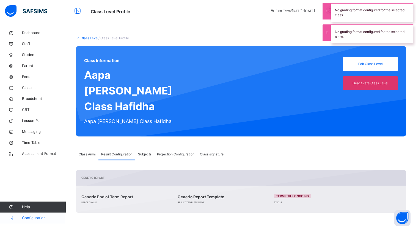
click at [54, 220] on span "Configuration" at bounding box center [44, 219] width 44 height 6
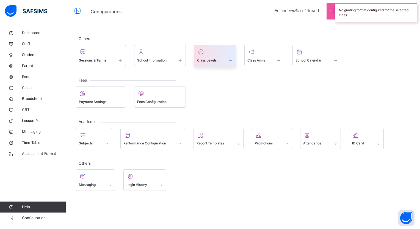
click at [209, 54] on div at bounding box center [215, 52] width 36 height 8
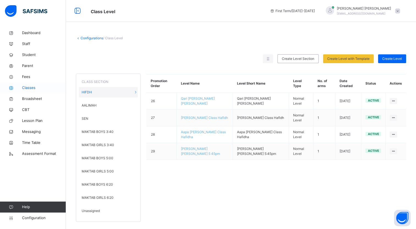
click at [40, 85] on link "Classes" at bounding box center [33, 88] width 66 height 11
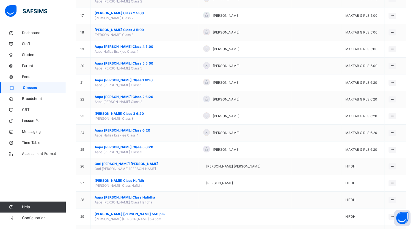
scroll to position [385, 0]
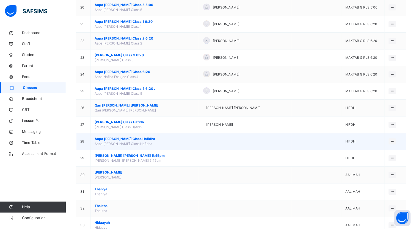
click at [163, 143] on td "Aapa Raabia Khanom Class Hafidha Aapa Raabia Khanom Class Hafidha" at bounding box center [145, 141] width 109 height 17
click at [146, 138] on span "Aapa [PERSON_NAME] Class Hafidha" at bounding box center [145, 139] width 100 height 5
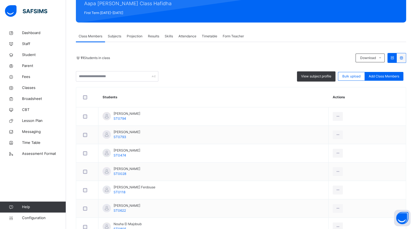
scroll to position [83, 0]
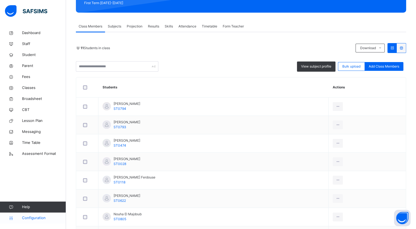
click at [39, 217] on span "Configuration" at bounding box center [44, 219] width 44 height 6
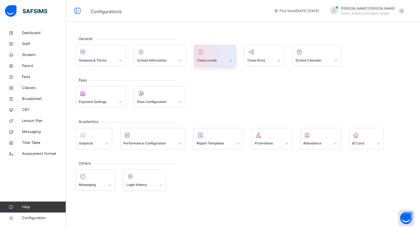
click at [224, 60] on div "Class Levels" at bounding box center [215, 60] width 36 height 6
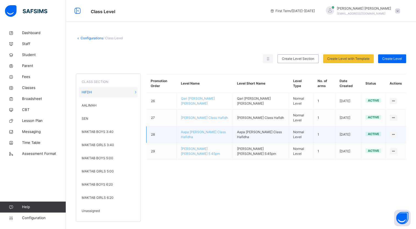
click at [209, 132] on span "Aapa [PERSON_NAME] Class Hafidha" at bounding box center [203, 134] width 45 height 9
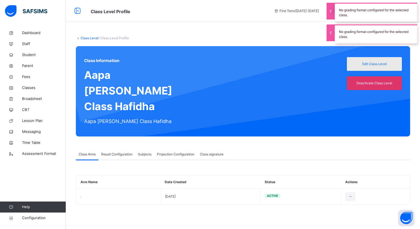
click at [392, 65] on span "Edit Class Level" at bounding box center [374, 64] width 47 height 5
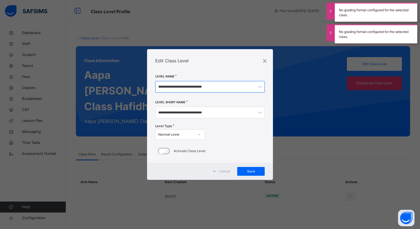
click at [203, 88] on input "**********" at bounding box center [209, 87] width 109 height 12
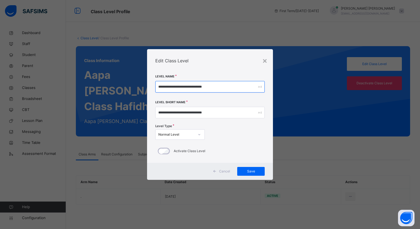
drag, startPoint x: 193, startPoint y: 87, endPoint x: 168, endPoint y: 89, distance: 24.8
click at [168, 89] on input "**********" at bounding box center [209, 87] width 109 height 12
type input "**********"
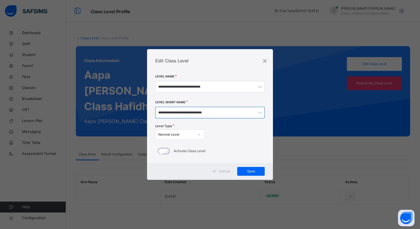
click at [183, 110] on input "**********" at bounding box center [209, 113] width 109 height 12
drag, startPoint x: 191, startPoint y: 111, endPoint x: 178, endPoint y: 121, distance: 16.3
click at [167, 113] on input "**********" at bounding box center [209, 113] width 109 height 12
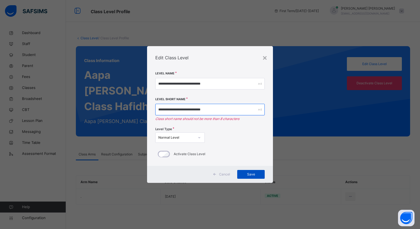
type input "**********"
click at [256, 177] on span "Save" at bounding box center [251, 174] width 19 height 5
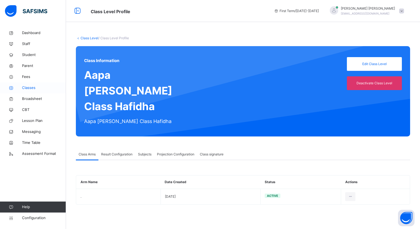
click at [39, 83] on link "Classes" at bounding box center [33, 88] width 66 height 11
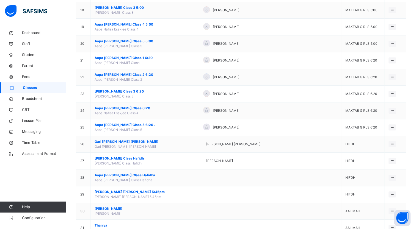
scroll to position [358, 0]
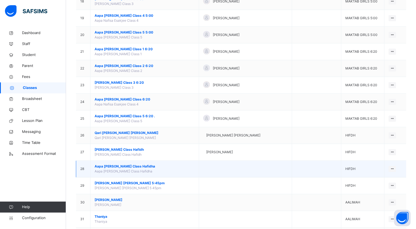
click at [141, 164] on span "Aapa Mariyam Ijaz Class Hafidha" at bounding box center [145, 166] width 100 height 5
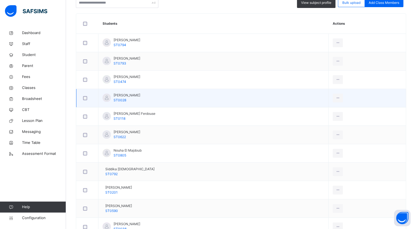
scroll to position [165, 0]
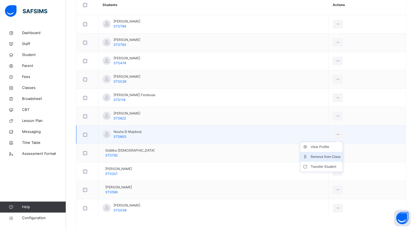
click at [341, 155] on div "Remove from Class" at bounding box center [326, 157] width 30 height 6
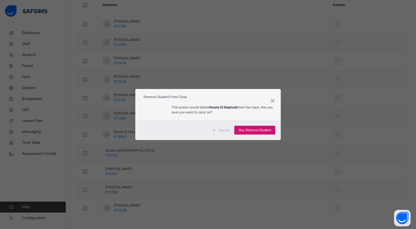
click at [263, 130] on span "Yes, Remove Student" at bounding box center [254, 130] width 33 height 5
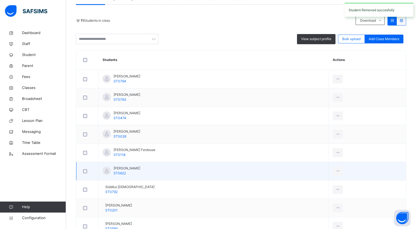
scroll to position [164, 0]
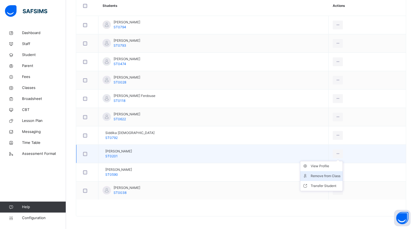
click at [341, 176] on div "Remove from Class" at bounding box center [326, 177] width 30 height 6
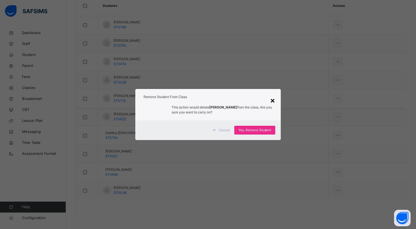
click at [273, 98] on div "×" at bounding box center [272, 101] width 5 height 12
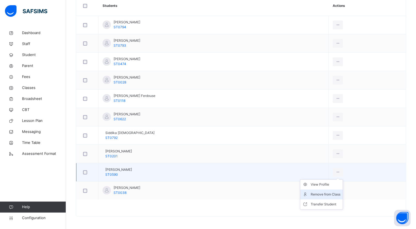
click at [341, 192] on div "Remove from Class" at bounding box center [326, 195] width 30 height 6
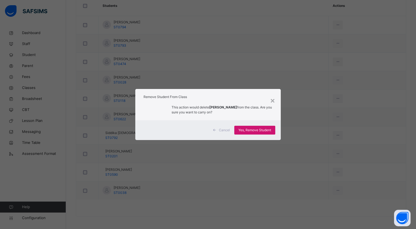
click at [247, 130] on span "Yes, Remove Student" at bounding box center [254, 130] width 33 height 5
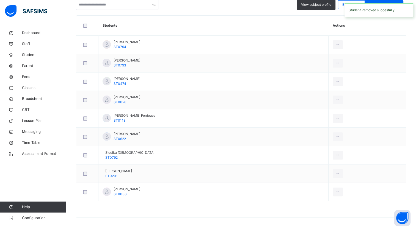
scroll to position [146, 0]
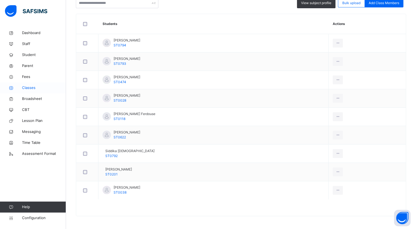
click at [37, 86] on span "Classes" at bounding box center [44, 88] width 44 height 6
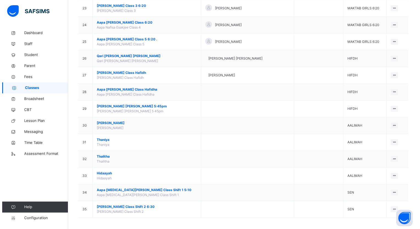
scroll to position [435, 0]
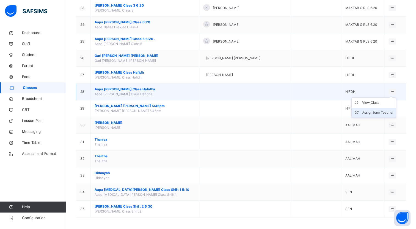
click at [384, 113] on div "Assign form Teacher" at bounding box center [377, 113] width 31 height 6
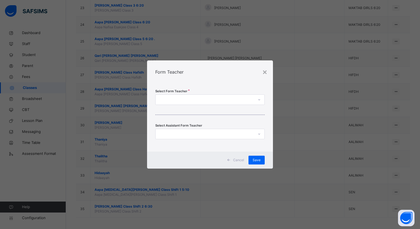
click at [228, 100] on div at bounding box center [205, 100] width 98 height 9
type input "***"
click at [216, 113] on div "[PERSON_NAME]" at bounding box center [210, 112] width 109 height 9
click at [254, 162] on span "Save" at bounding box center [257, 160] width 8 height 5
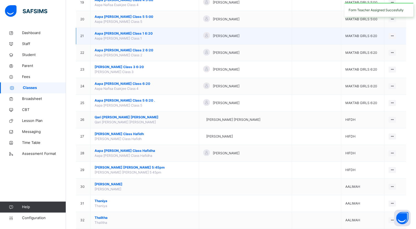
scroll to position [413, 0]
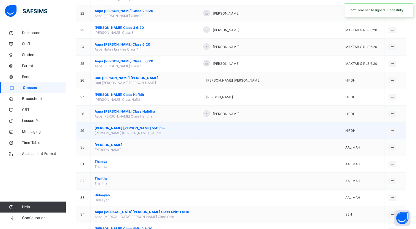
click at [141, 127] on span "[PERSON_NAME] [PERSON_NAME] 5:45pm" at bounding box center [145, 128] width 100 height 5
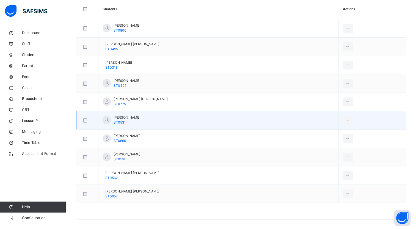
scroll to position [164, 0]
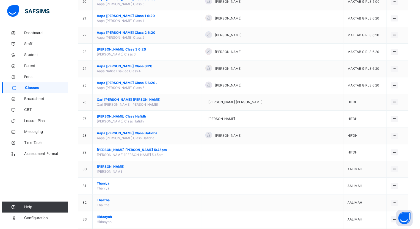
scroll to position [435, 0]
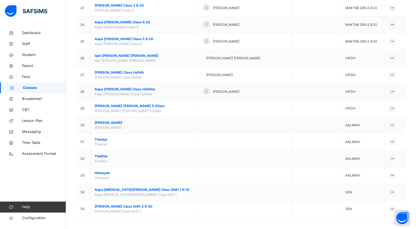
click at [0, 0] on li "Assign form Teacher" at bounding box center [0, 0] width 0 height 0
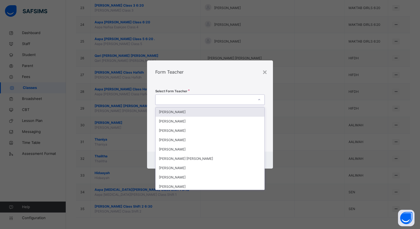
click at [232, 102] on div at bounding box center [205, 100] width 98 height 9
type input "***"
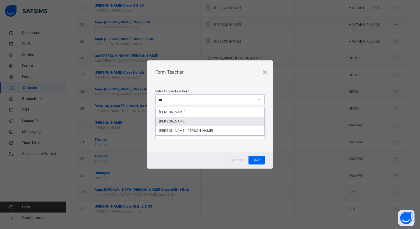
drag, startPoint x: 224, startPoint y: 124, endPoint x: 229, endPoint y: 134, distance: 11.6
click at [224, 124] on div "[PERSON_NAME]" at bounding box center [210, 121] width 109 height 9
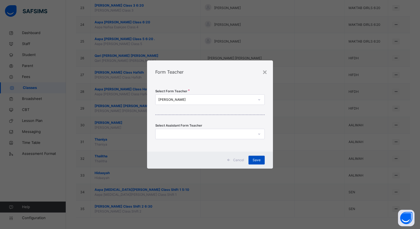
click at [259, 163] on div "Save" at bounding box center [257, 160] width 16 height 9
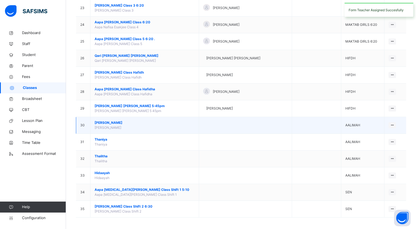
click at [111, 122] on span "[PERSON_NAME]" at bounding box center [145, 122] width 100 height 5
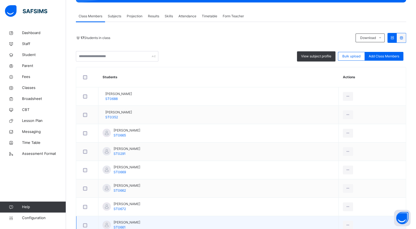
scroll to position [83, 0]
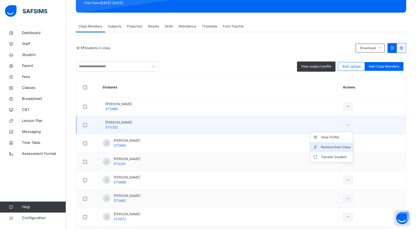
click at [340, 147] on div "Remove from Class" at bounding box center [336, 148] width 30 height 6
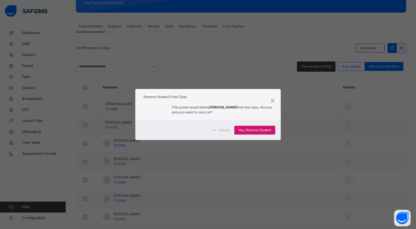
click at [265, 131] on span "Yes, Remove Student" at bounding box center [254, 130] width 33 height 5
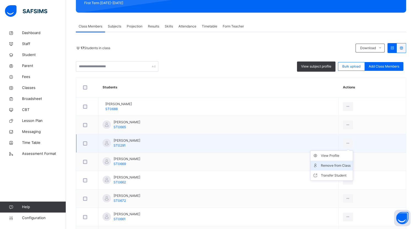
click at [337, 166] on div "Remove from Class" at bounding box center [336, 166] width 30 height 6
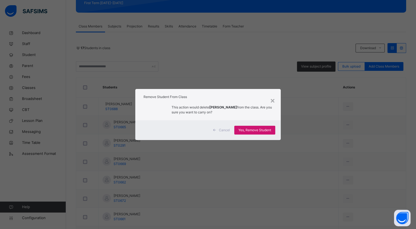
click at [271, 134] on div "Yes, Remove Student" at bounding box center [254, 130] width 41 height 9
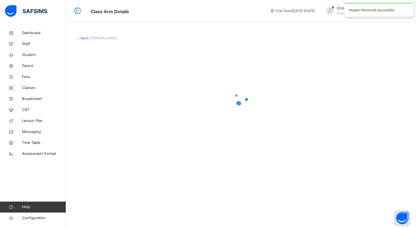
scroll to position [0, 0]
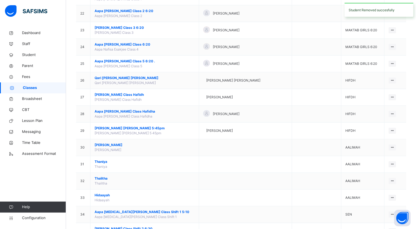
scroll to position [435, 0]
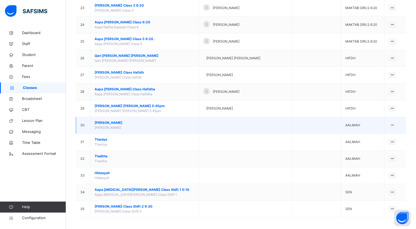
click at [105, 123] on span "[PERSON_NAME]" at bounding box center [145, 122] width 100 height 5
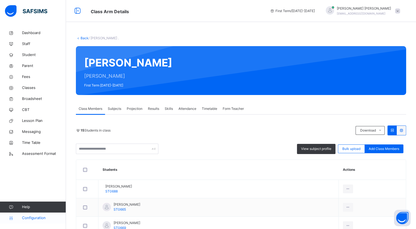
click at [34, 217] on span "Configuration" at bounding box center [44, 219] width 44 height 6
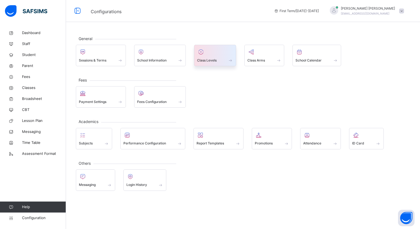
click at [213, 58] on span "Class Levels" at bounding box center [207, 60] width 20 height 5
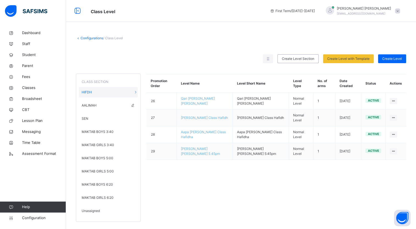
click at [102, 102] on div "AALIMAH" at bounding box center [108, 105] width 59 height 10
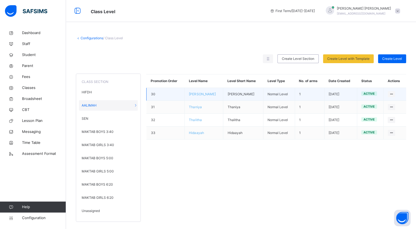
click at [211, 95] on td "[PERSON_NAME]" at bounding box center [204, 94] width 39 height 13
click at [243, 93] on td "[PERSON_NAME]" at bounding box center [243, 94] width 40 height 13
click at [380, 116] on div "Edit Class Level" at bounding box center [375, 116] width 36 height 6
type input "*********"
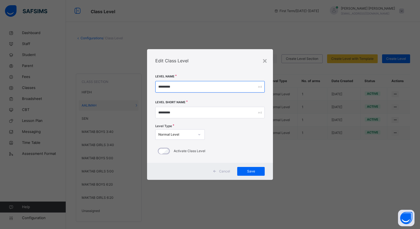
click at [192, 87] on input "*********" at bounding box center [209, 87] width 109 height 12
drag, startPoint x: 198, startPoint y: 89, endPoint x: 140, endPoint y: 90, distance: 58.3
click at [134, 88] on div "× Edit Class Level Level Name ********* Level Short Name ********* Level Type N…" at bounding box center [210, 114] width 420 height 229
type input "*******"
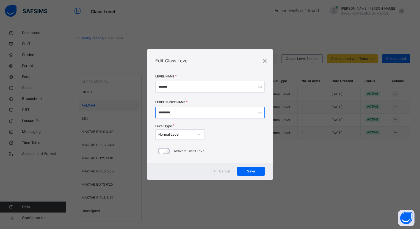
drag, startPoint x: 194, startPoint y: 113, endPoint x: 120, endPoint y: 107, distance: 74.5
click at [120, 107] on div "× Edit Class Level Level Name ******* Level Short Name ********* Level Type Nor…" at bounding box center [210, 114] width 420 height 229
type input "*******"
click at [241, 174] on div "Save" at bounding box center [251, 171] width 28 height 9
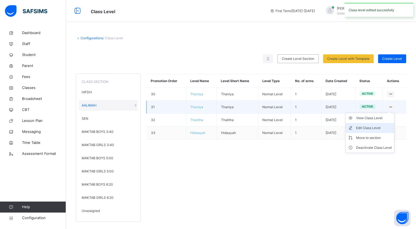
click at [386, 128] on div "Edit Class Level" at bounding box center [374, 128] width 36 height 6
type input "*******"
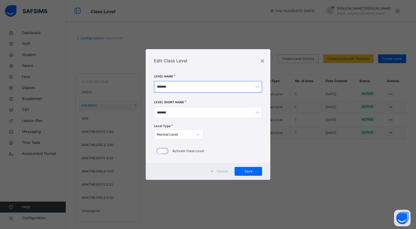
drag, startPoint x: 189, startPoint y: 89, endPoint x: 120, endPoint y: 92, distance: 69.7
click at [120, 92] on div "× Edit Class Level Level Name ******* Level Short Name ******* Level Type Norma…" at bounding box center [208, 114] width 416 height 229
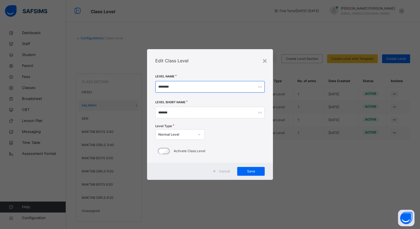
type input "********"
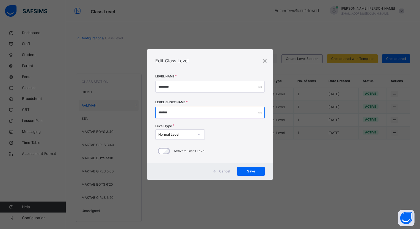
click at [176, 113] on input "*******" at bounding box center [209, 113] width 109 height 12
type input "*"
type input "********"
click at [250, 172] on span "Save" at bounding box center [251, 171] width 19 height 5
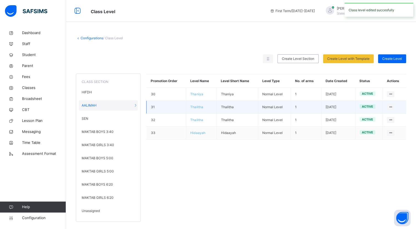
click at [196, 108] on span "Thalitha" at bounding box center [196, 107] width 13 height 4
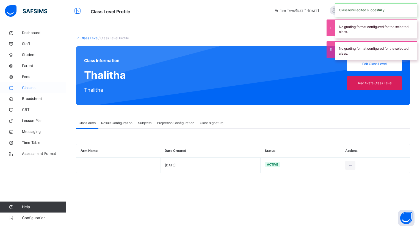
click at [35, 89] on span "Classes" at bounding box center [44, 88] width 44 height 6
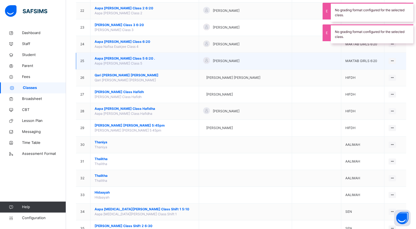
scroll to position [435, 0]
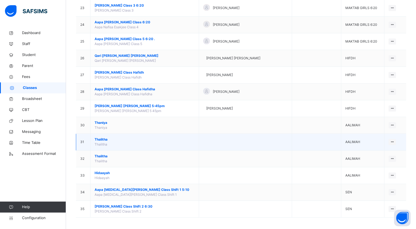
click at [102, 138] on span "Thalitha" at bounding box center [145, 139] width 100 height 5
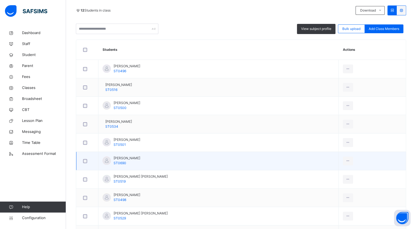
scroll to position [91, 0]
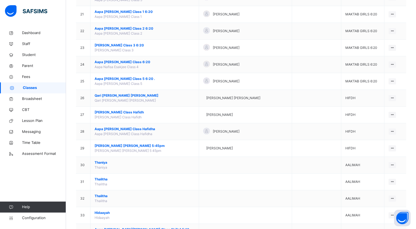
scroll to position [435, 0]
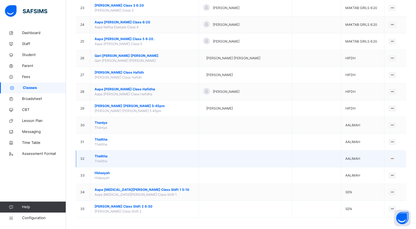
click at [102, 155] on span "Thalitha" at bounding box center [145, 156] width 100 height 5
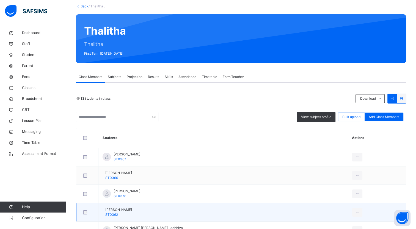
scroll to position [27, 0]
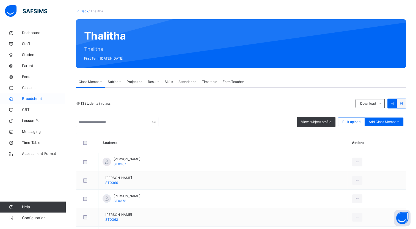
drag, startPoint x: 29, startPoint y: 87, endPoint x: 47, endPoint y: 95, distance: 18.9
click at [29, 87] on span "Classes" at bounding box center [44, 88] width 44 height 6
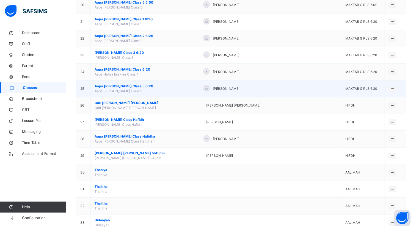
scroll to position [435, 0]
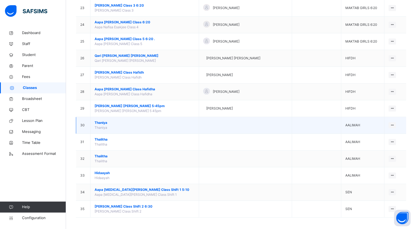
click at [107, 120] on span "Thaniya" at bounding box center [145, 122] width 100 height 5
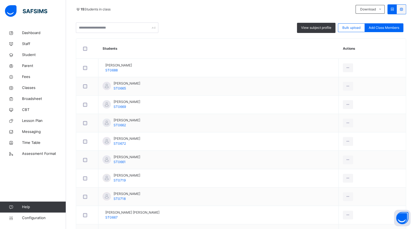
scroll to position [55, 0]
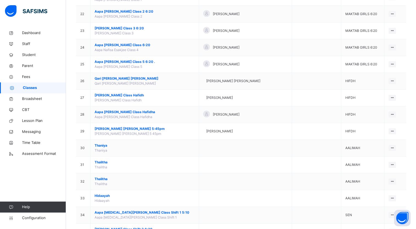
scroll to position [413, 0]
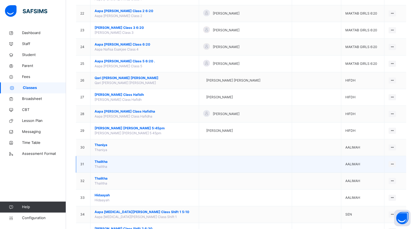
click at [103, 160] on span "Thalitha" at bounding box center [145, 162] width 100 height 5
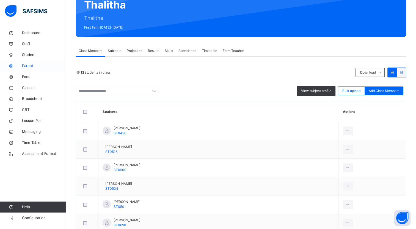
scroll to position [55, 0]
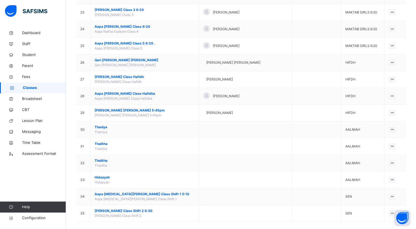
scroll to position [435, 0]
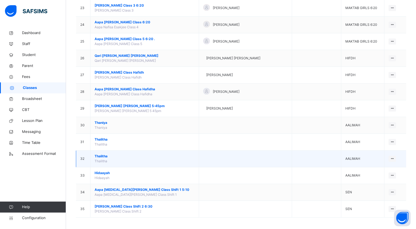
click at [106, 155] on span "Thalitha" at bounding box center [145, 156] width 100 height 5
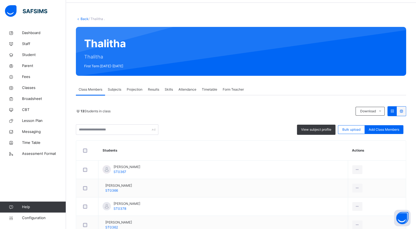
scroll to position [83, 0]
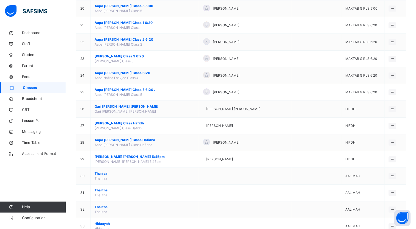
scroll to position [435, 0]
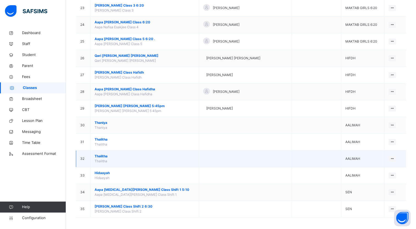
click at [96, 154] on span "Thalitha" at bounding box center [145, 156] width 100 height 5
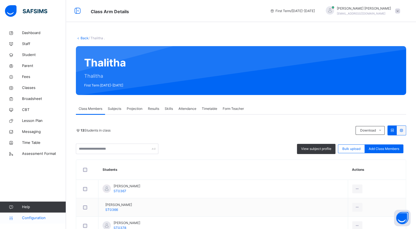
click at [49, 217] on span "Configuration" at bounding box center [44, 219] width 44 height 6
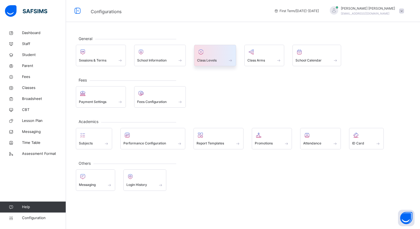
click at [207, 60] on span "Class Levels" at bounding box center [207, 60] width 20 height 5
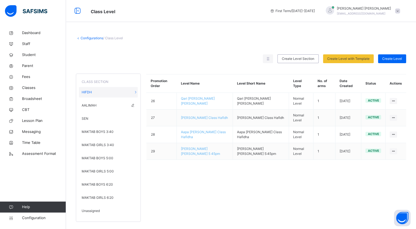
click at [92, 107] on span "AALIMAH" at bounding box center [89, 105] width 15 height 5
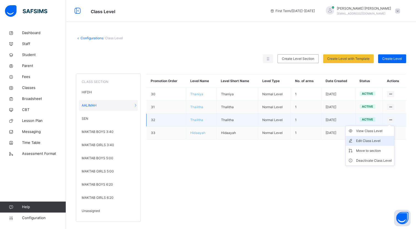
click at [382, 140] on div "Edit Class Level" at bounding box center [374, 141] width 36 height 6
type input "********"
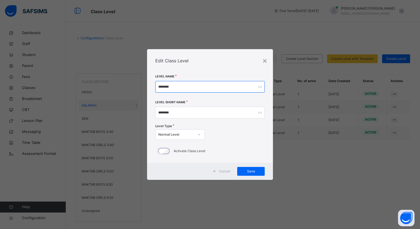
drag, startPoint x: 194, startPoint y: 89, endPoint x: 420, endPoint y: 171, distance: 240.6
click at [108, 93] on div "× Edit Class Level Level Name ******** Level Short Name ******** Level Type Nor…" at bounding box center [210, 114] width 420 height 229
type input "********"
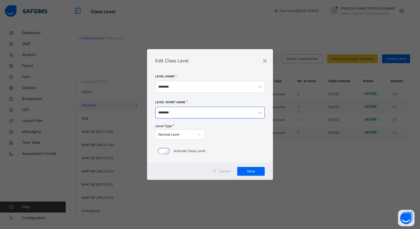
click at [228, 114] on input "********" at bounding box center [209, 113] width 109 height 12
type input "*"
type input "********"
click at [240, 170] on div "Save" at bounding box center [251, 171] width 28 height 9
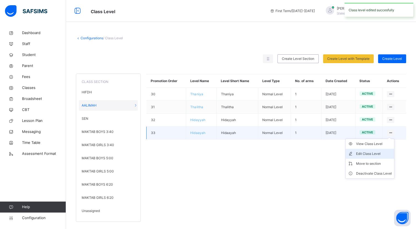
click at [375, 150] on li "Edit Class Level" at bounding box center [370, 154] width 48 height 10
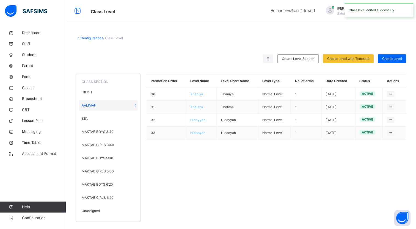
type input "********"
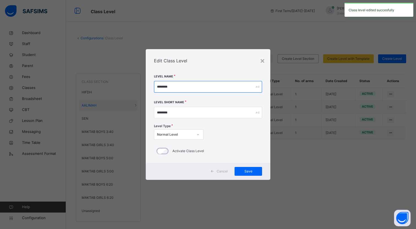
drag, startPoint x: 183, startPoint y: 91, endPoint x: 142, endPoint y: 91, distance: 41.8
click at [142, 90] on div "× Edit Class Level Level Name ******** Level Short Name ******** Level Type Nor…" at bounding box center [208, 114] width 416 height 229
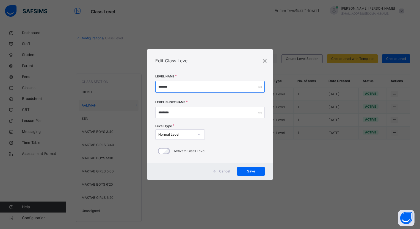
type input "*******"
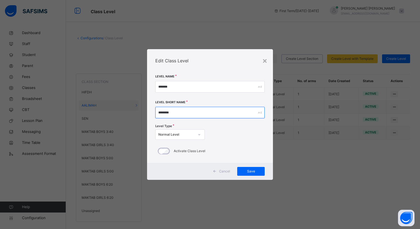
drag, startPoint x: 150, startPoint y: 110, endPoint x: 121, endPoint y: 110, distance: 29.4
click at [120, 109] on div "× Edit Class Level Level Name ******* Level Short Name ******** Level Type Norm…" at bounding box center [210, 114] width 420 height 229
type input "*******"
click at [257, 173] on span "Save" at bounding box center [251, 171] width 19 height 5
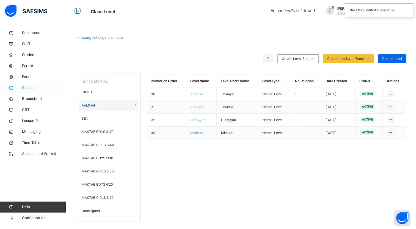
drag, startPoint x: 29, startPoint y: 85, endPoint x: 54, endPoint y: 92, distance: 26.0
click at [29, 85] on span "Classes" at bounding box center [44, 88] width 44 height 6
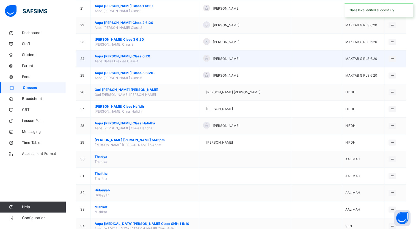
scroll to position [435, 0]
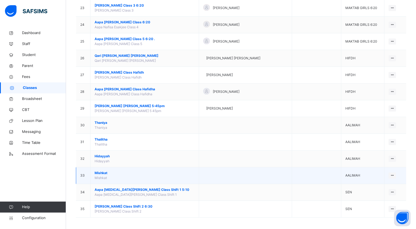
click at [105, 171] on span "Mishkat" at bounding box center [145, 173] width 100 height 5
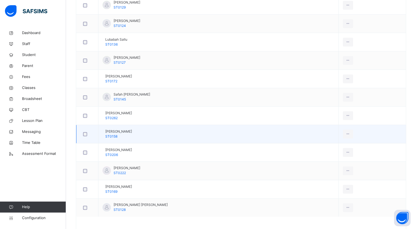
scroll to position [303, 0]
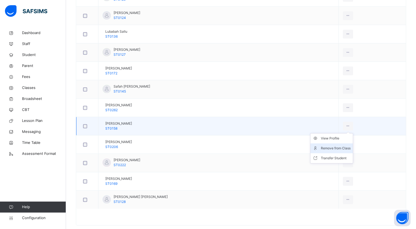
click at [323, 147] on div "Remove from Class" at bounding box center [336, 149] width 30 height 6
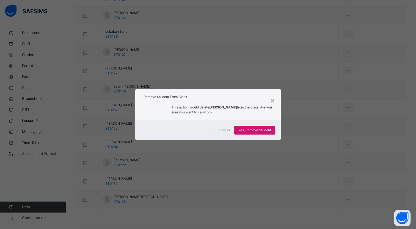
click at [257, 130] on span "Yes, Remove Student" at bounding box center [254, 130] width 33 height 5
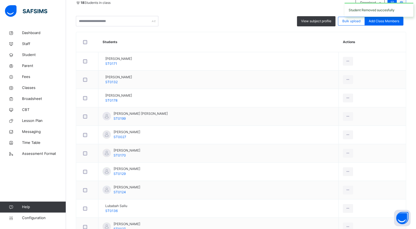
scroll to position [0, 0]
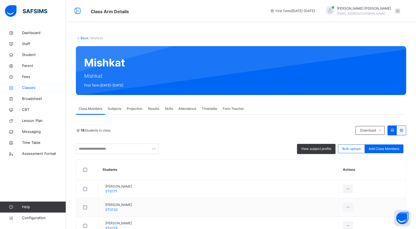
click at [26, 89] on span "Classes" at bounding box center [44, 88] width 44 height 6
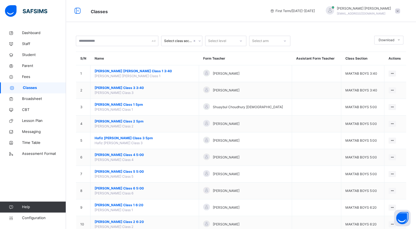
click at [45, 85] on span "Classes" at bounding box center [44, 88] width 43 height 6
drag, startPoint x: 29, startPoint y: 219, endPoint x: 67, endPoint y: 207, distance: 39.8
click at [29, 219] on span "Configuration" at bounding box center [44, 219] width 44 height 6
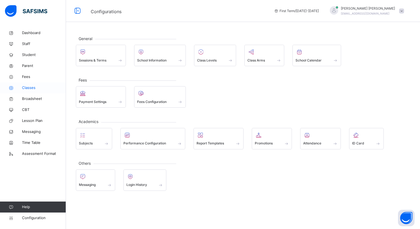
click at [32, 87] on span "Classes" at bounding box center [44, 88] width 44 height 6
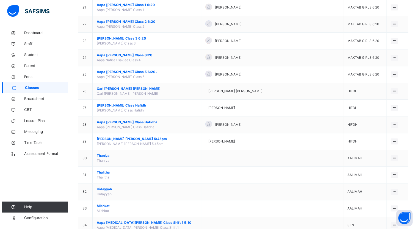
scroll to position [435, 0]
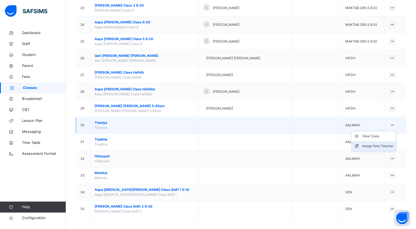
click at [385, 144] on div "Assign form Teacher" at bounding box center [377, 147] width 31 height 6
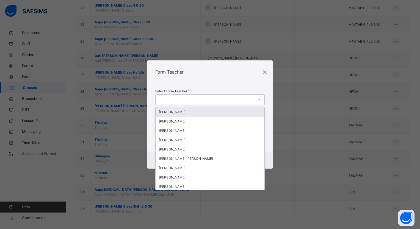
click at [220, 100] on div at bounding box center [205, 100] width 98 height 9
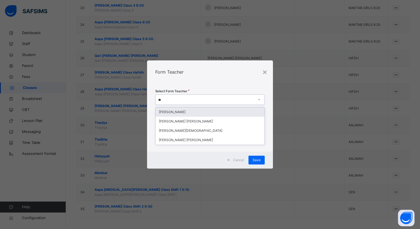
type input "***"
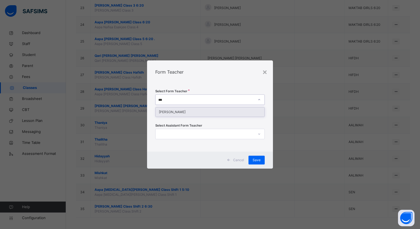
click at [216, 111] on div "[PERSON_NAME]" at bounding box center [210, 112] width 109 height 9
click at [214, 100] on div "[PERSON_NAME]" at bounding box center [206, 99] width 96 height 5
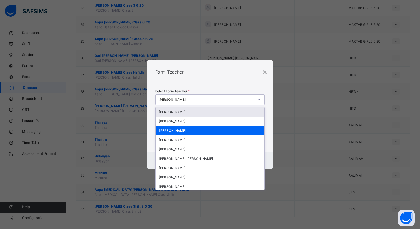
click at [253, 82] on div "Form Teacher" at bounding box center [210, 72] width 126 height 23
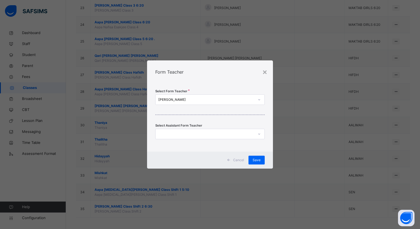
click at [232, 102] on div "[PERSON_NAME]" at bounding box center [206, 99] width 96 height 5
click at [233, 91] on div "Select Form Teacher Humairaa Randeri Select Assistant Form Teacher" at bounding box center [210, 118] width 126 height 68
click at [259, 160] on span "Save" at bounding box center [257, 160] width 8 height 5
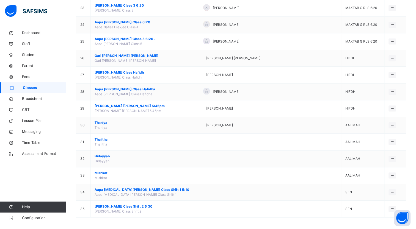
click at [0, 0] on div "Assign form Teacher" at bounding box center [0, 0] width 0 height 0
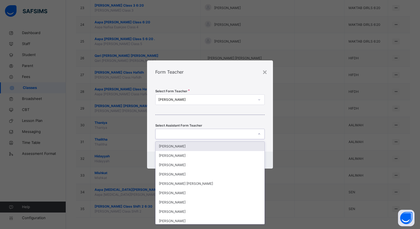
click at [216, 133] on div at bounding box center [205, 134] width 98 height 9
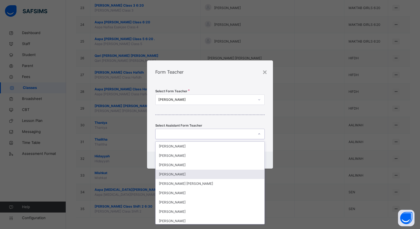
click at [210, 174] on div "[PERSON_NAME]" at bounding box center [210, 174] width 109 height 9
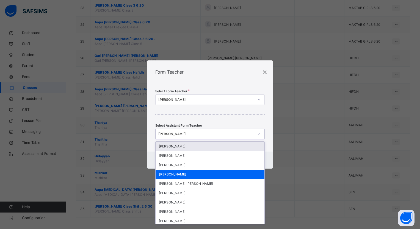
click at [212, 136] on div "[PERSON_NAME]" at bounding box center [206, 134] width 96 height 5
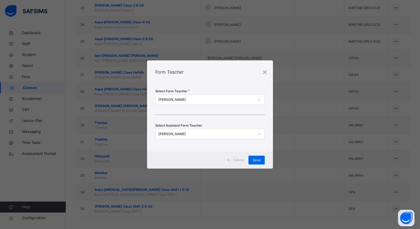
click at [224, 121] on div "Select Form Teacher Humairaa Randeri Select Assistant Form Teacher Fatima Begum" at bounding box center [210, 118] width 126 height 68
click at [264, 73] on div "×" at bounding box center [264, 72] width 5 height 12
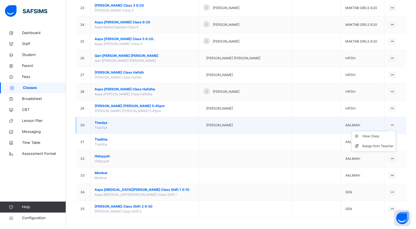
click at [390, 123] on div at bounding box center [392, 125] width 7 height 6
click at [382, 144] on div "Assign form Teacher" at bounding box center [377, 147] width 31 height 6
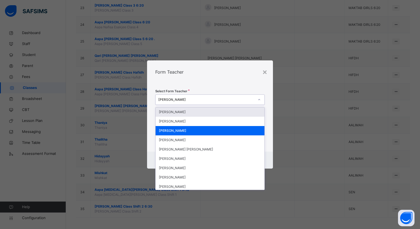
drag, startPoint x: 217, startPoint y: 102, endPoint x: 126, endPoint y: 97, distance: 91.4
click at [126, 97] on div "× Form Teacher Select Form Teacher option Humairaa Randeri, selected. option Ab…" at bounding box center [210, 114] width 420 height 229
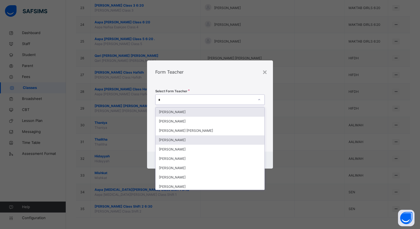
type input "**"
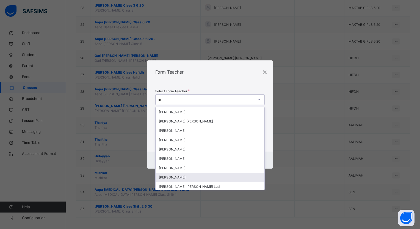
click at [202, 176] on div "[PERSON_NAME]" at bounding box center [210, 177] width 109 height 9
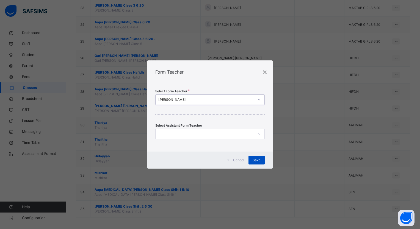
click at [256, 161] on span "Save" at bounding box center [257, 160] width 8 height 5
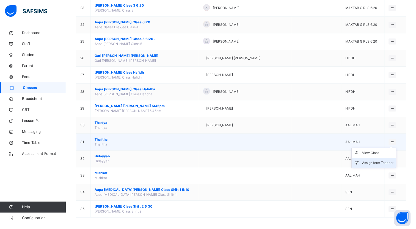
click at [383, 158] on li "Assign form Teacher" at bounding box center [374, 163] width 44 height 10
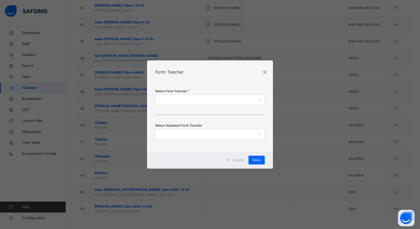
click at [219, 98] on div at bounding box center [205, 100] width 98 height 9
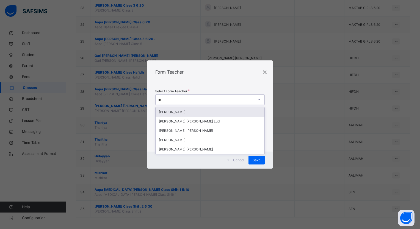
type input "*"
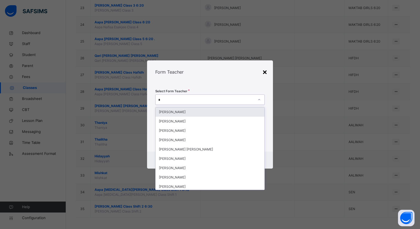
type input "*"
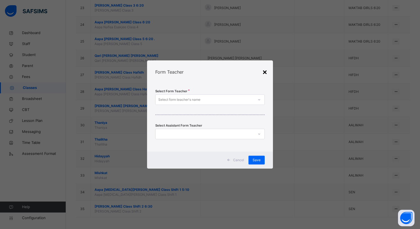
click at [265, 72] on div "×" at bounding box center [264, 72] width 5 height 12
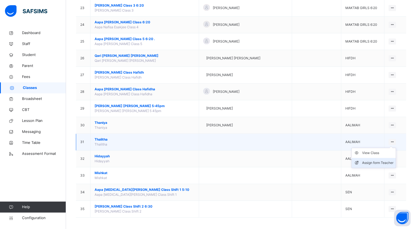
click at [386, 161] on div "Assign form Teacher" at bounding box center [377, 163] width 31 height 6
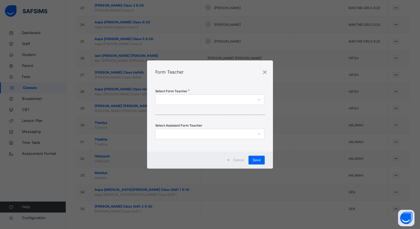
click at [205, 97] on div at bounding box center [205, 100] width 98 height 9
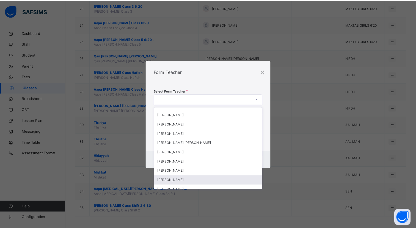
scroll to position [0, 0]
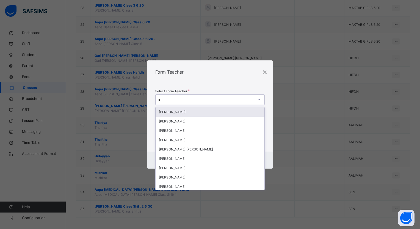
type input "*"
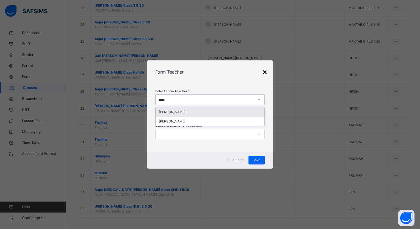
type input "*****"
click at [267, 73] on div "×" at bounding box center [264, 72] width 5 height 12
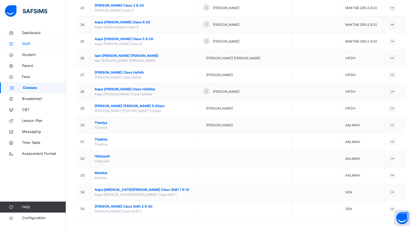
click at [34, 43] on span "Staff" at bounding box center [44, 44] width 44 height 6
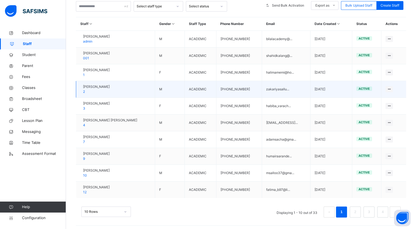
scroll to position [121, 0]
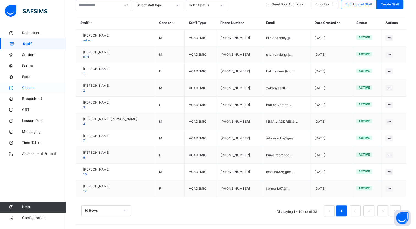
click at [35, 87] on span "Classes" at bounding box center [44, 88] width 44 height 6
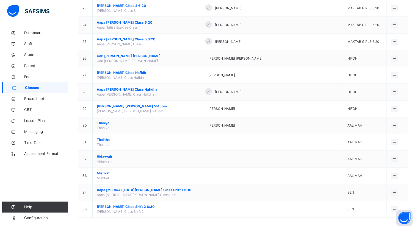
scroll to position [435, 0]
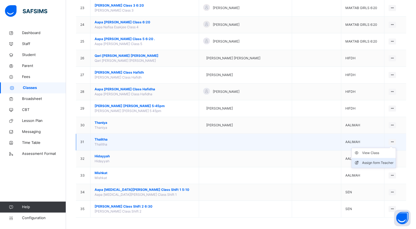
click at [386, 163] on div "Assign form Teacher" at bounding box center [377, 163] width 31 height 6
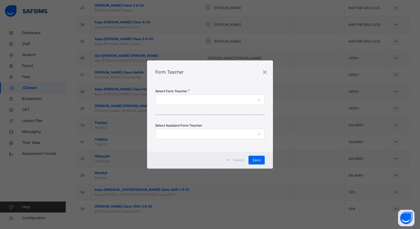
click at [226, 101] on div at bounding box center [205, 100] width 98 height 9
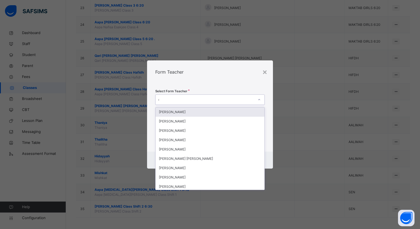
type input "**"
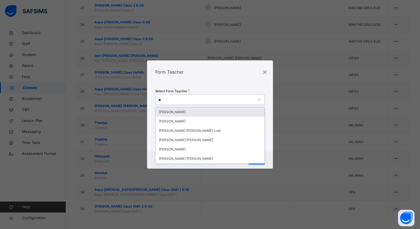
click at [221, 113] on div "[PERSON_NAME]" at bounding box center [210, 112] width 109 height 9
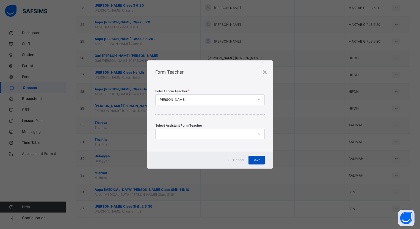
click at [258, 161] on span "Save" at bounding box center [257, 160] width 8 height 5
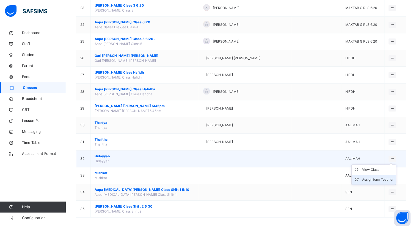
click at [387, 177] on div "Assign form Teacher" at bounding box center [377, 180] width 31 height 6
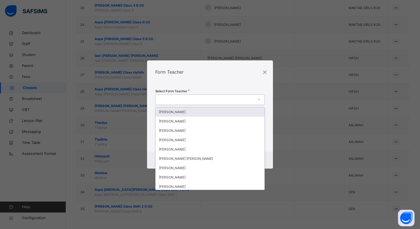
click at [224, 101] on div at bounding box center [205, 100] width 98 height 9
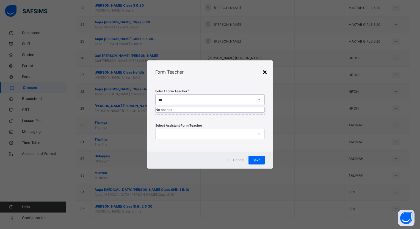
type input "***"
click at [267, 73] on div "×" at bounding box center [264, 72] width 5 height 12
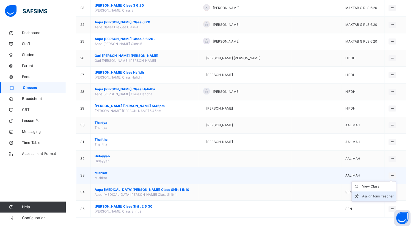
click at [377, 194] on div "Assign form Teacher" at bounding box center [377, 197] width 31 height 6
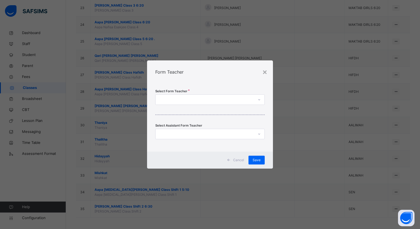
click at [202, 96] on div at bounding box center [205, 100] width 98 height 9
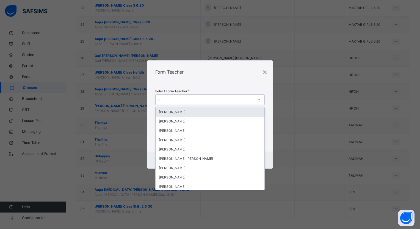
type input "**"
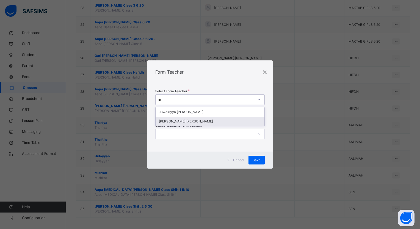
click at [201, 120] on div "[PERSON_NAME] [PERSON_NAME]" at bounding box center [210, 121] width 109 height 9
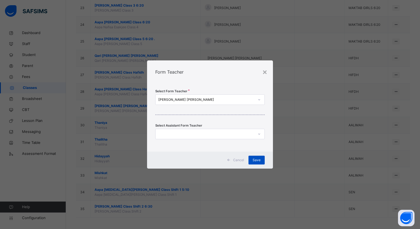
click at [256, 158] on span "Save" at bounding box center [257, 160] width 8 height 5
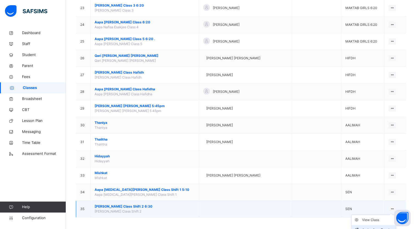
click at [379, 227] on div "Assign form Teacher" at bounding box center [377, 230] width 31 height 6
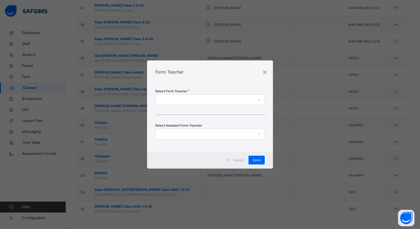
click at [199, 98] on div at bounding box center [205, 100] width 98 height 9
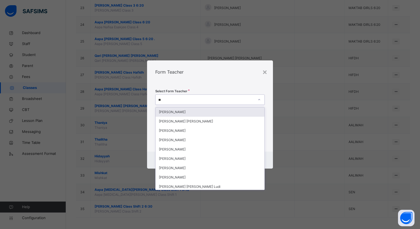
type input "***"
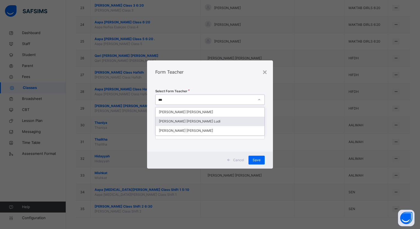
click at [201, 121] on div "[PERSON_NAME] [PERSON_NAME] Ludi" at bounding box center [210, 121] width 109 height 9
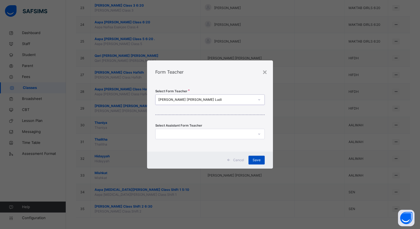
click at [256, 163] on span "Save" at bounding box center [257, 160] width 8 height 5
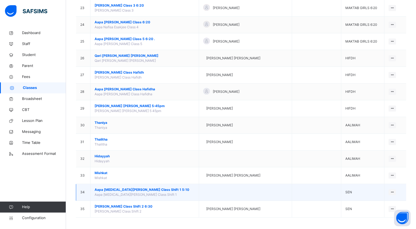
click at [145, 191] on td "Aapa Yasmin Sen Class Shift 1 5:10 Aapa Yasmin Sen Class Shift 1" at bounding box center [145, 192] width 109 height 17
click at [144, 185] on td "Aapa Yasmin Sen Class Shift 1 5:10 Aapa Yasmin Sen Class Shift 1" at bounding box center [145, 192] width 109 height 17
click at [144, 188] on span "Aapa [MEDICAL_DATA][PERSON_NAME] Class Shift 1 5:10" at bounding box center [145, 190] width 100 height 5
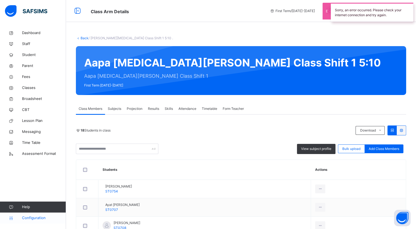
click at [33, 216] on span "Configuration" at bounding box center [44, 219] width 44 height 6
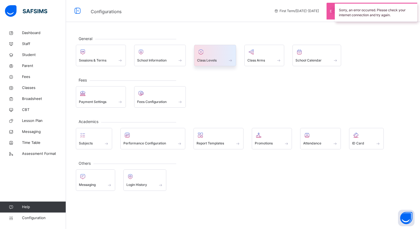
click at [218, 57] on span at bounding box center [215, 56] width 36 height 1
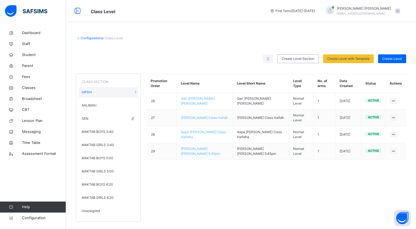
click at [93, 118] on div "SEN" at bounding box center [108, 119] width 59 height 10
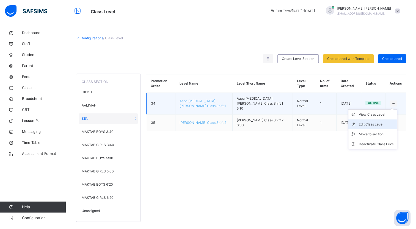
click at [386, 122] on div "Edit Class Level" at bounding box center [377, 125] width 36 height 6
type input "**********"
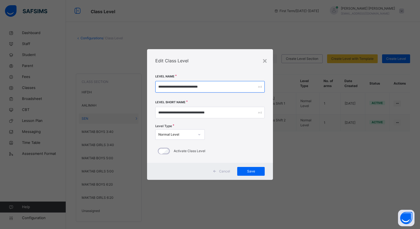
click at [195, 89] on input "**********" at bounding box center [209, 87] width 109 height 12
click at [177, 87] on input "**********" at bounding box center [209, 87] width 109 height 12
drag, startPoint x: 179, startPoint y: 87, endPoint x: 167, endPoint y: 86, distance: 11.4
click at [167, 86] on input "**********" at bounding box center [209, 87] width 109 height 12
type input "**********"
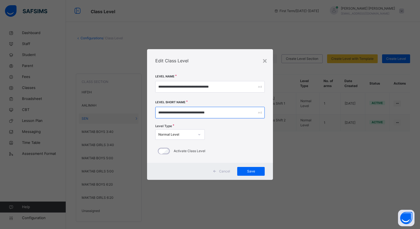
drag, startPoint x: 179, startPoint y: 113, endPoint x: 167, endPoint y: 112, distance: 11.8
click at [167, 112] on input "**********" at bounding box center [209, 113] width 109 height 12
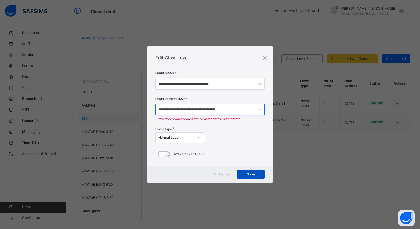
type input "**********"
click at [250, 175] on span "Save" at bounding box center [251, 174] width 19 height 5
